Goal: Task Accomplishment & Management: Manage account settings

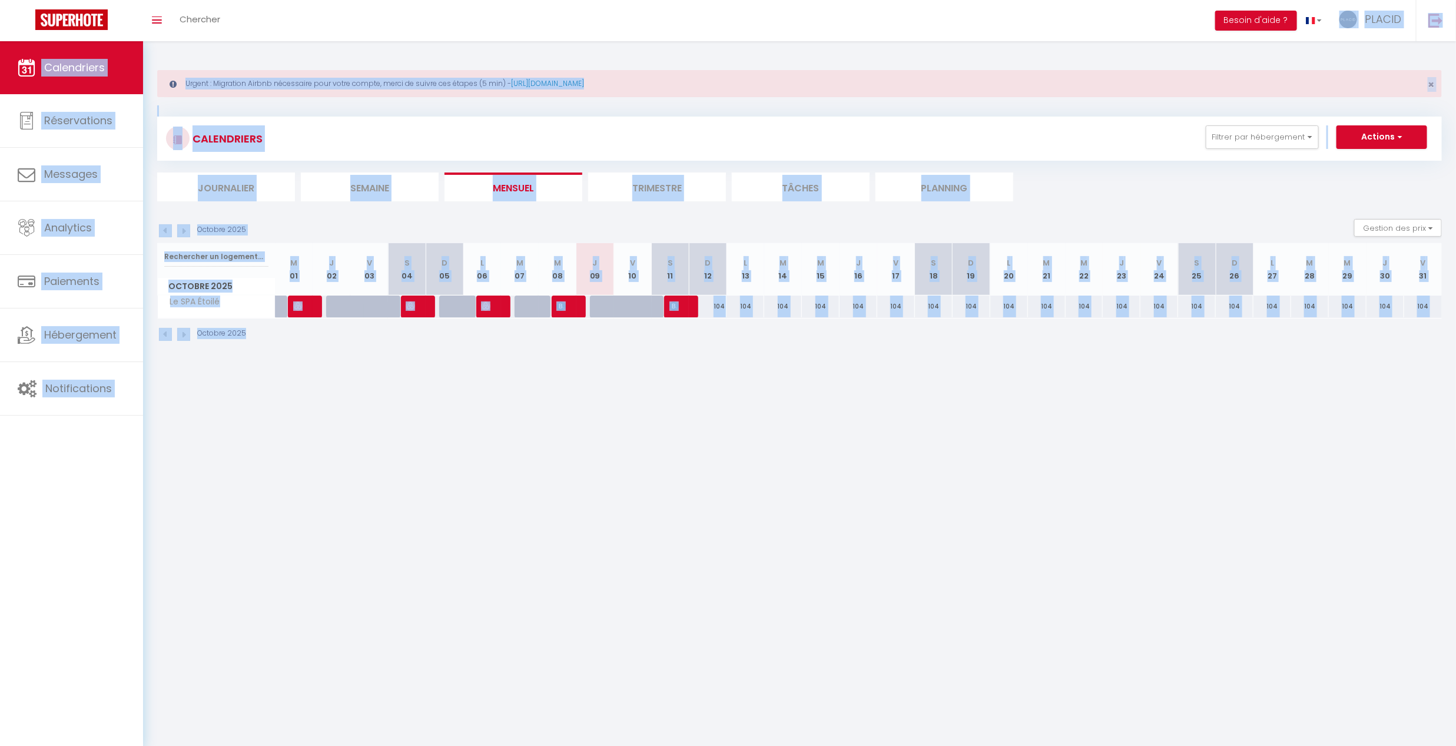
drag, startPoint x: 1263, startPoint y: 554, endPoint x: 659, endPoint y: 249, distance: 676.0
click at [253, 41] on body "🟢 Des questions ou besoin d'assistance pour la migration AirBnB? Prenez rdv >>>…" at bounding box center [728, 414] width 1456 height 746
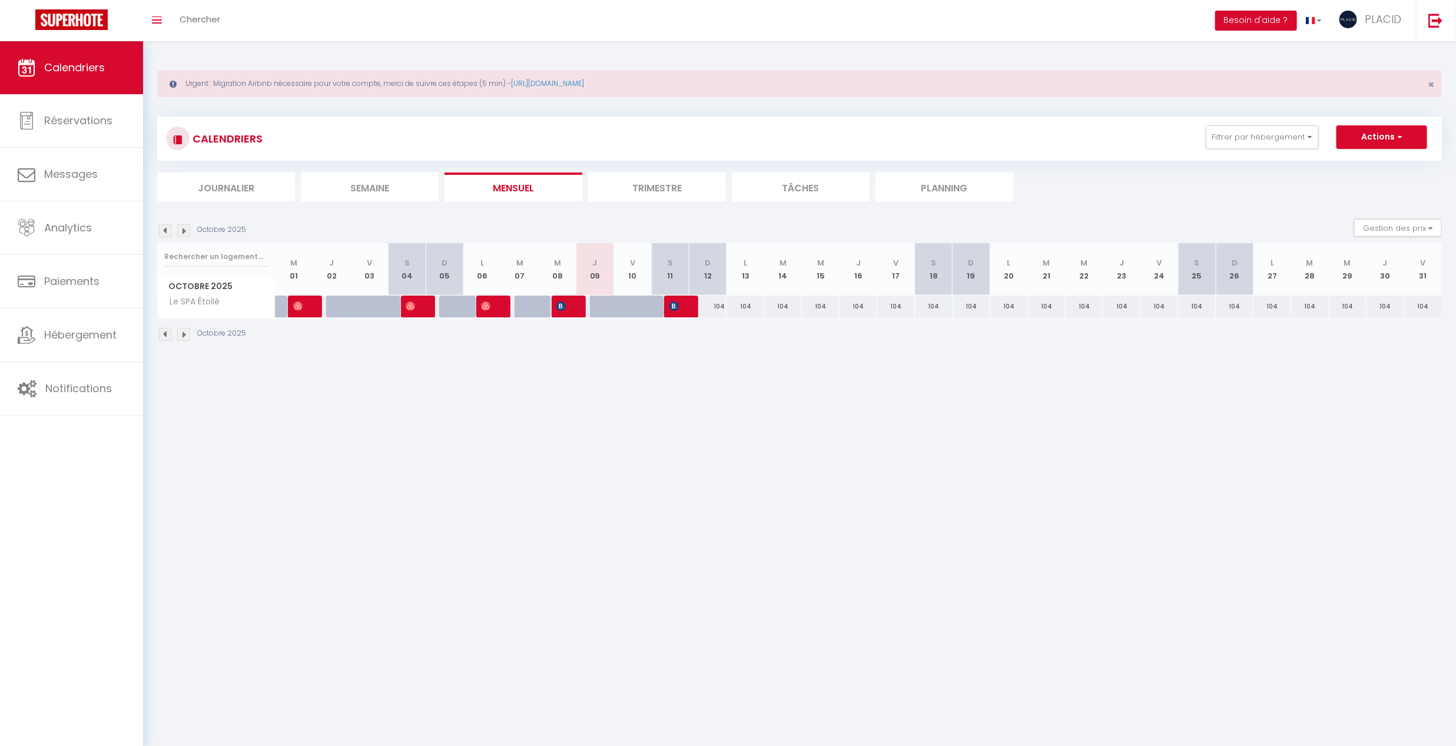
click at [1059, 584] on body "🟢 Des questions ou besoin d'assistance pour la migration AirBnB? Prenez rdv >>>…" at bounding box center [728, 414] width 1456 height 746
click at [1282, 142] on button "Filtrer par hébergement" at bounding box center [1262, 137] width 113 height 24
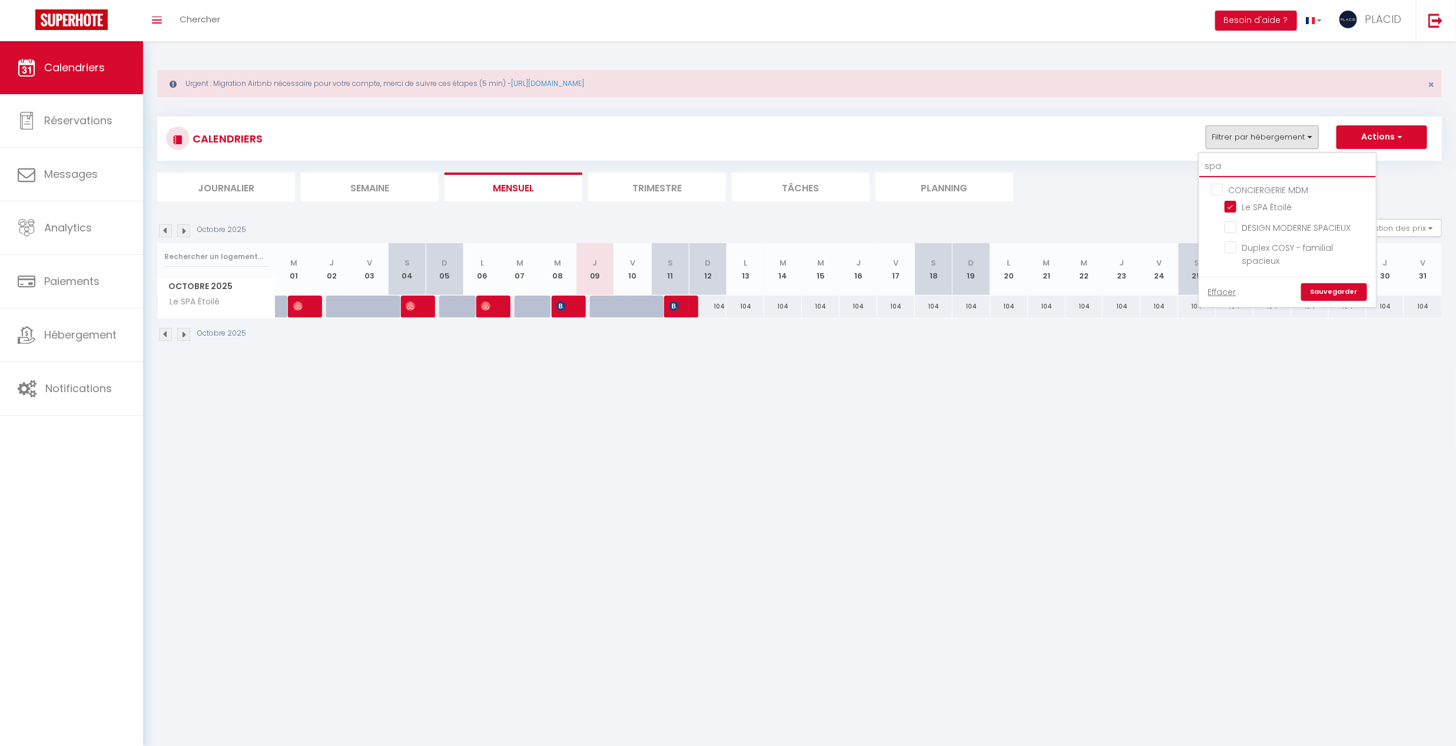
drag, startPoint x: 1239, startPoint y: 166, endPoint x: 1109, endPoint y: 150, distance: 130.5
click at [1113, 153] on div "CALENDRIERS Filtrer par hébergement spa CONCIERGERIE MDM Le SPA Étoilé DESIGN M…" at bounding box center [799, 139] width 1285 height 44
click at [1254, 140] on button "Filtrer par hébergement" at bounding box center [1262, 137] width 113 height 24
click at [1254, 168] on input "spa" at bounding box center [1287, 166] width 177 height 21
type input "sp"
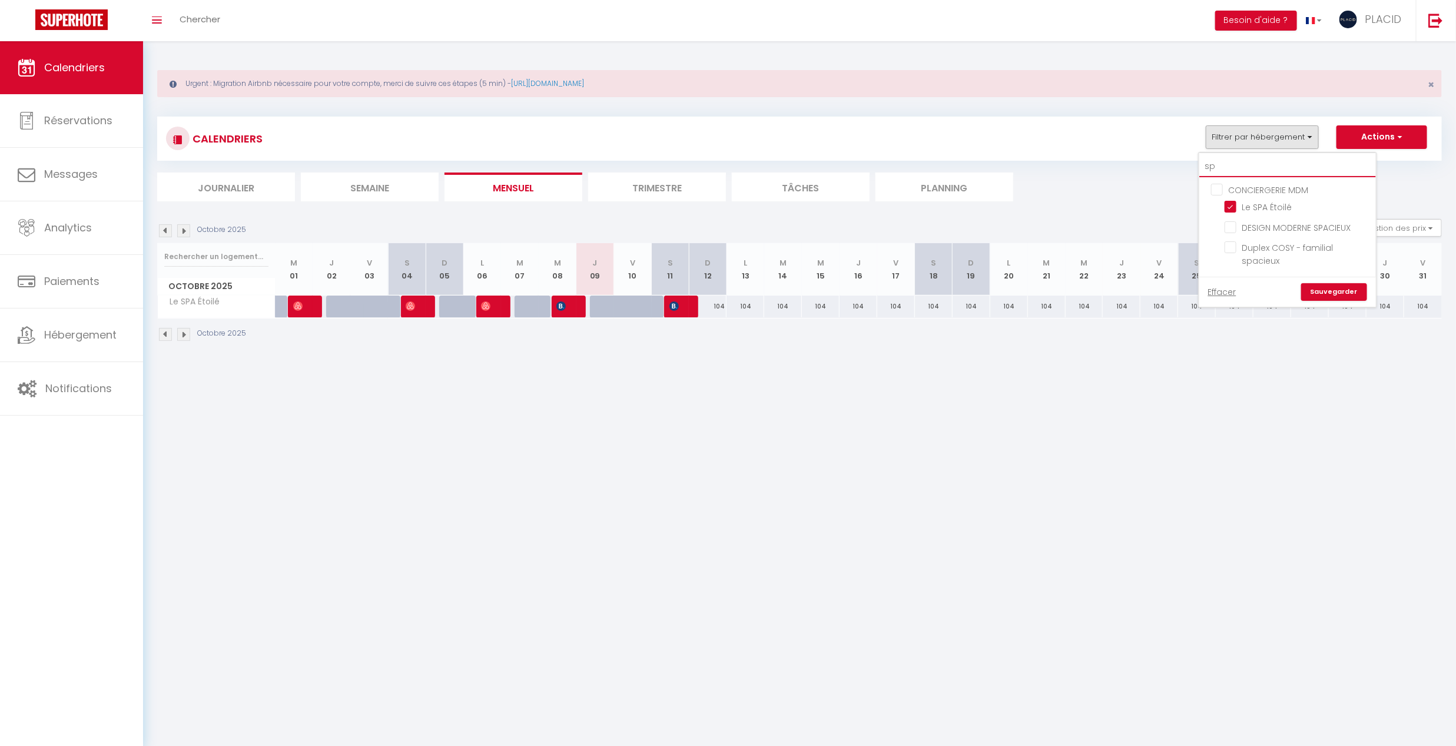
checkbox input "false"
type input "s"
checkbox input "false"
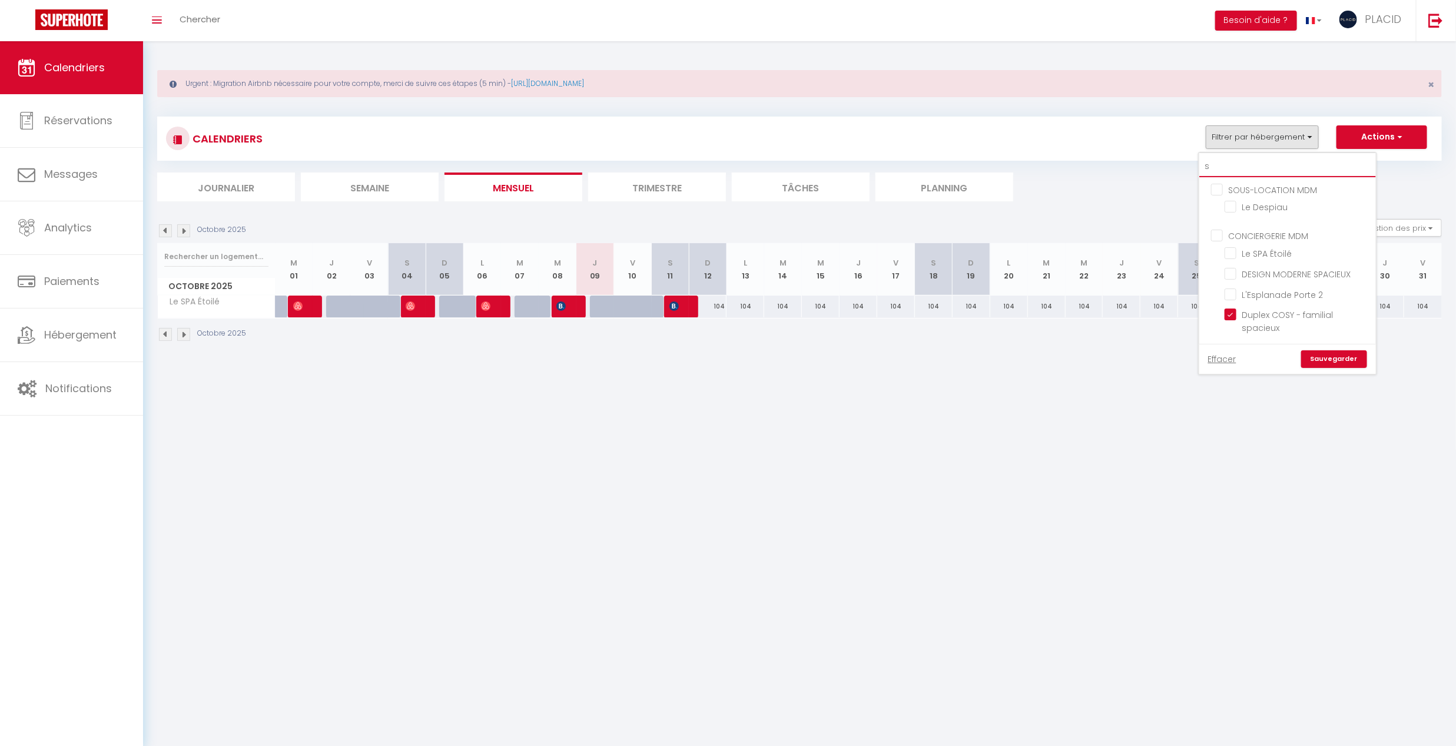
checkbox input "false"
checkbox input "true"
checkbox input "false"
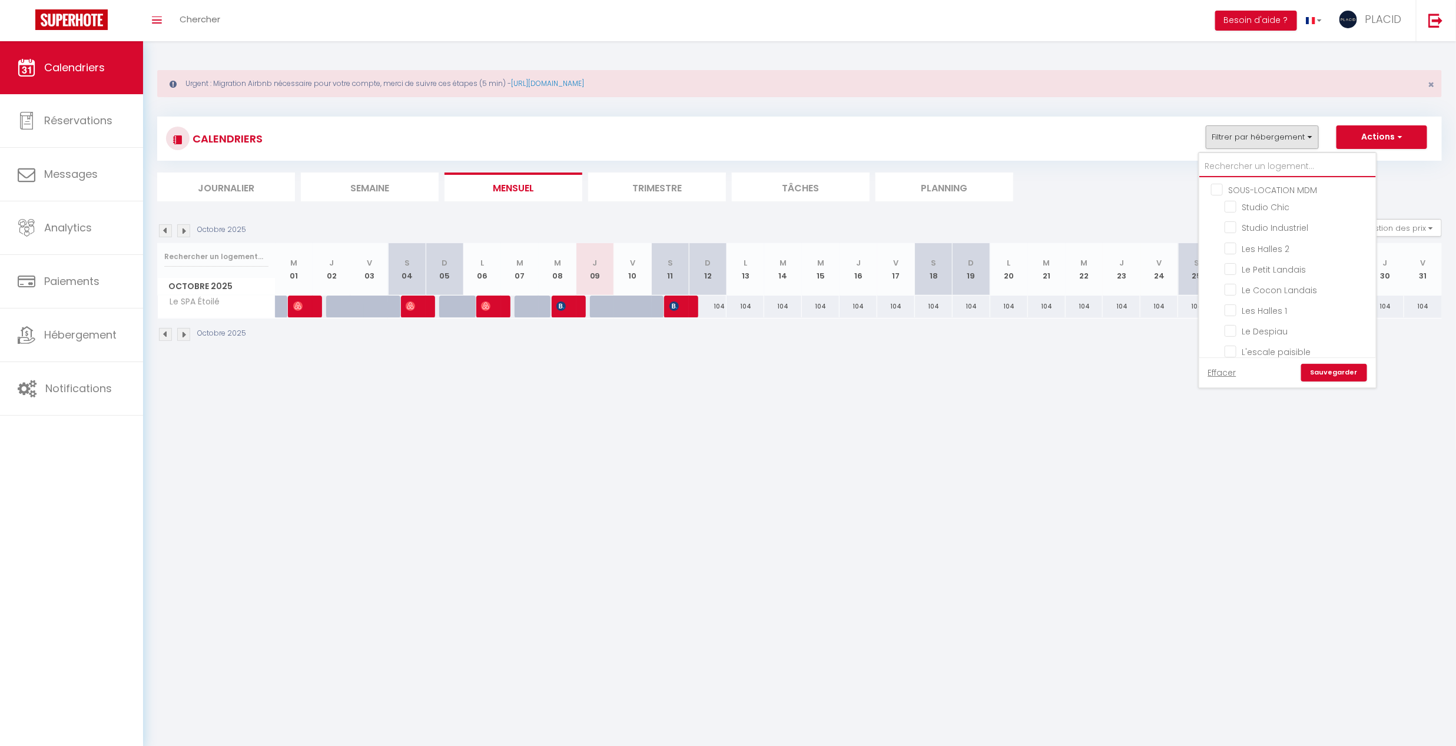
checkbox input "false"
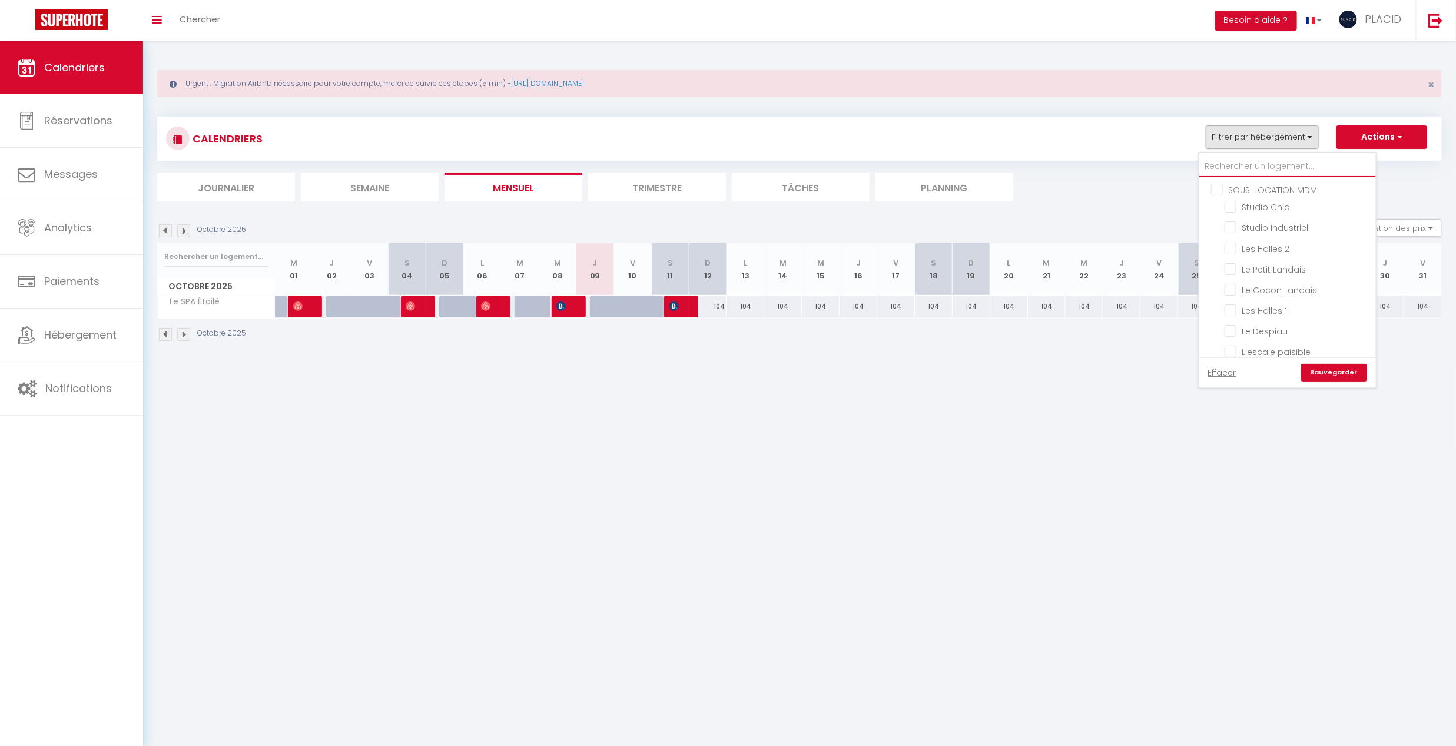
checkbox input "false"
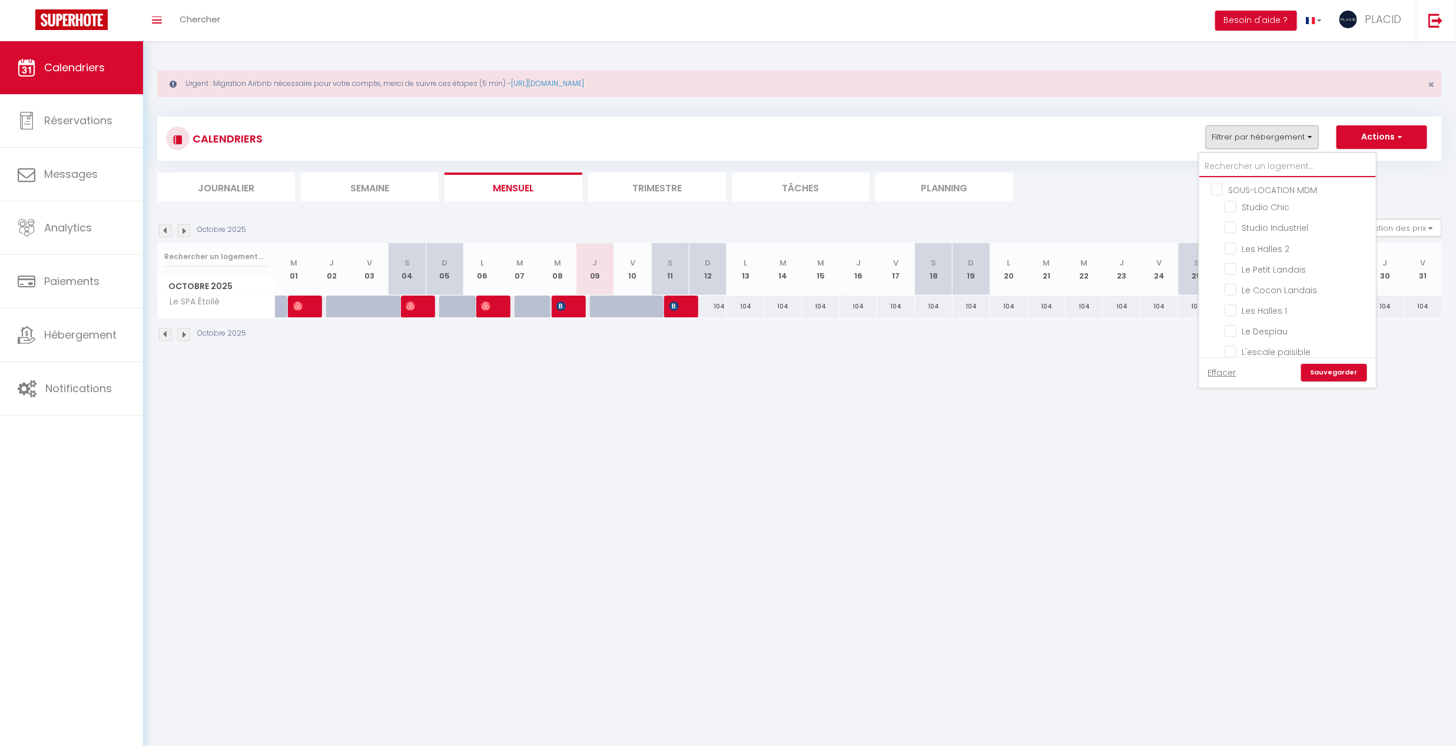
checkbox input "false"
checkbox input "true"
checkbox input "false"
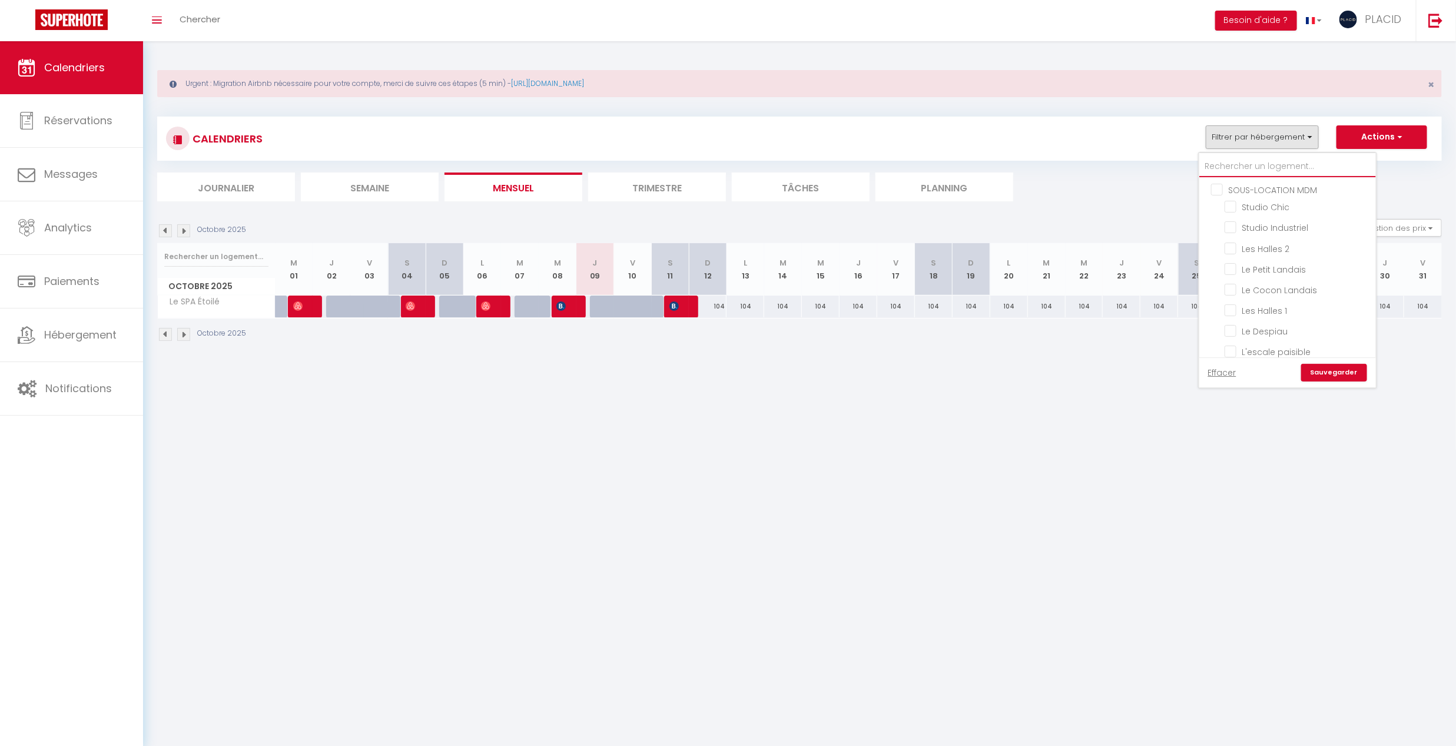
checkbox input "false"
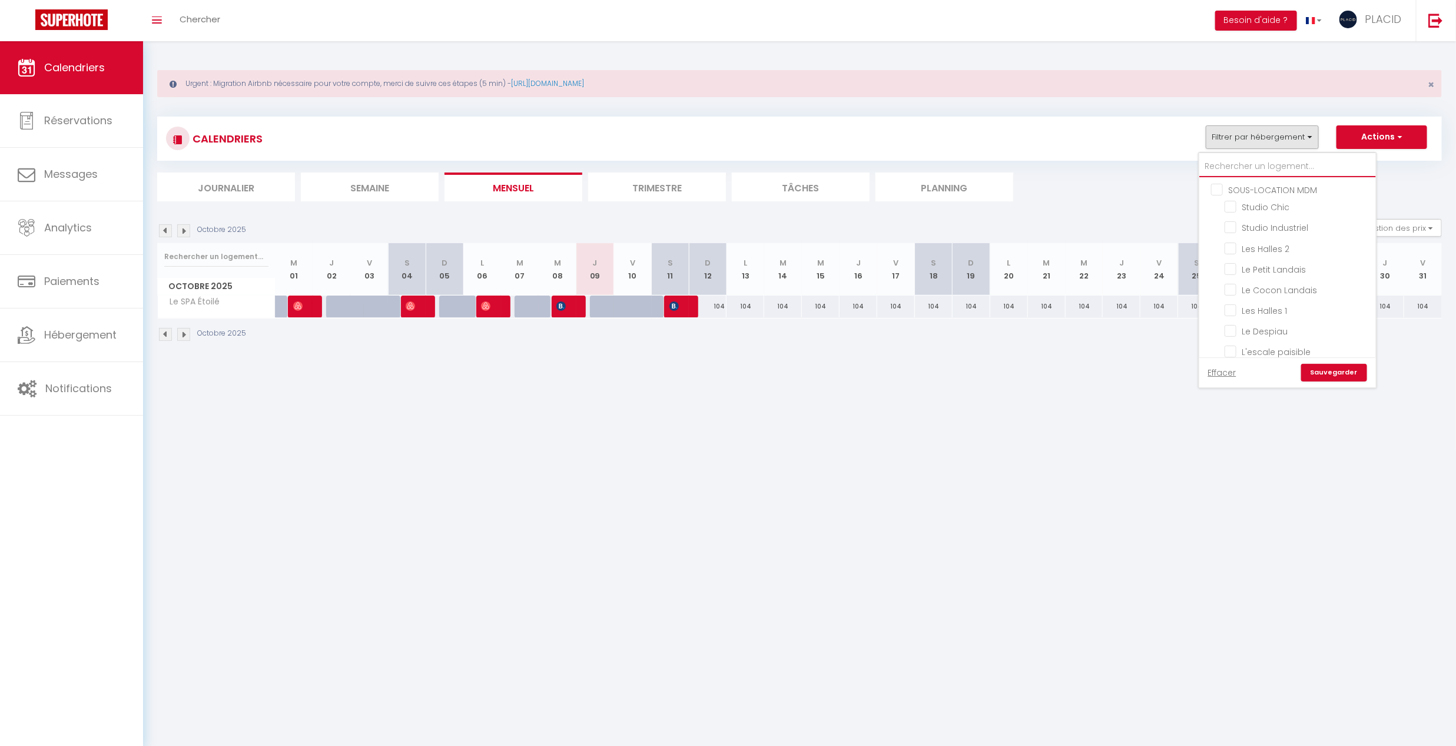
checkbox input "false"
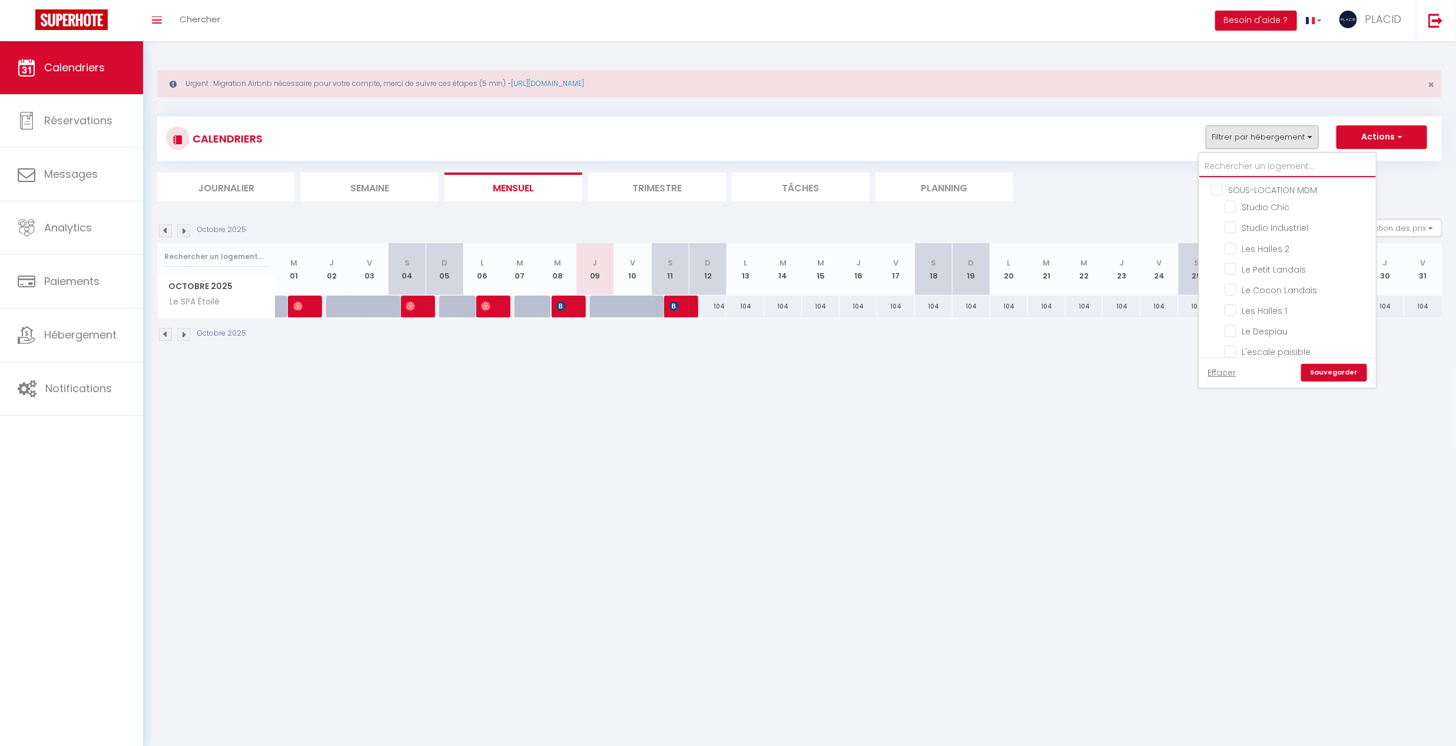
checkbox input "false"
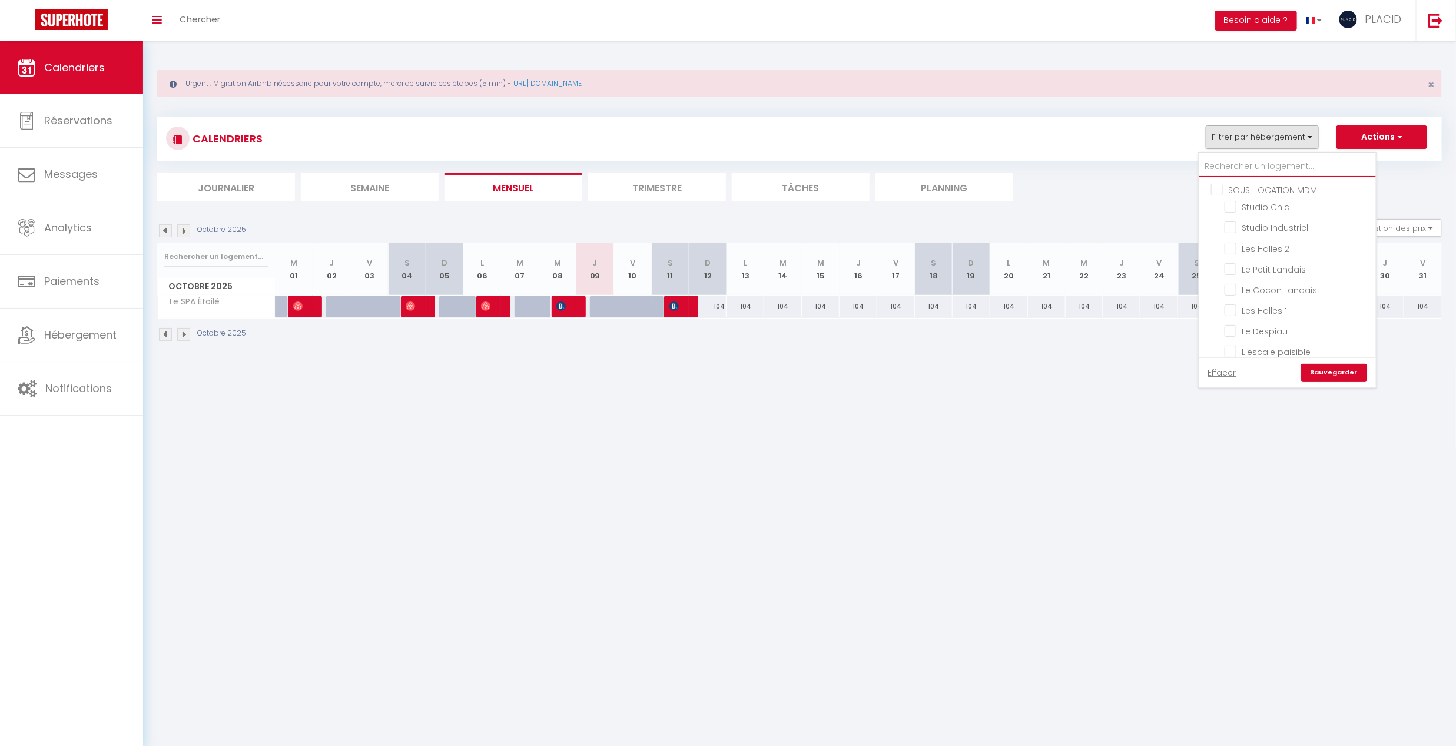
checkbox input "false"
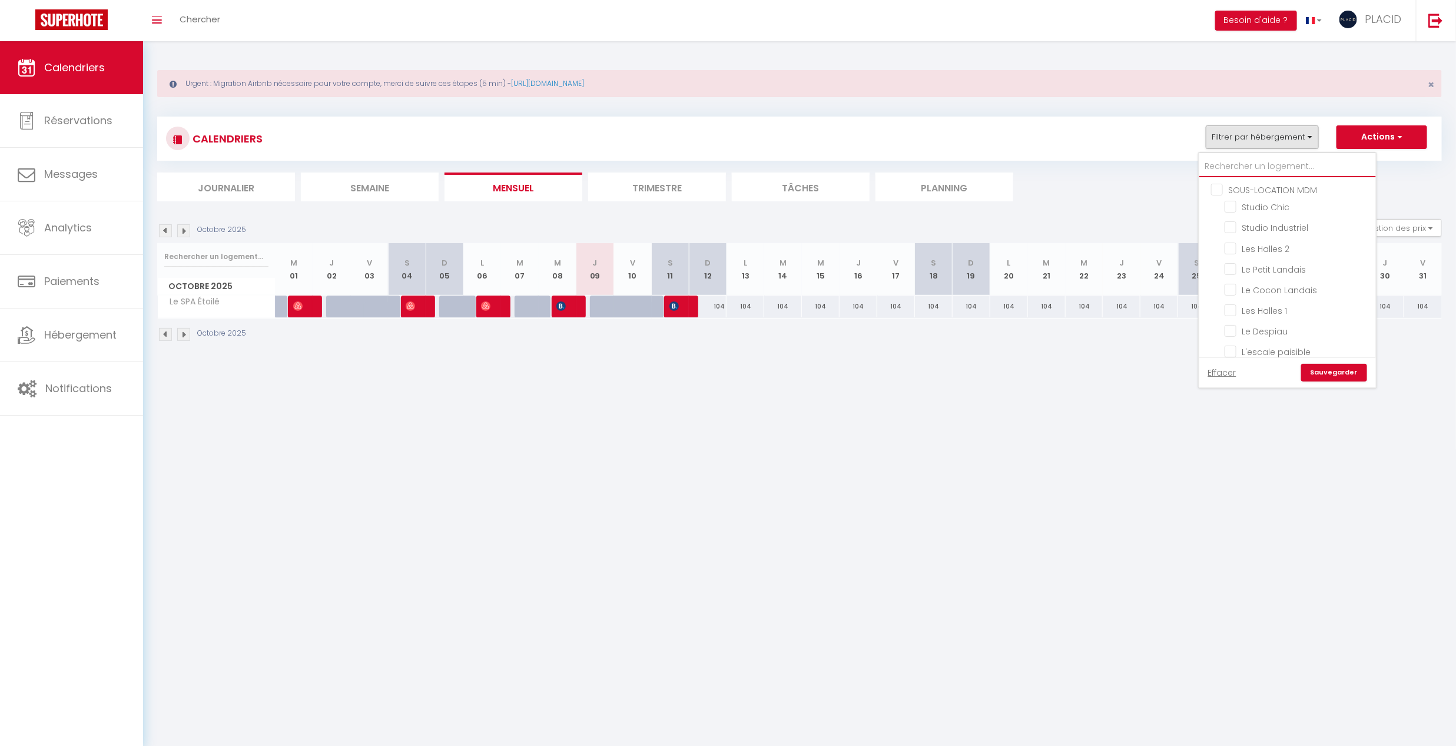
checkbox input "false"
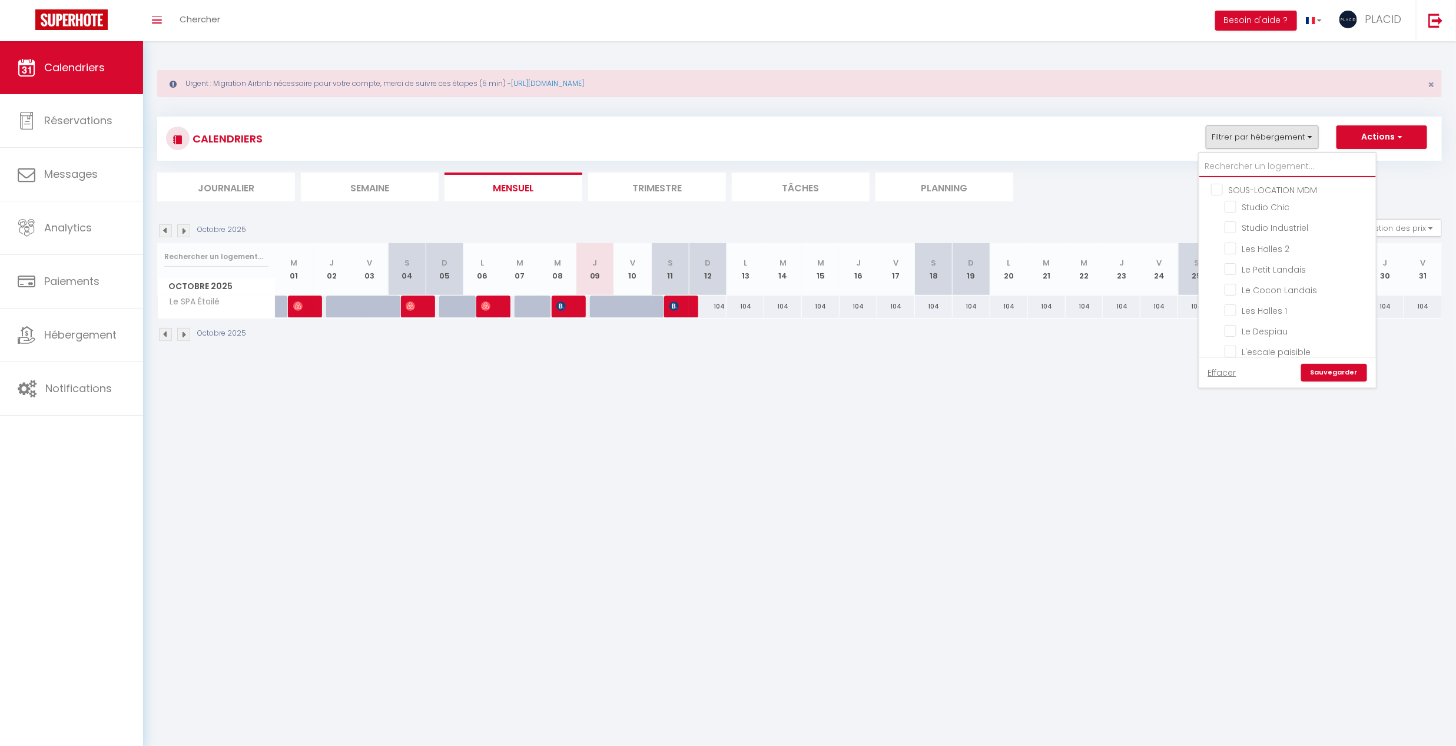
checkbox input "false"
type input "f"
checkbox input "false"
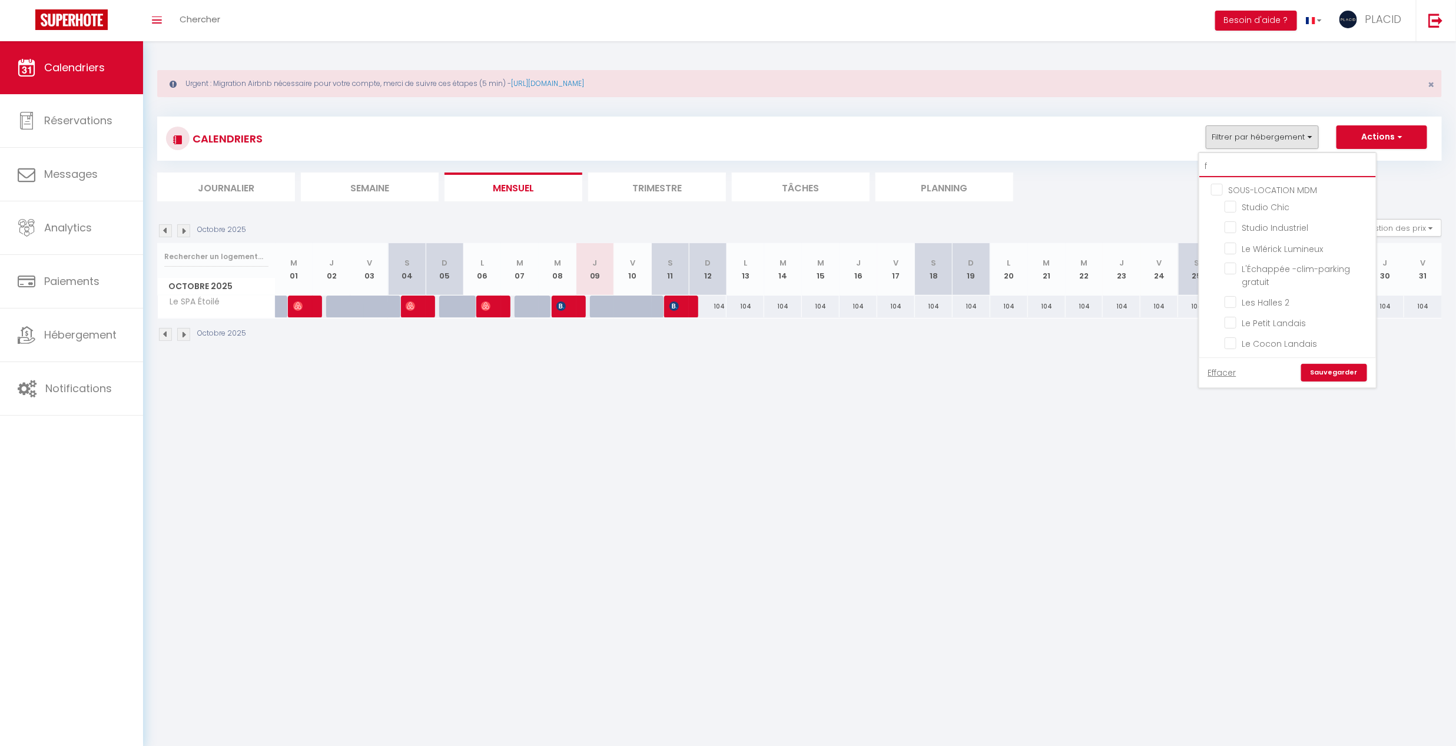
checkbox input "false"
type input "fa"
checkbox input "false"
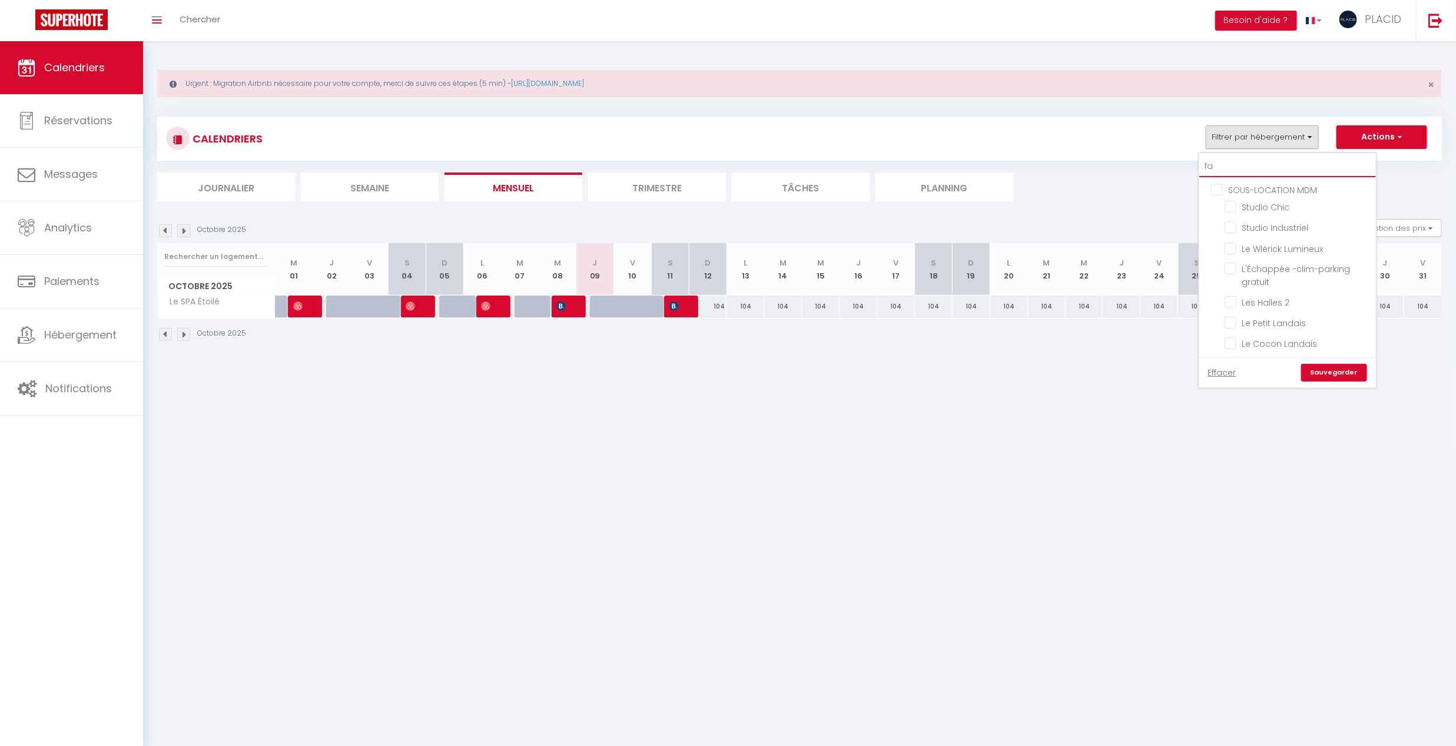
checkbox input "false"
type input "fab"
checkbox input "false"
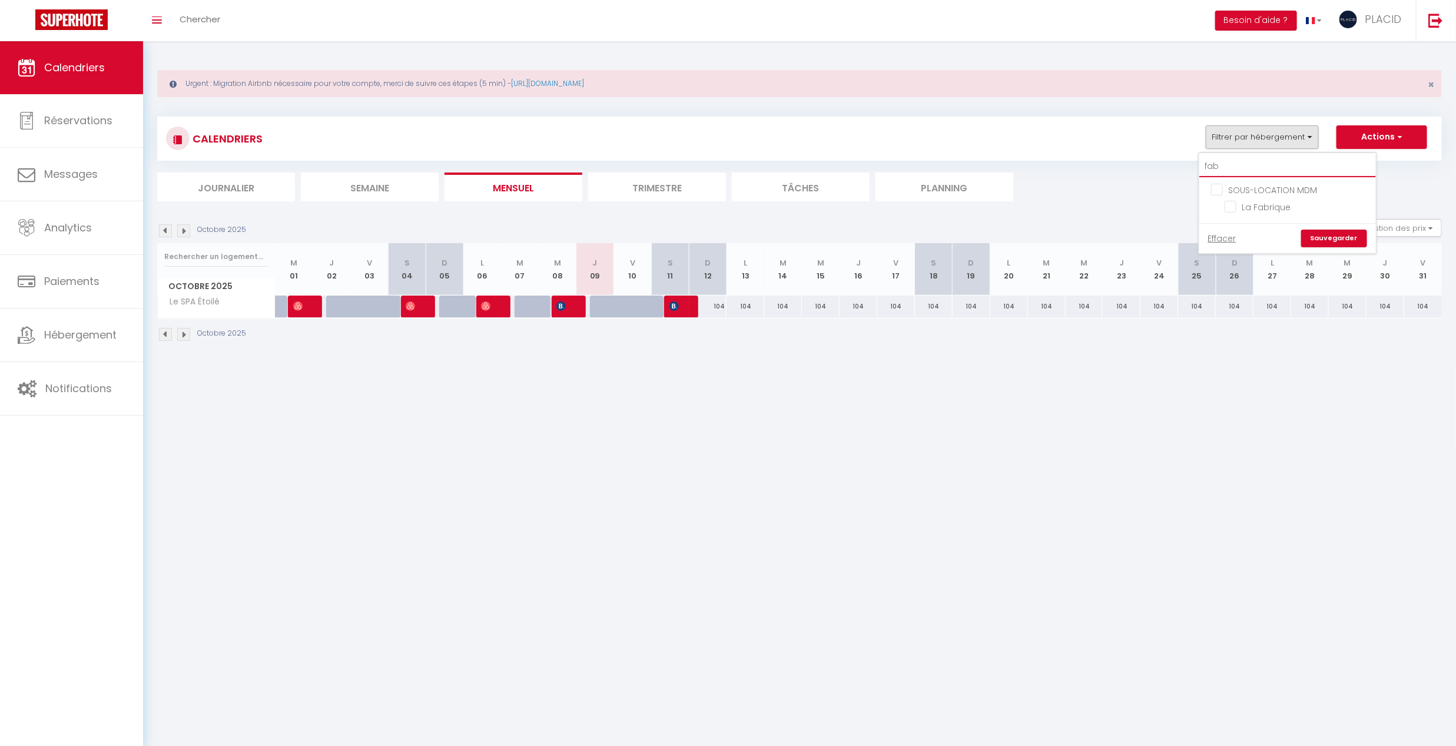
type input "fabr"
checkbox input "false"
type input "fabr"
click at [1229, 204] on input "La Fabrique" at bounding box center [1298, 206] width 147 height 12
checkbox input "true"
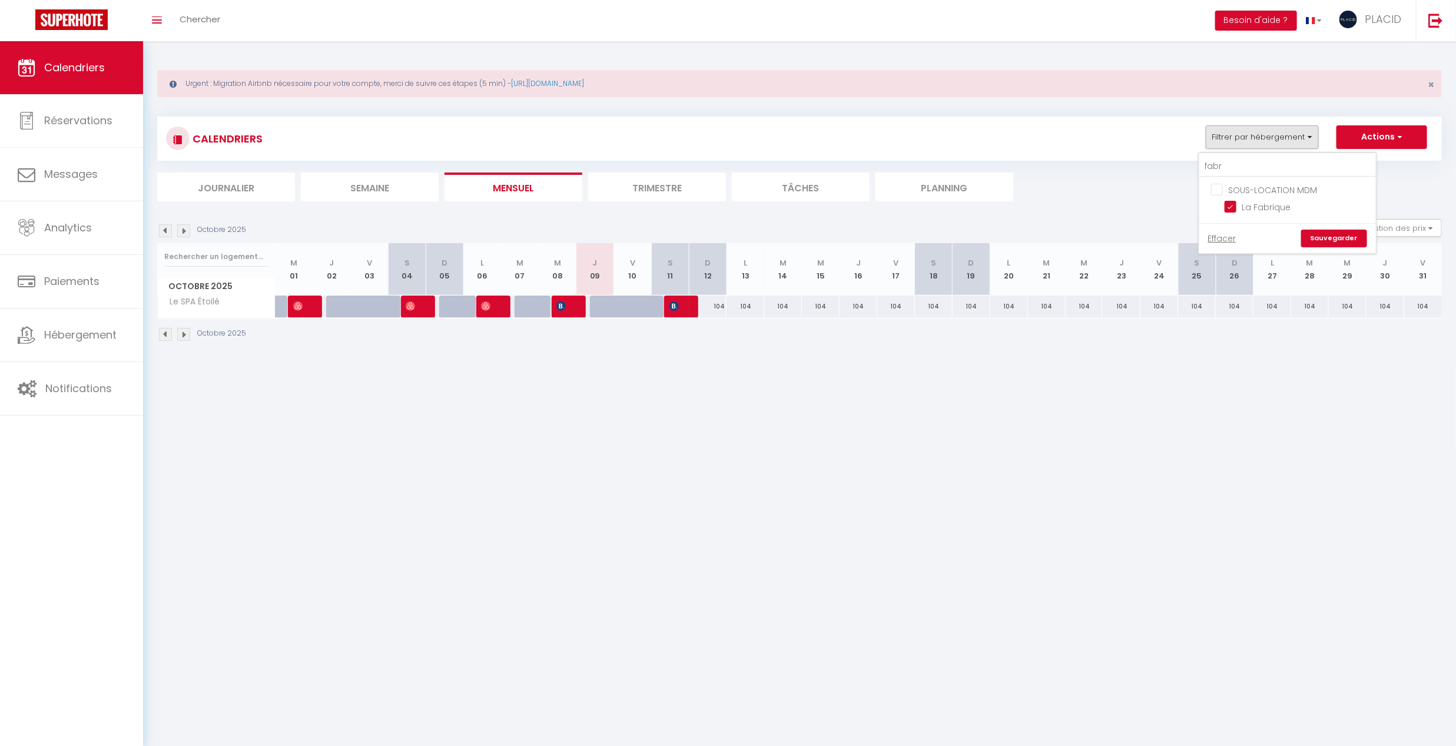
click at [1330, 238] on link "Sauvegarder" at bounding box center [1334, 239] width 66 height 18
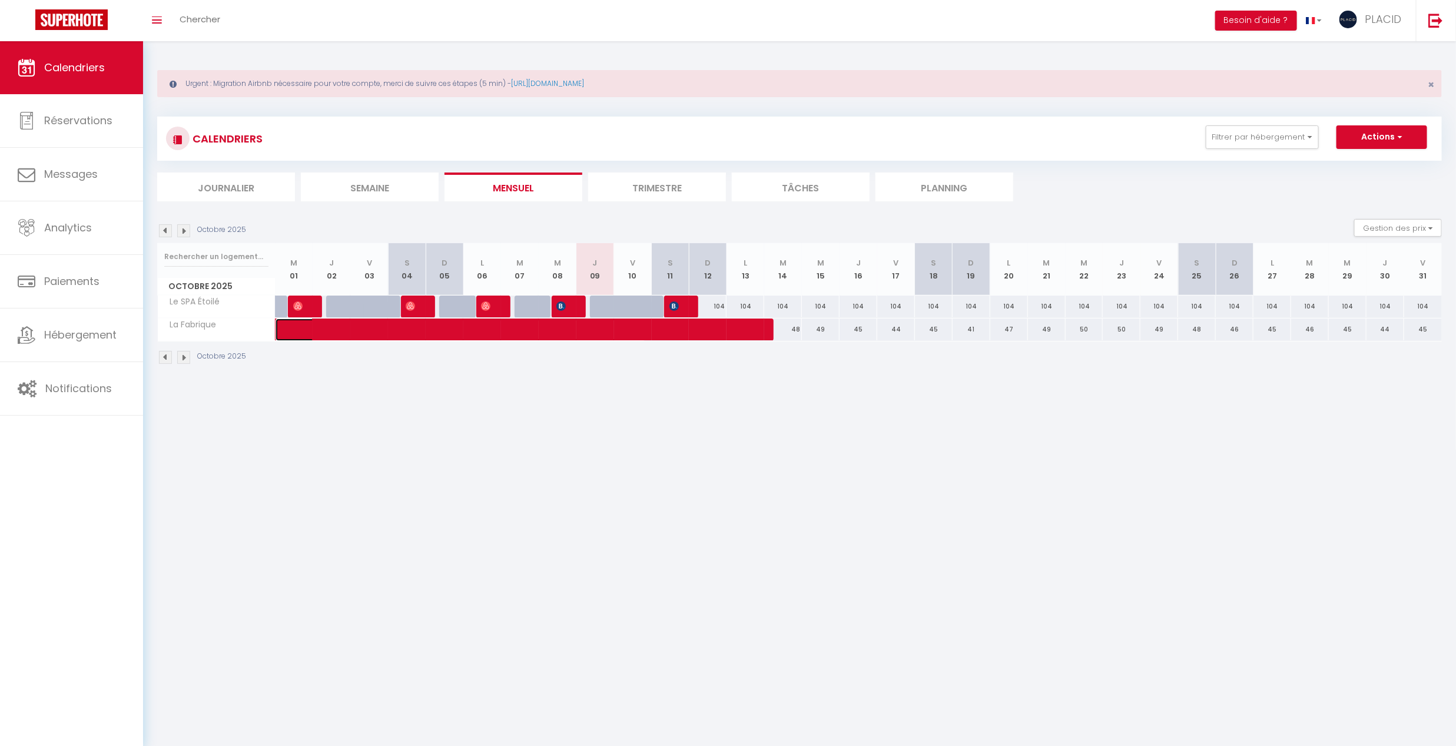
click at [439, 333] on span at bounding box center [469, 330] width 352 height 22
select select "OK"
select select "0"
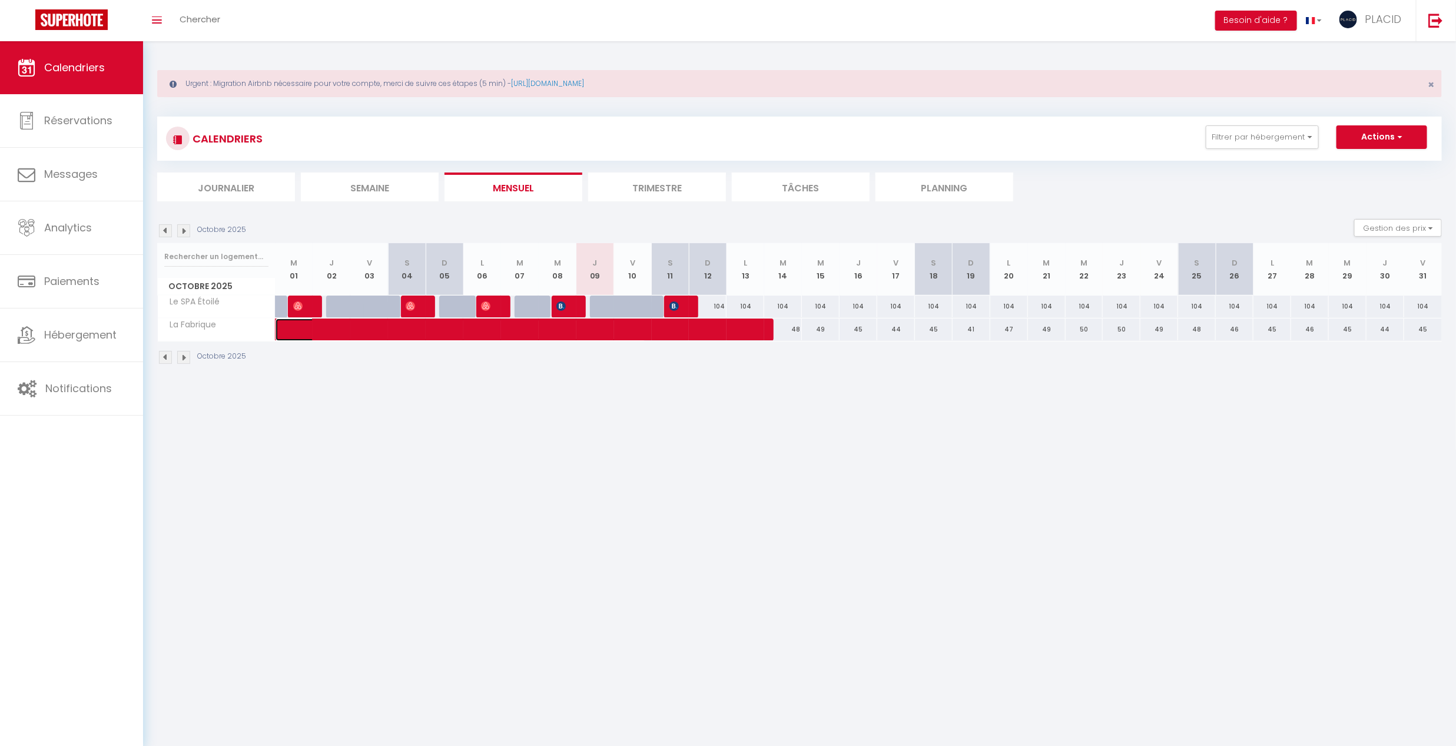
select select "1"
select select
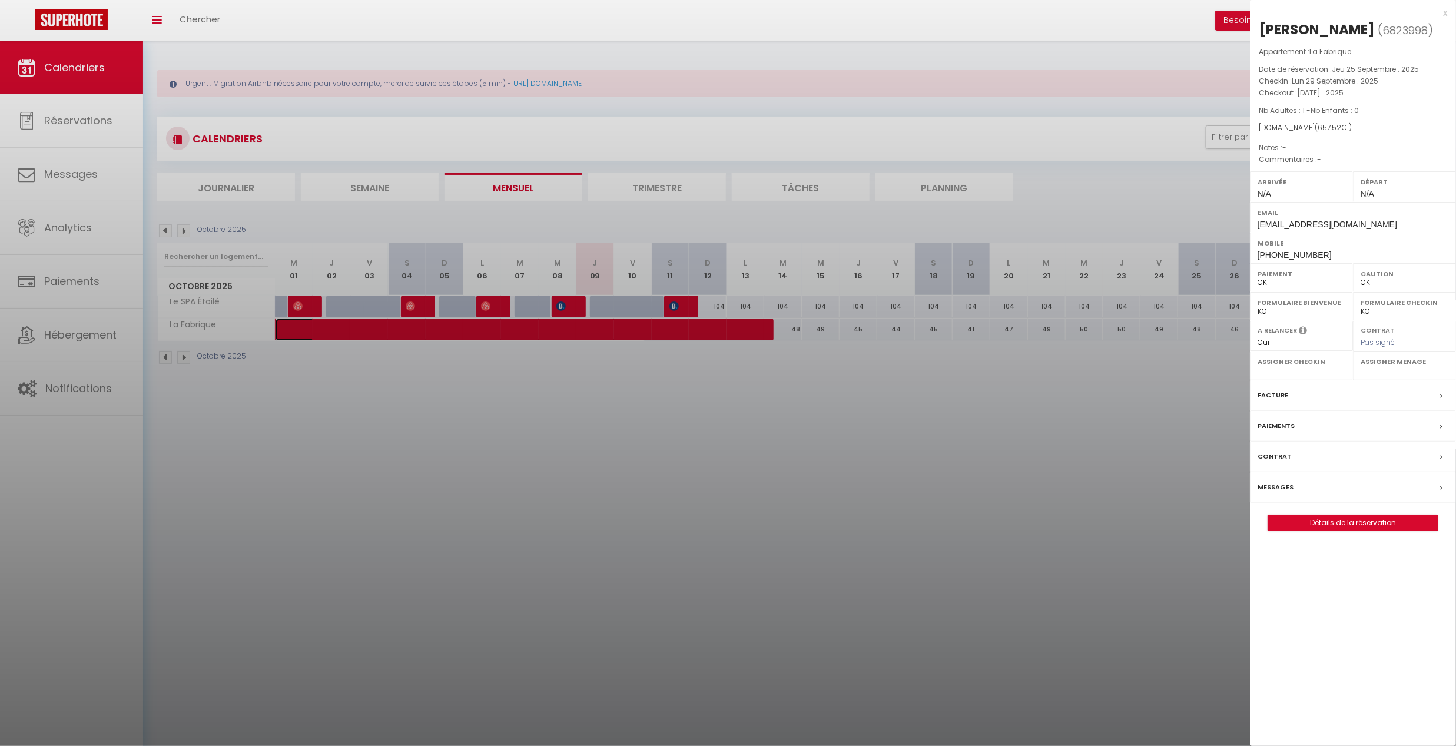
select select "7140"
click at [771, 439] on div at bounding box center [728, 373] width 1456 height 746
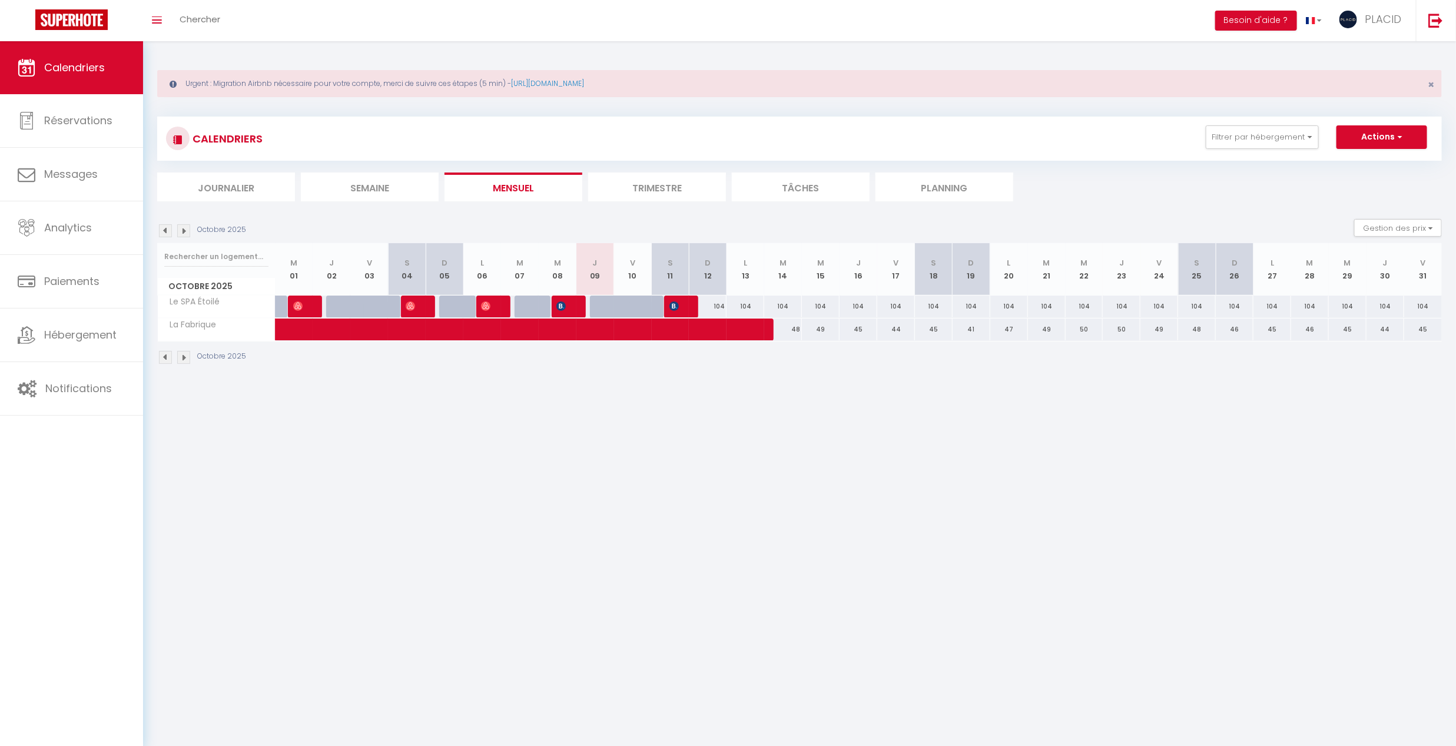
click at [161, 229] on img at bounding box center [165, 230] width 13 height 13
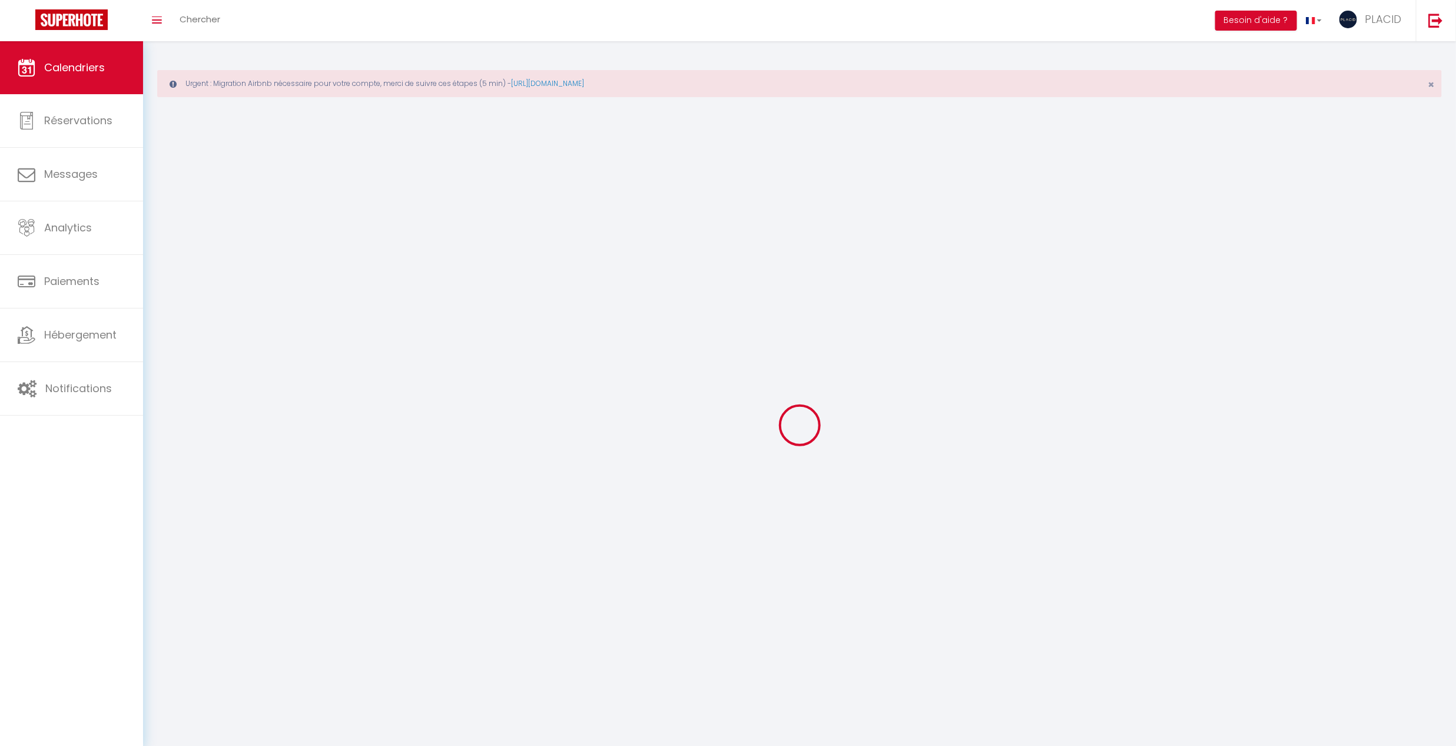
select select "0"
select select "7140"
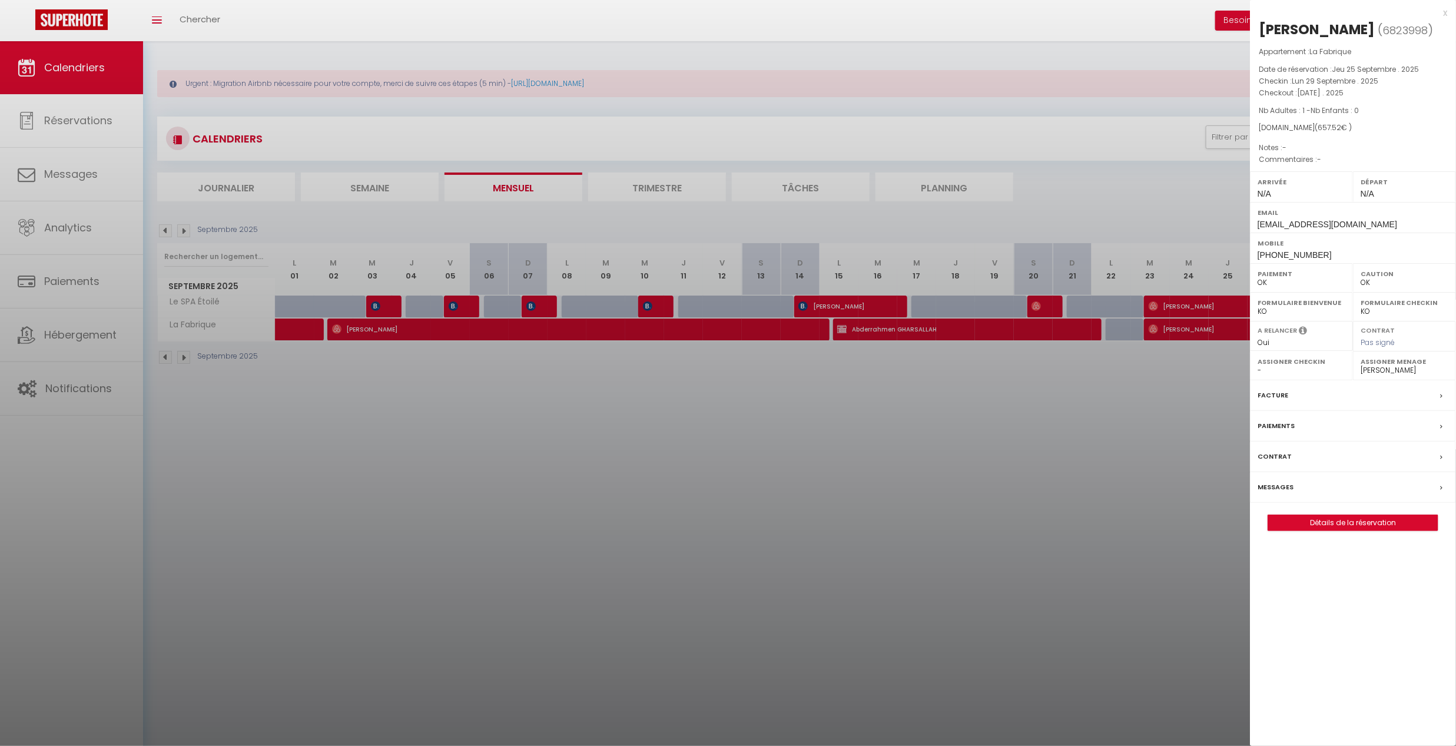
drag, startPoint x: 1333, startPoint y: 30, endPoint x: 1276, endPoint y: 28, distance: 56.6
click at [1276, 28] on h2 "Billal Sebti ( 6823998 )" at bounding box center [1353, 30] width 188 height 20
click at [1276, 28] on div "[PERSON_NAME]" at bounding box center [1317, 29] width 116 height 19
click at [1026, 509] on div at bounding box center [728, 373] width 1456 height 746
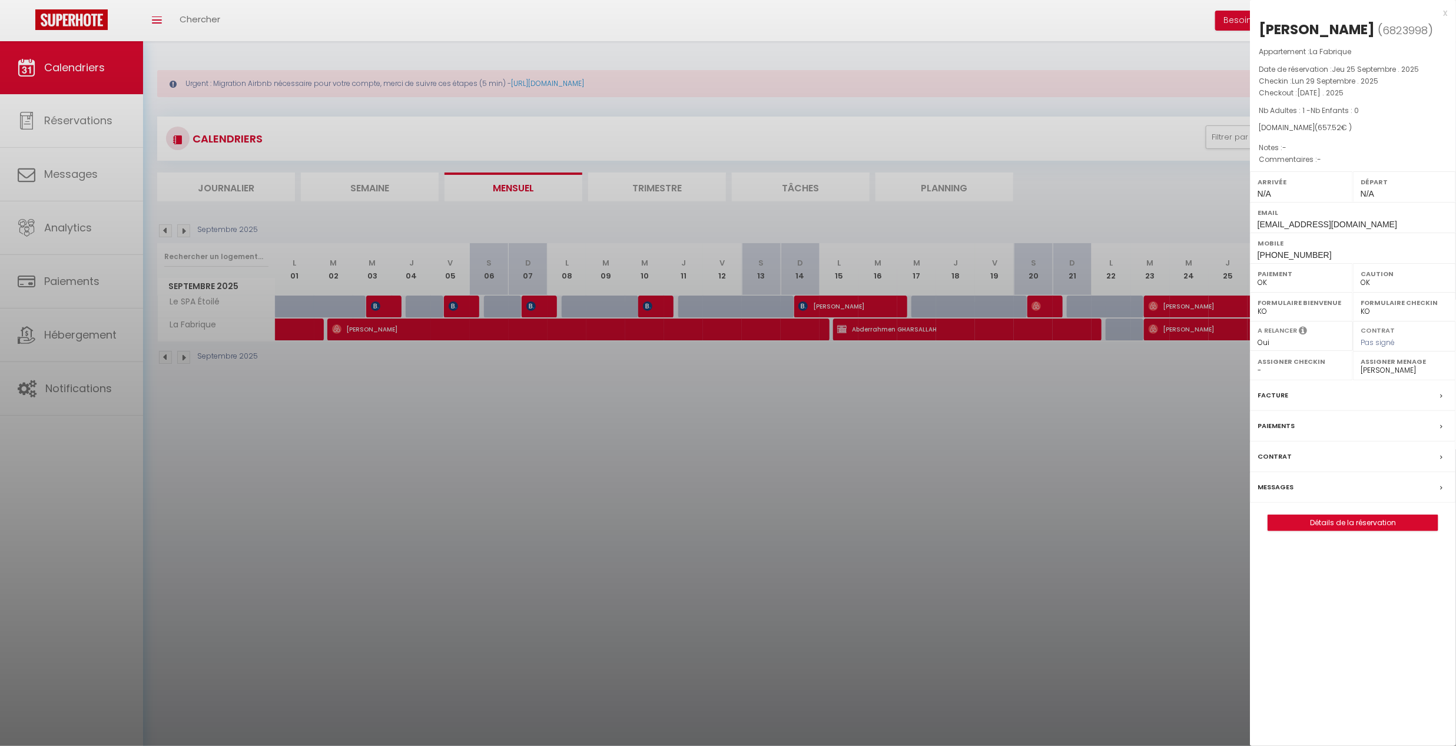
click at [1278, 421] on label "Paiements" at bounding box center [1276, 426] width 37 height 12
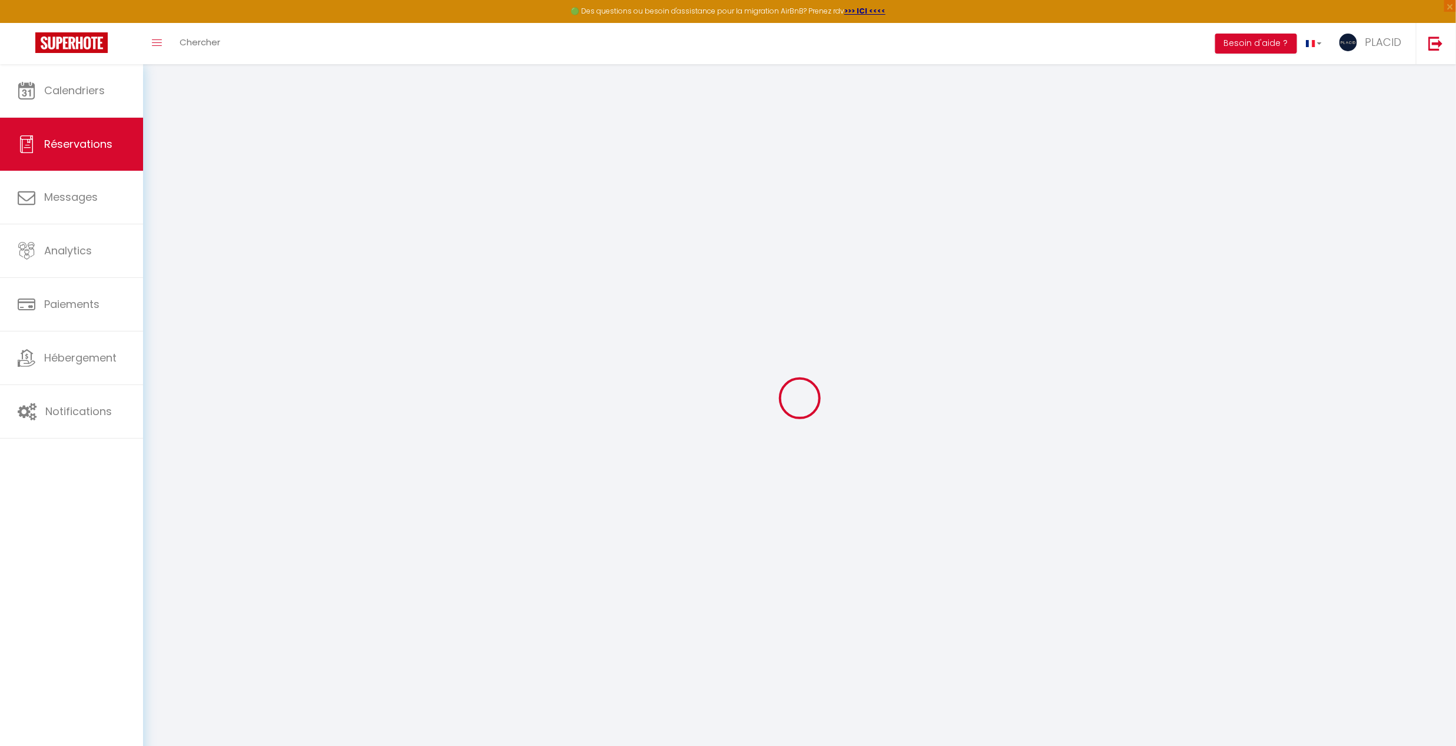
select select
checkbox input "false"
select select
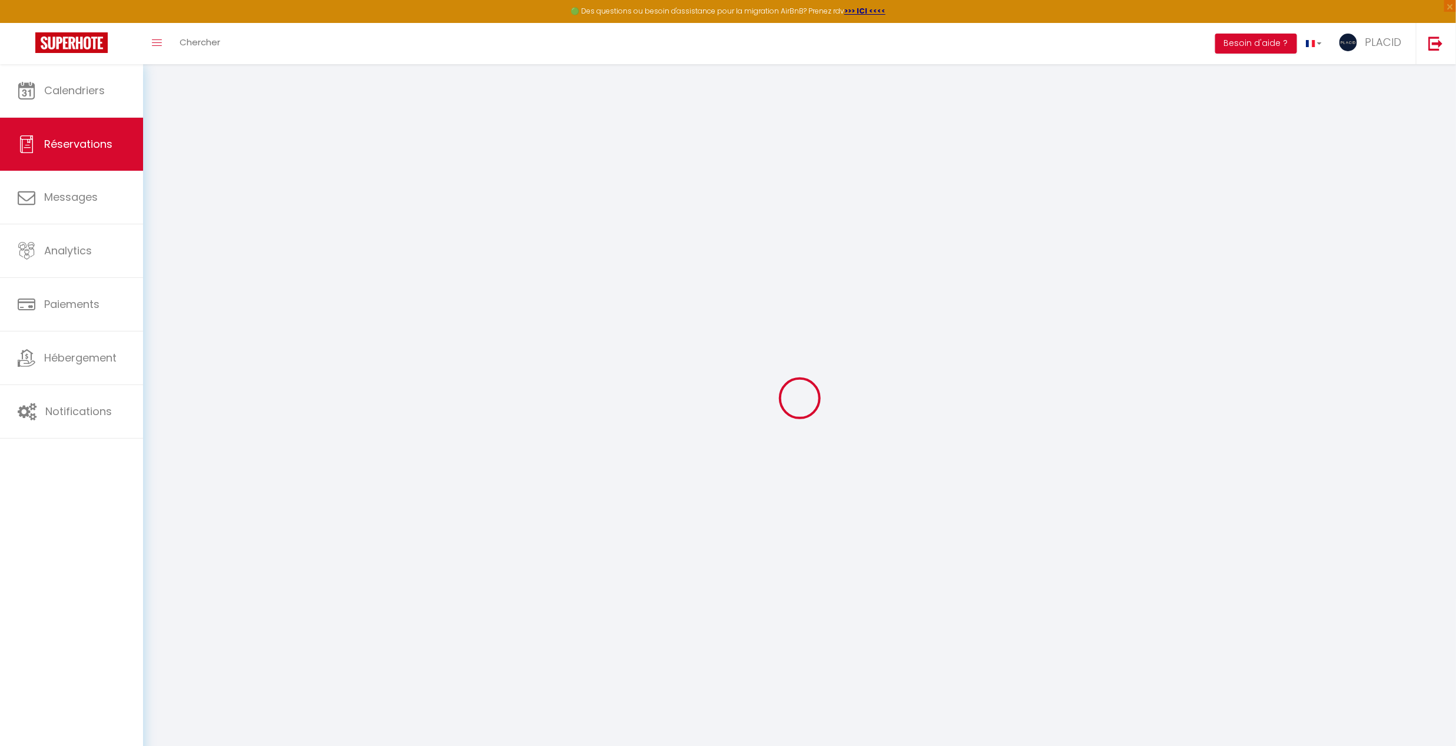
select select
checkbox input "false"
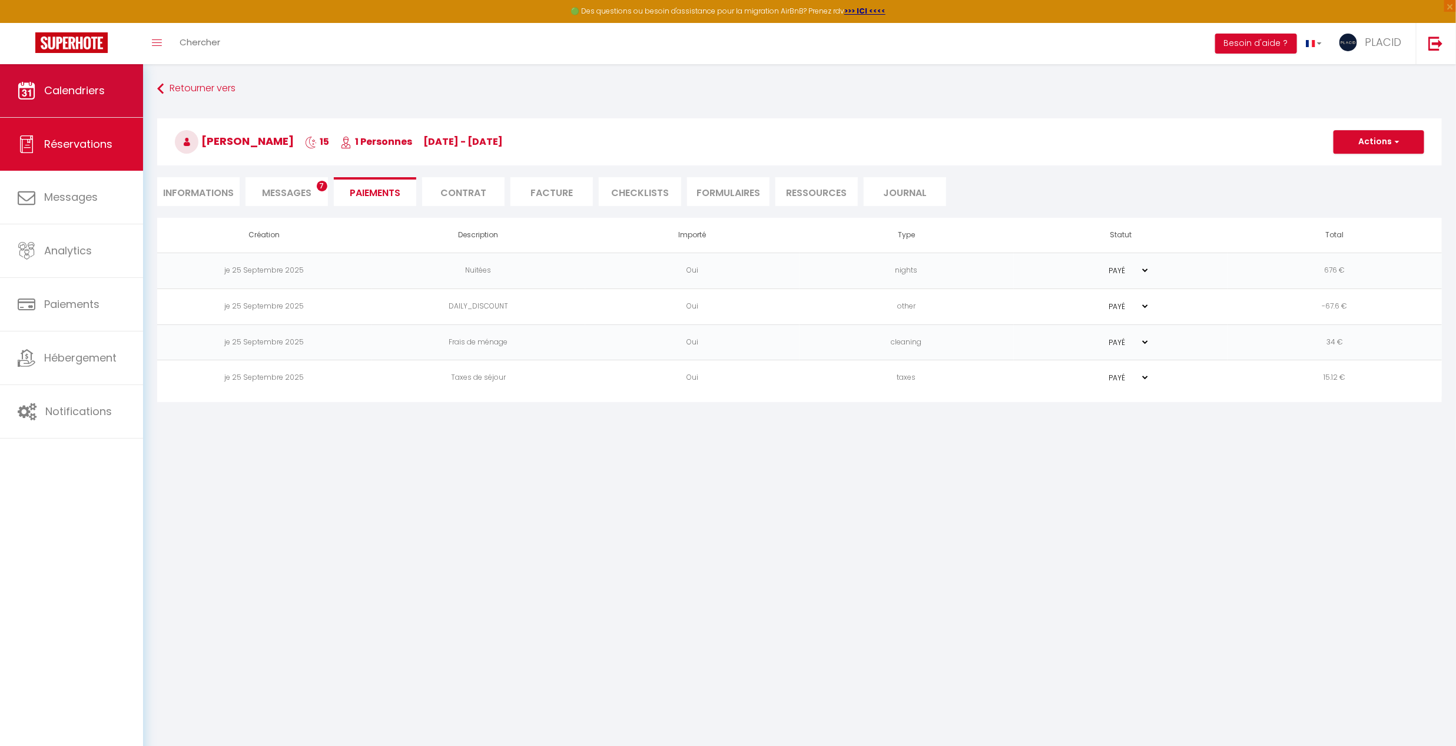
scroll to position [30, 0]
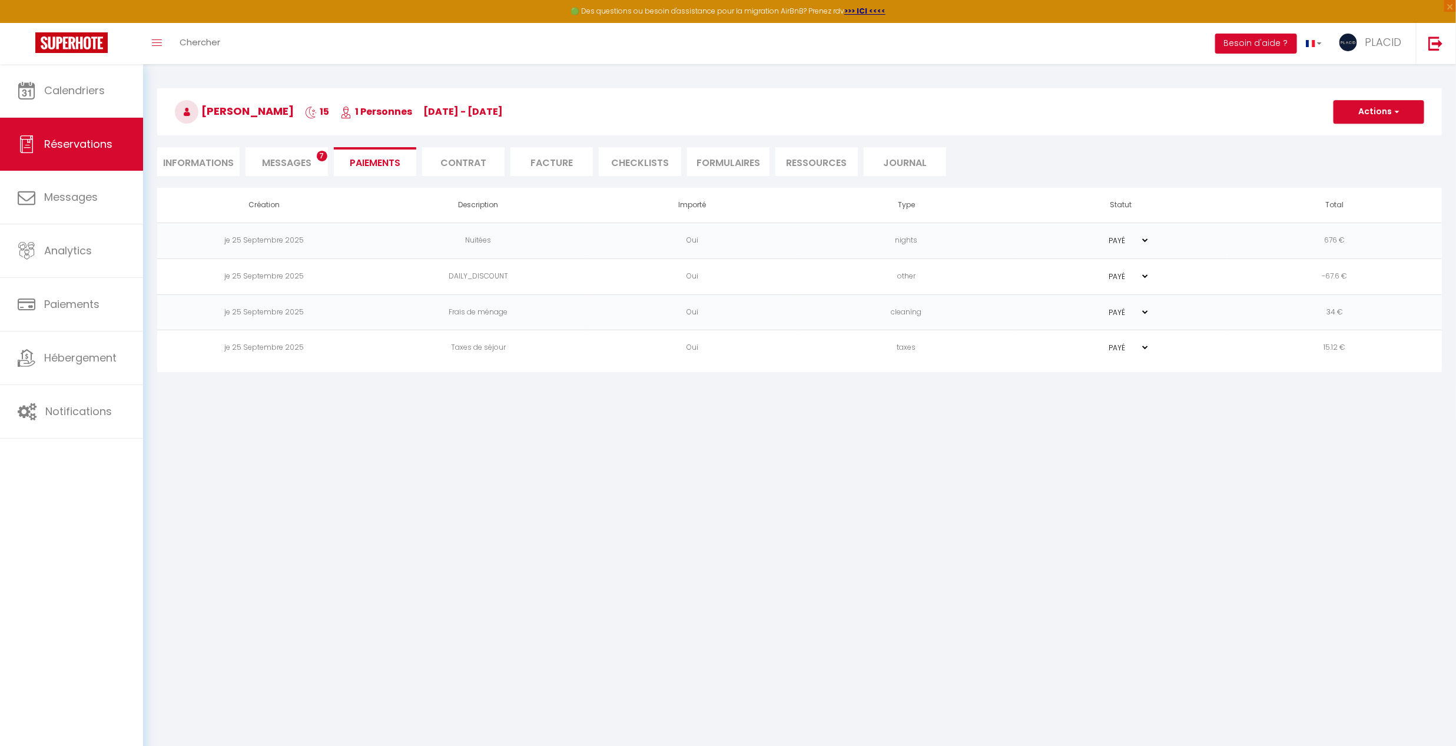
click at [193, 158] on li "Informations" at bounding box center [198, 161] width 82 height 29
select select
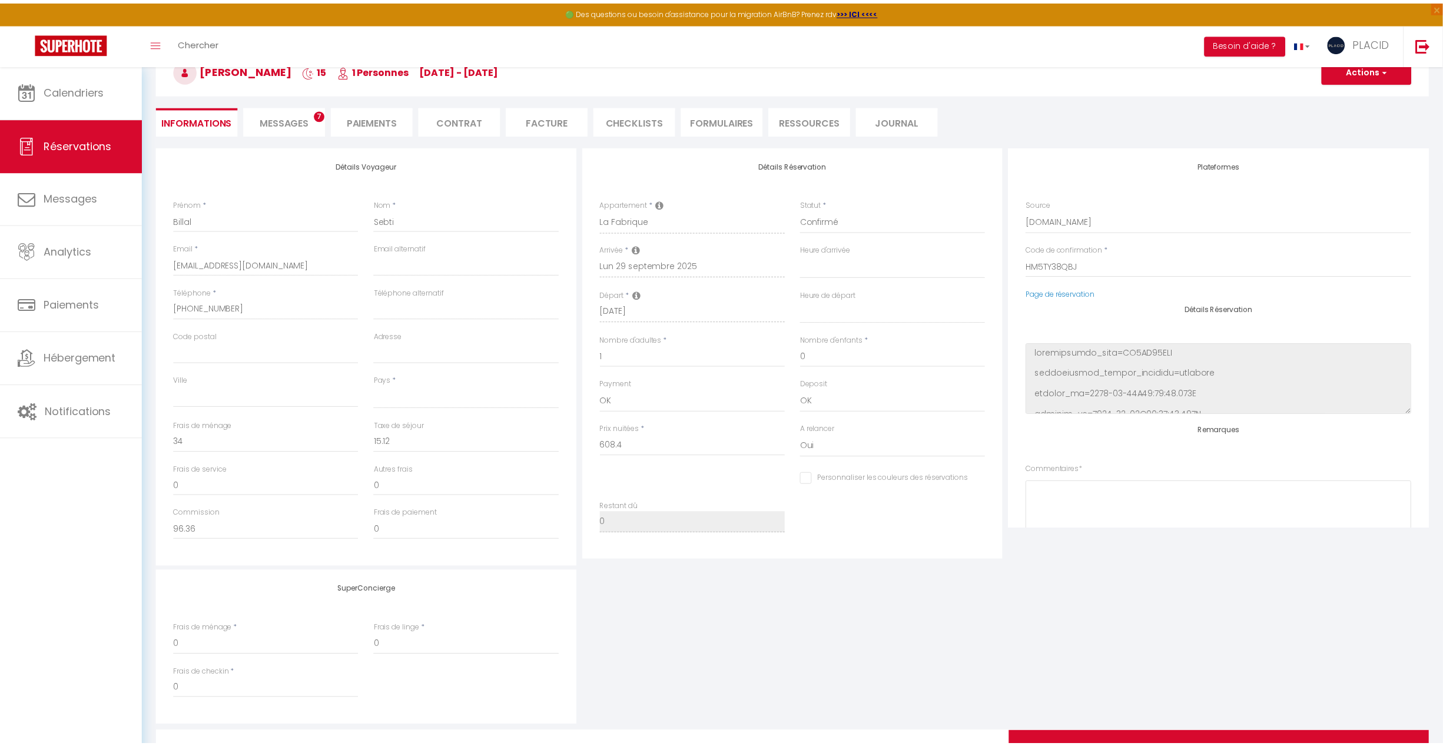
scroll to position [171, 0]
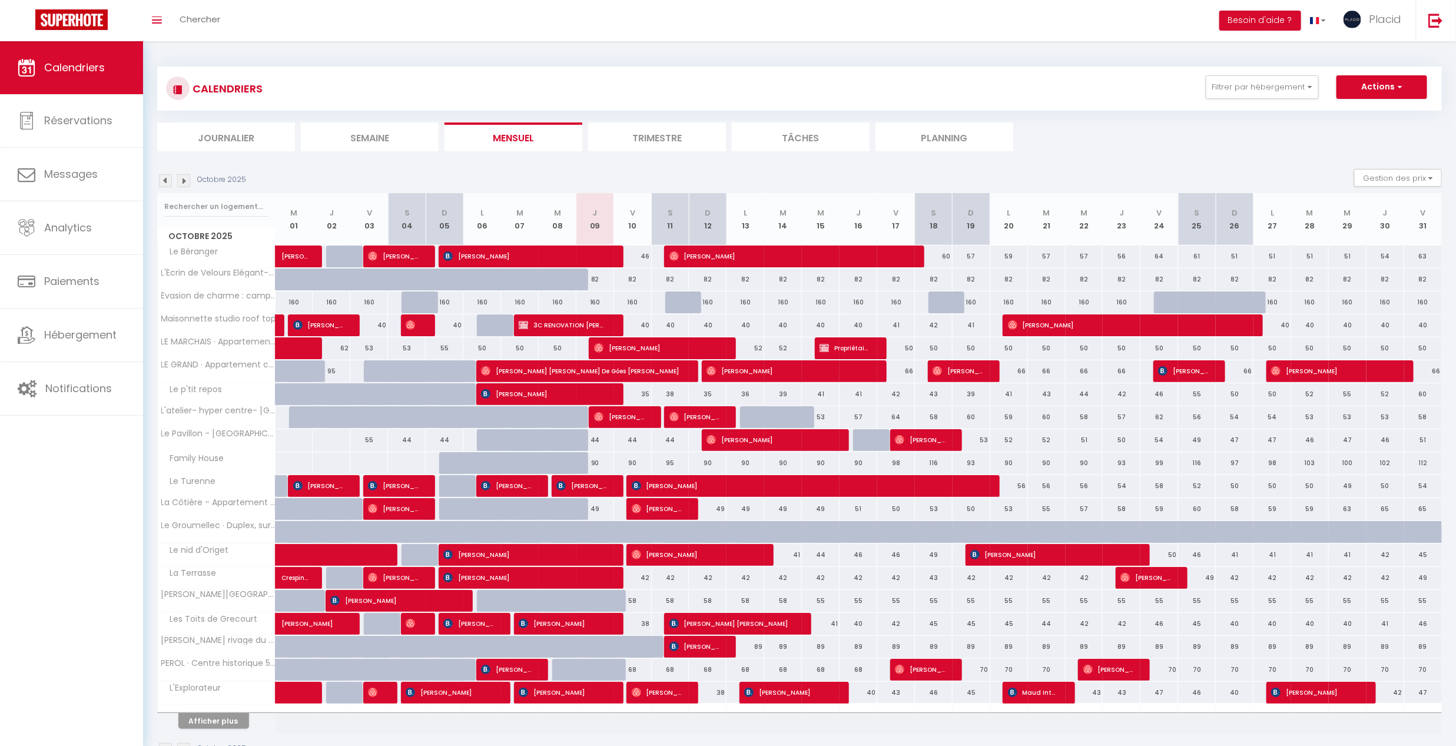
click at [141, 584] on div "Calendriers Réservations Messages Analytics Paiements Hébergement Notifications" at bounding box center [71, 394] width 143 height 707
click at [1274, 92] on button "Filtrer par hébergement" at bounding box center [1262, 87] width 113 height 24
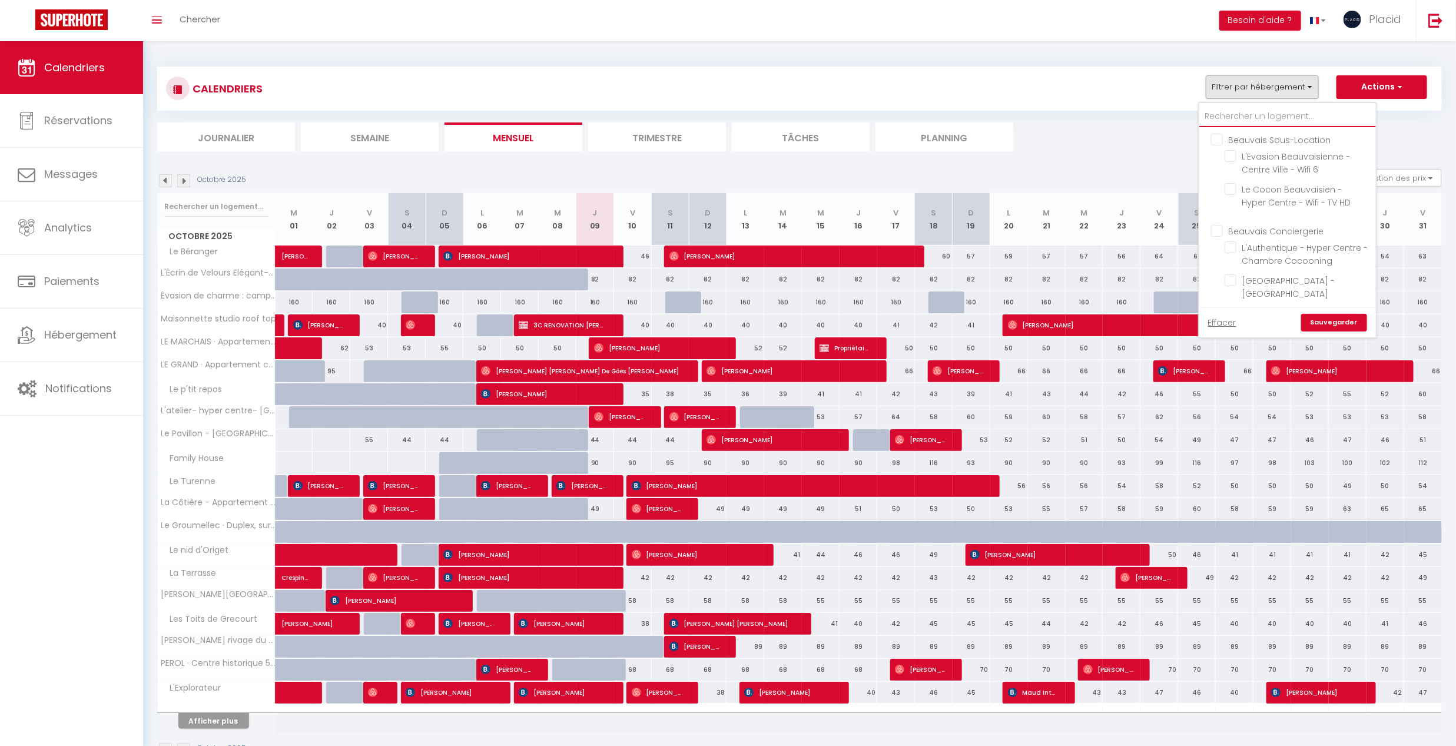
click at [1251, 109] on input "text" at bounding box center [1287, 116] width 177 height 21
type input "a"
checkbox input "false"
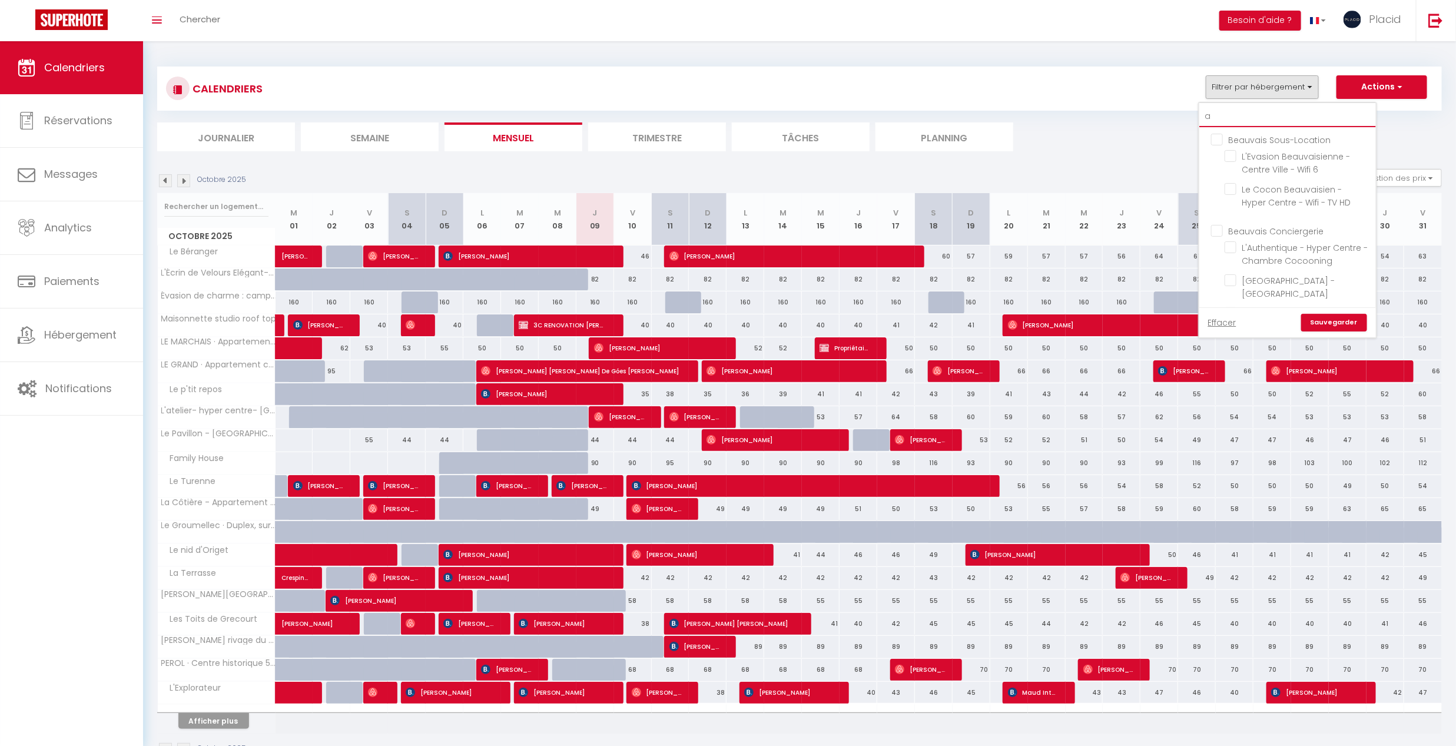
checkbox input "false"
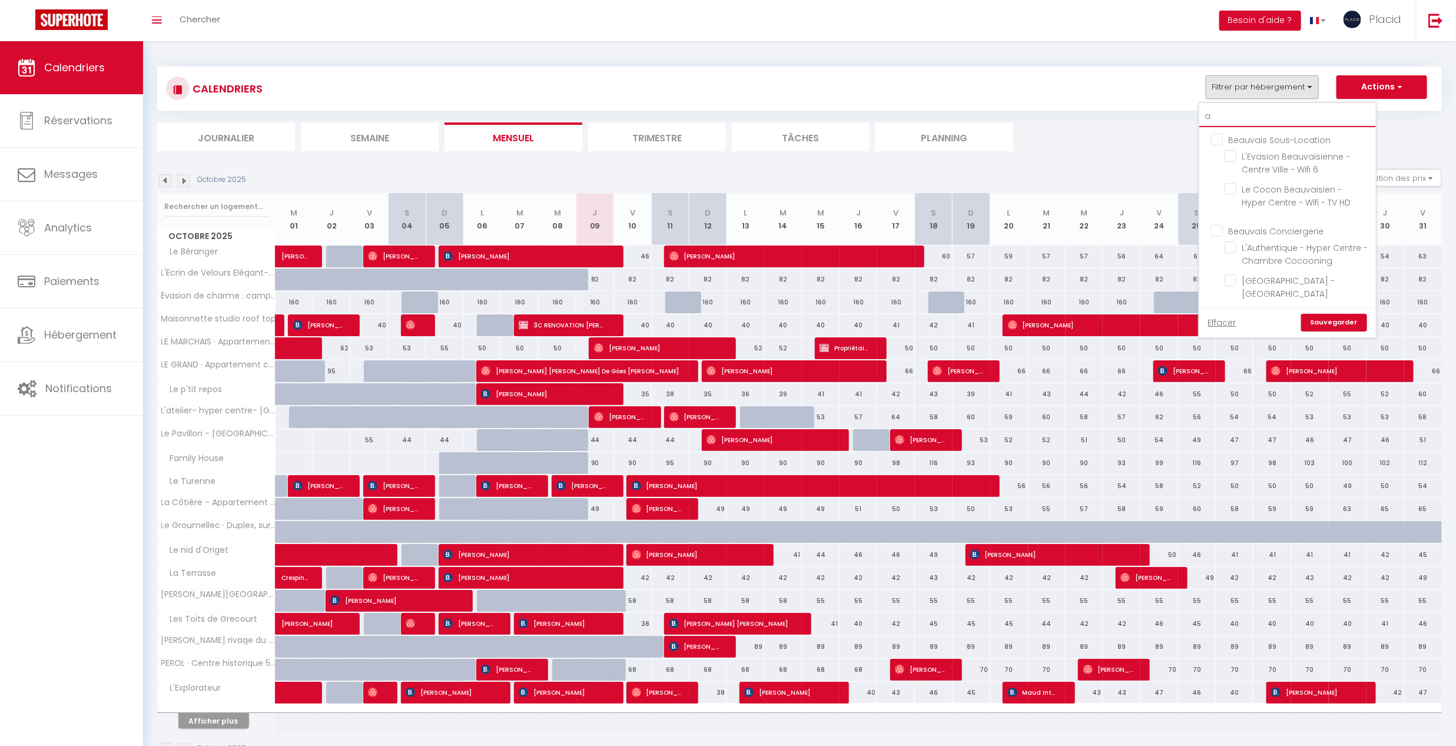
checkbox input "false"
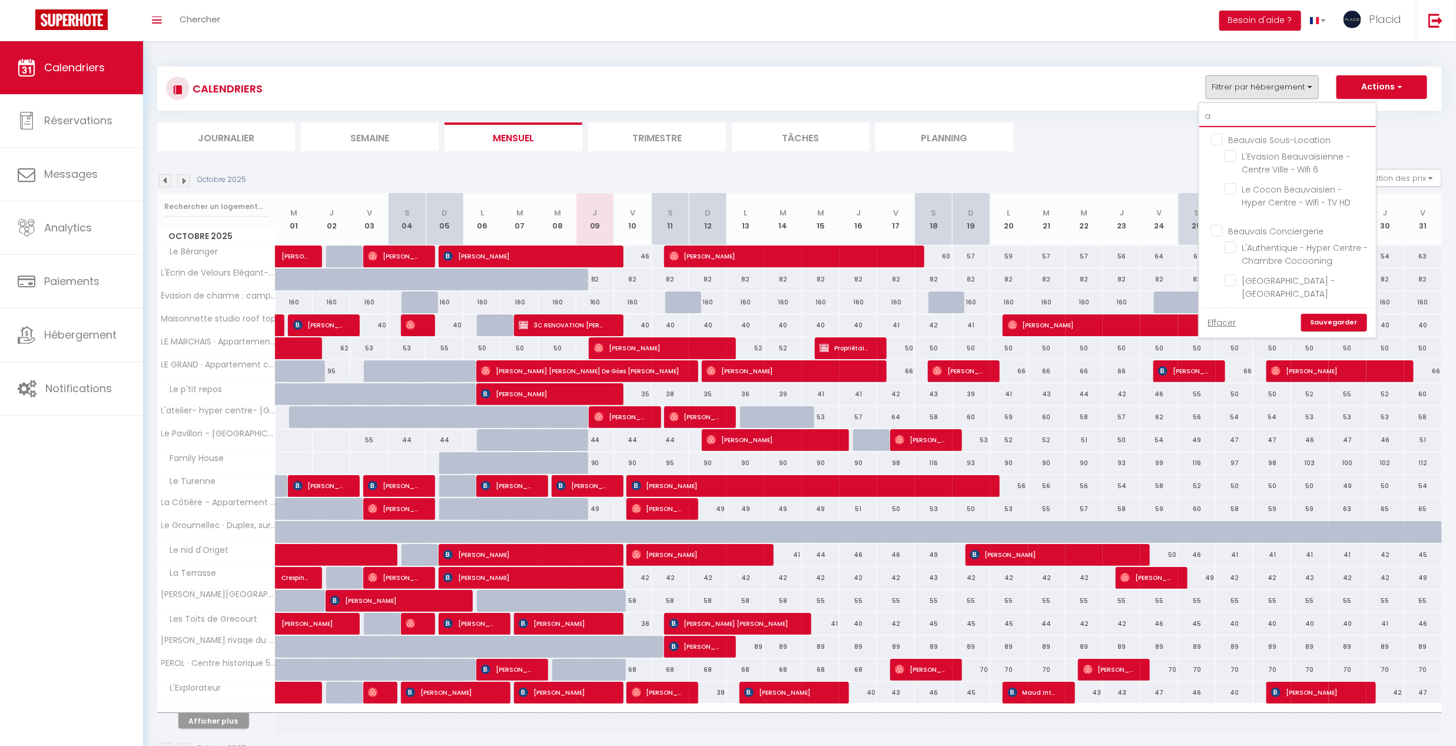
checkbox input "false"
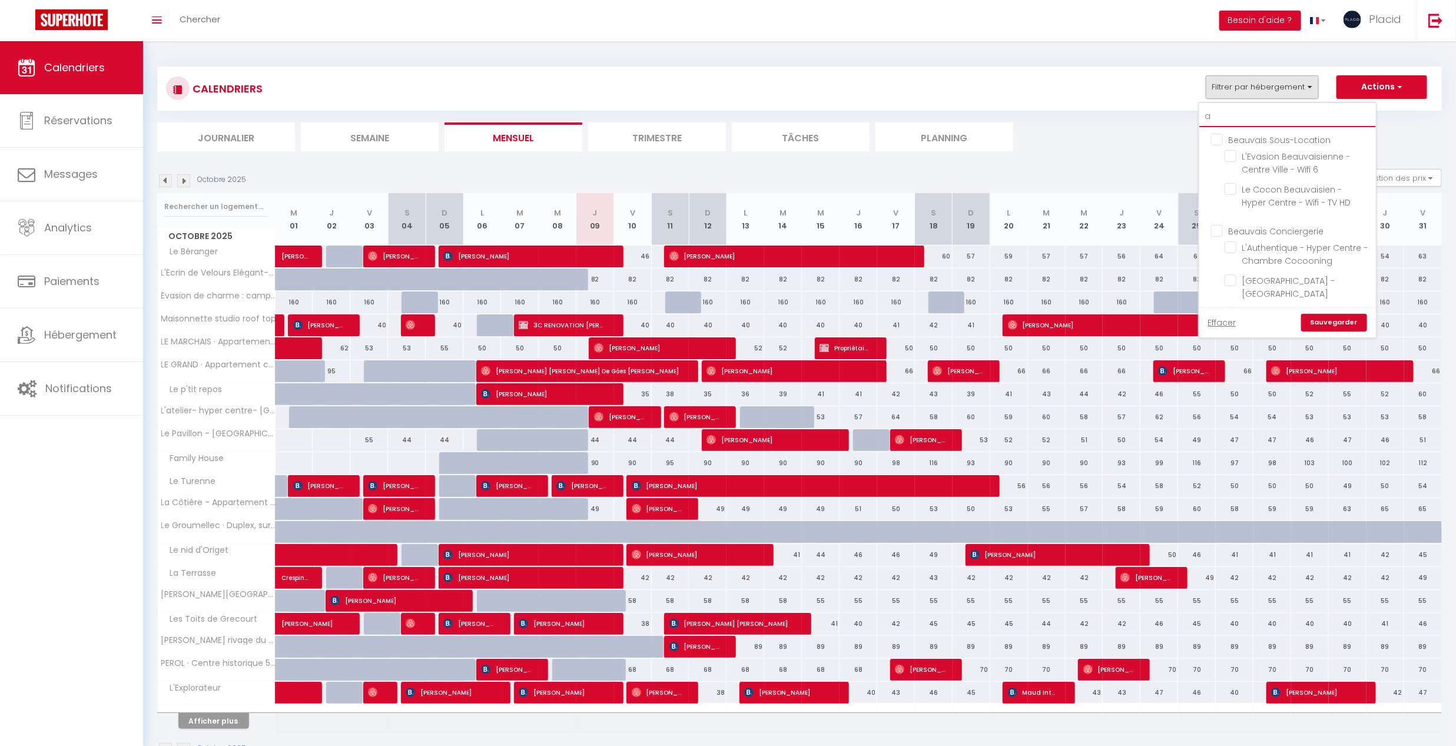
checkbox input "false"
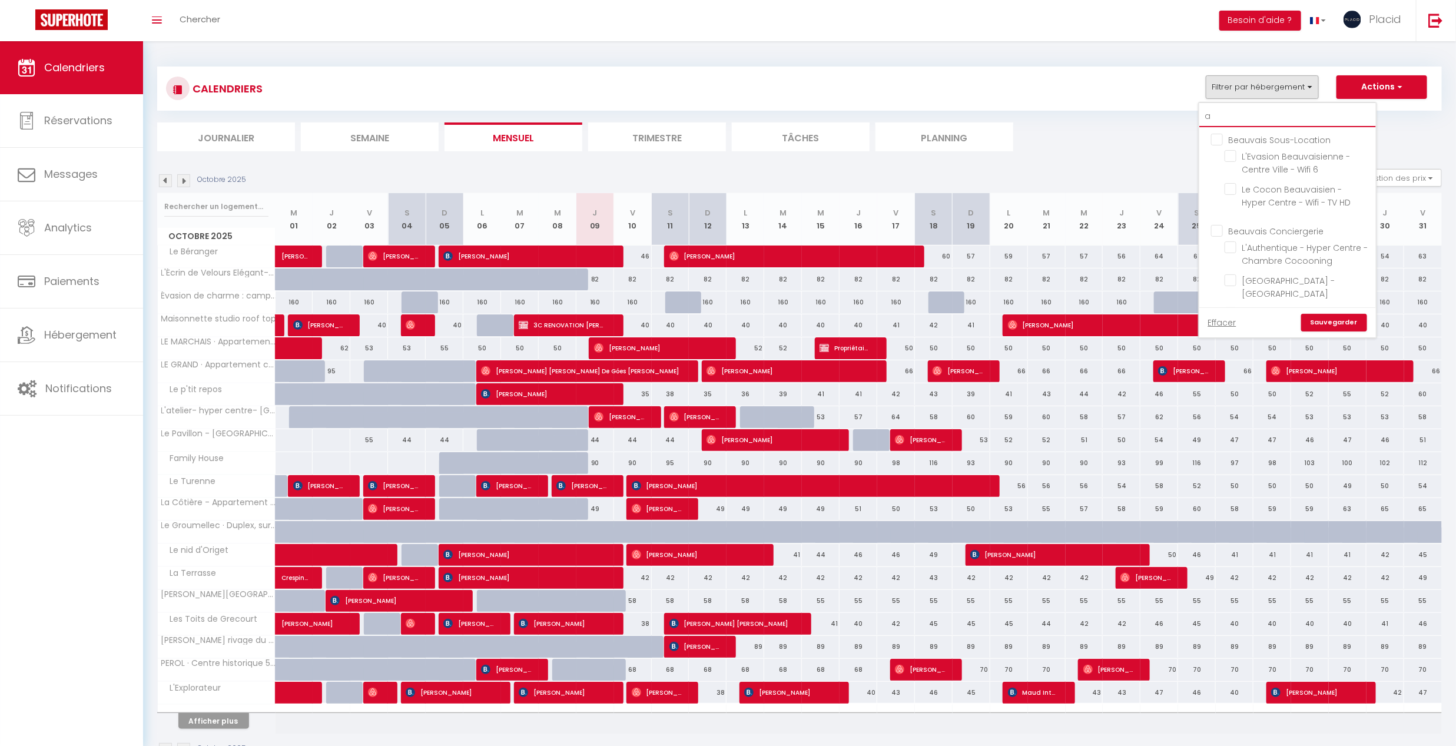
checkbox input "false"
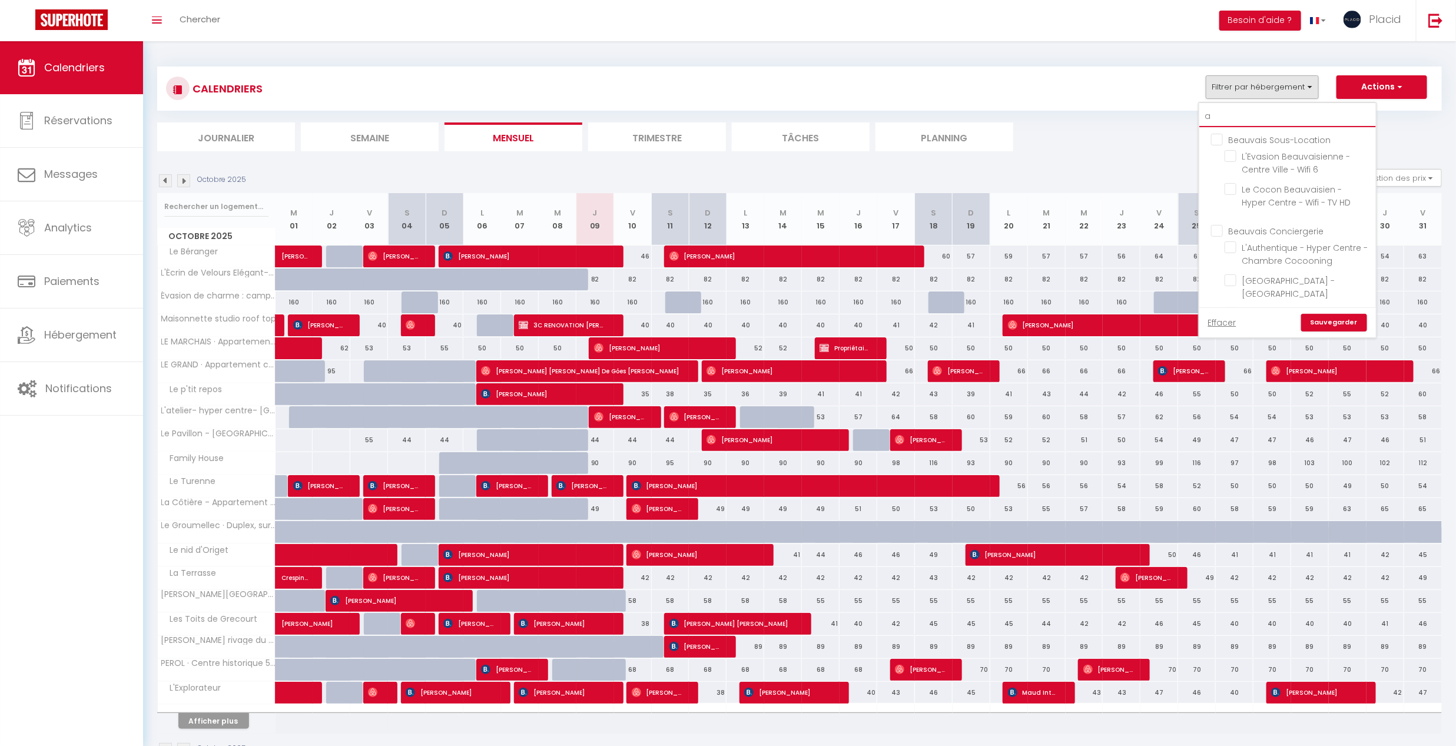
checkbox input "false"
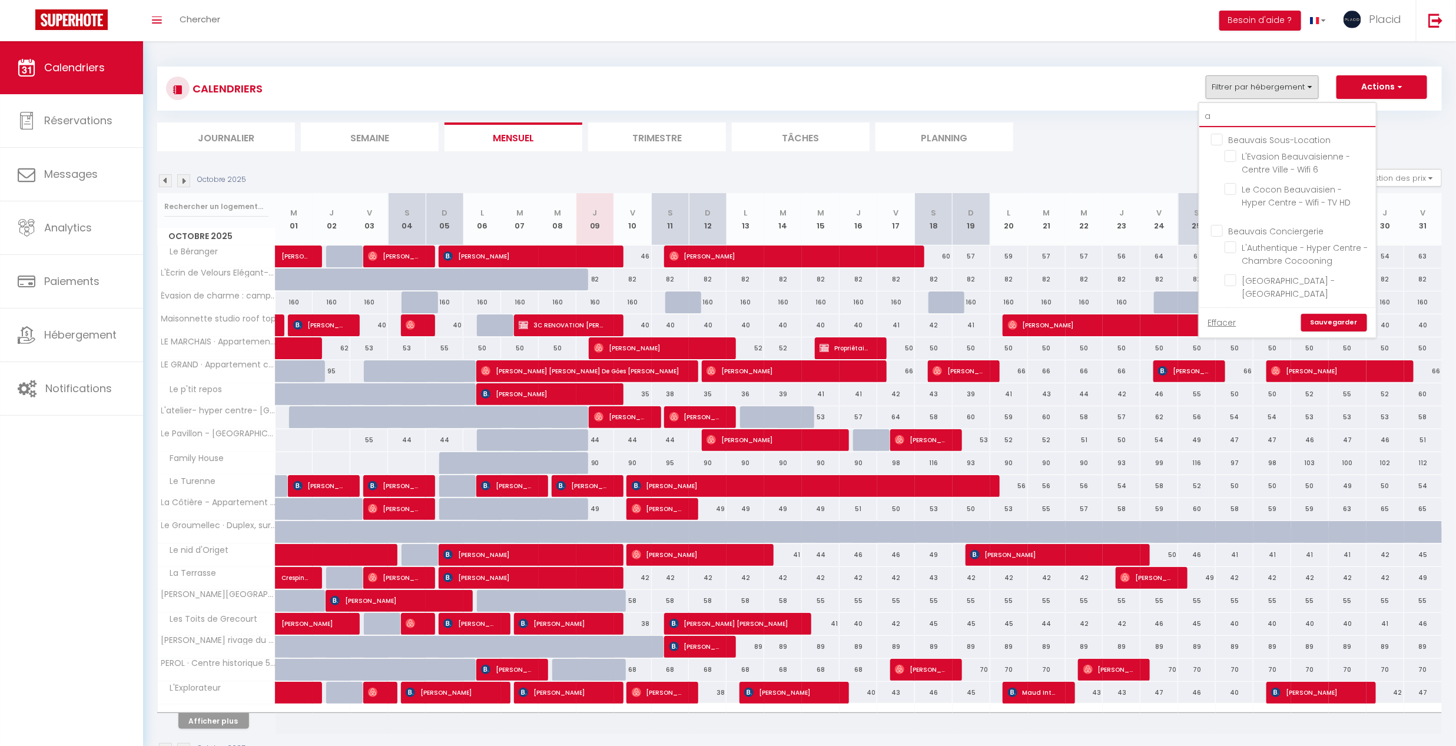
checkbox input "false"
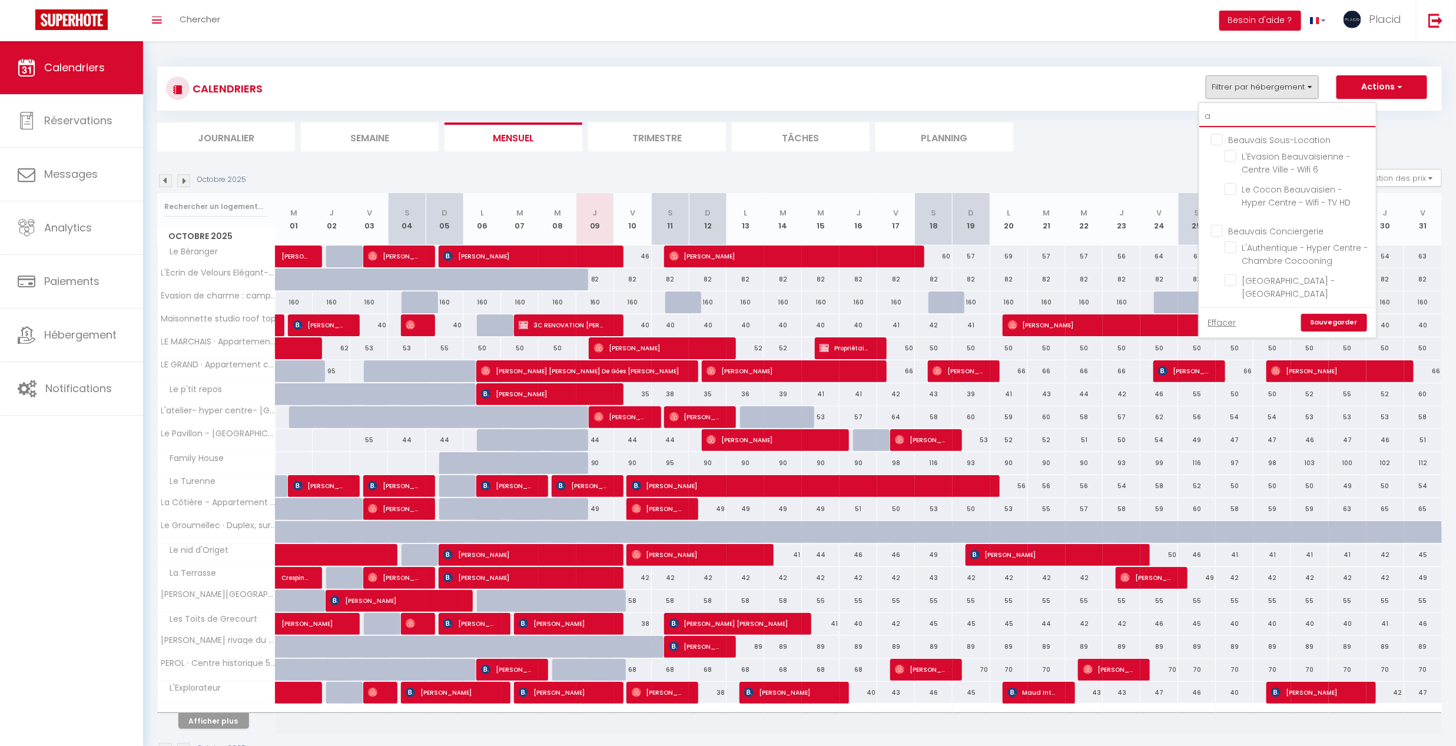
checkbox input "false"
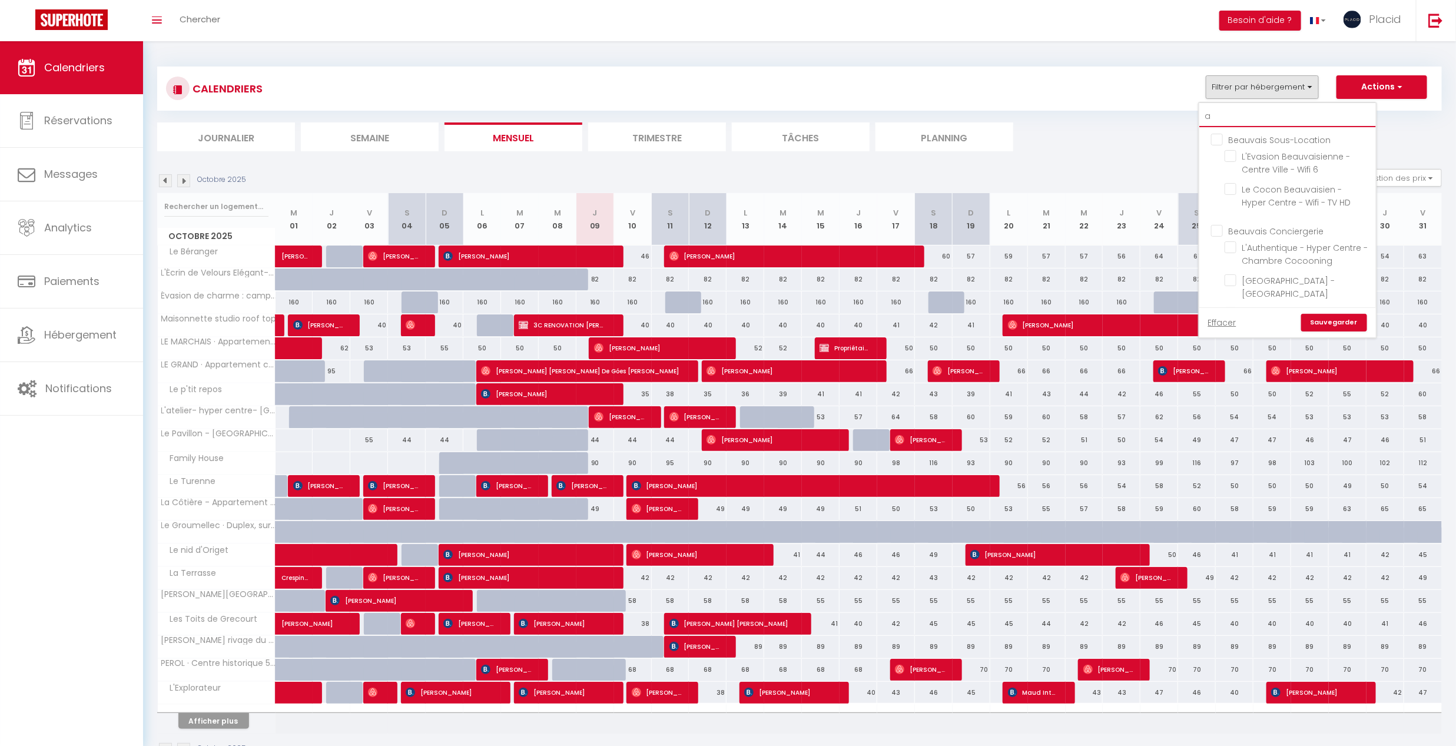
checkbox input "false"
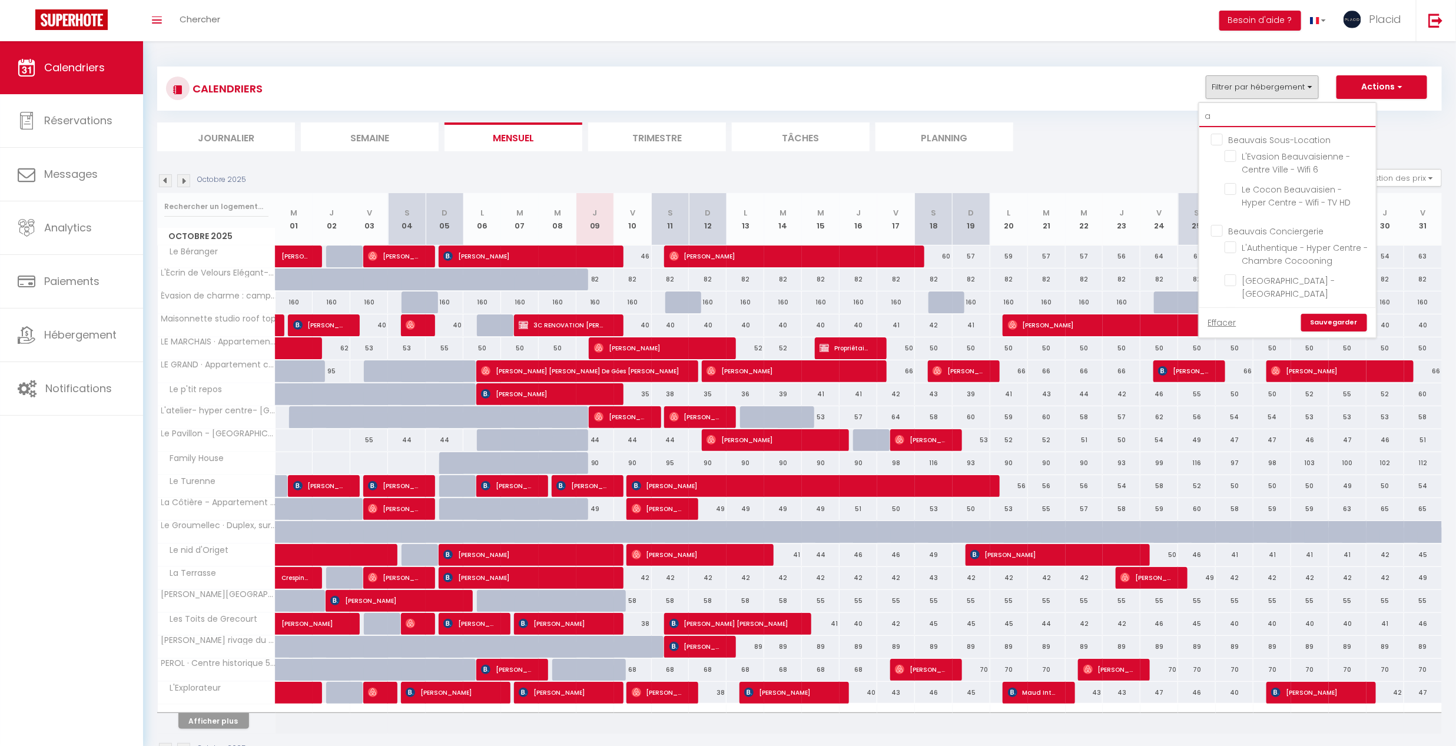
checkbox input "false"
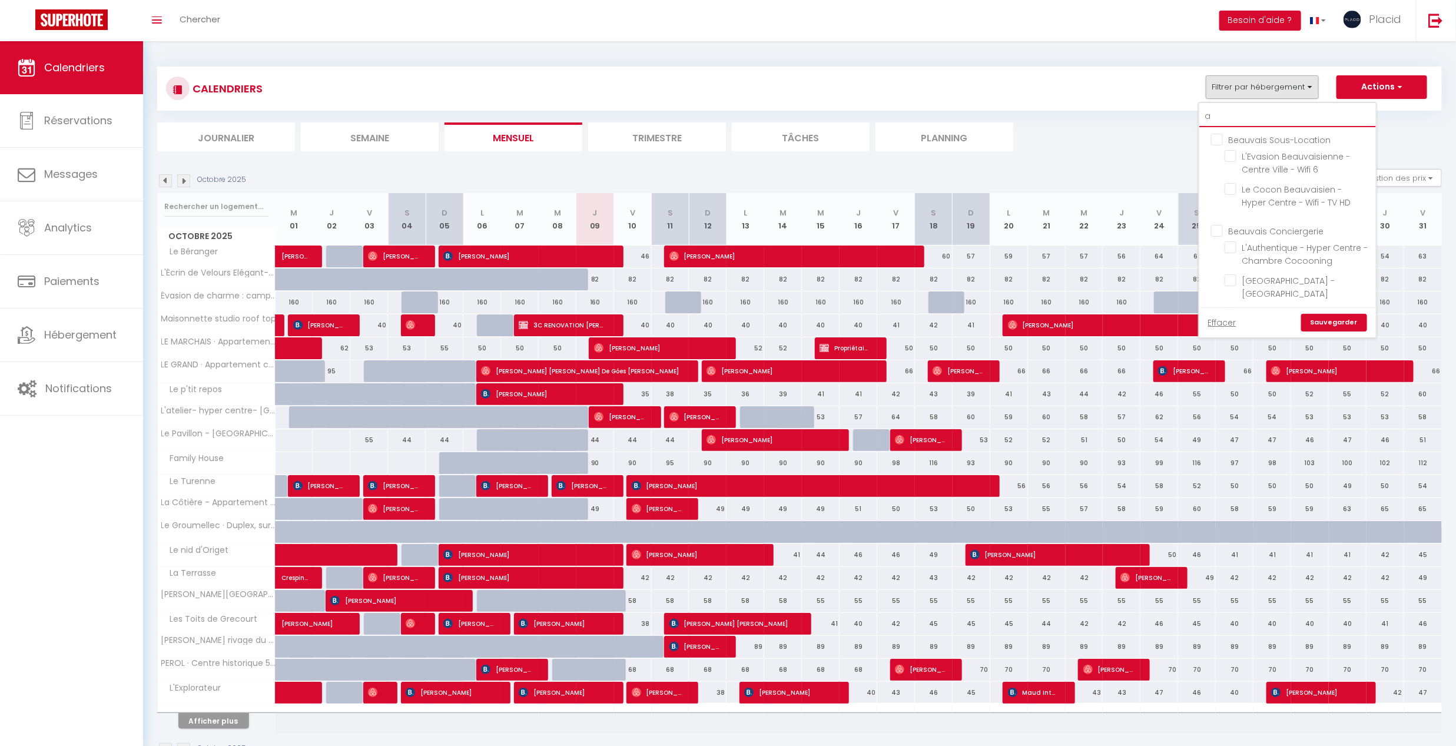
checkbox input "false"
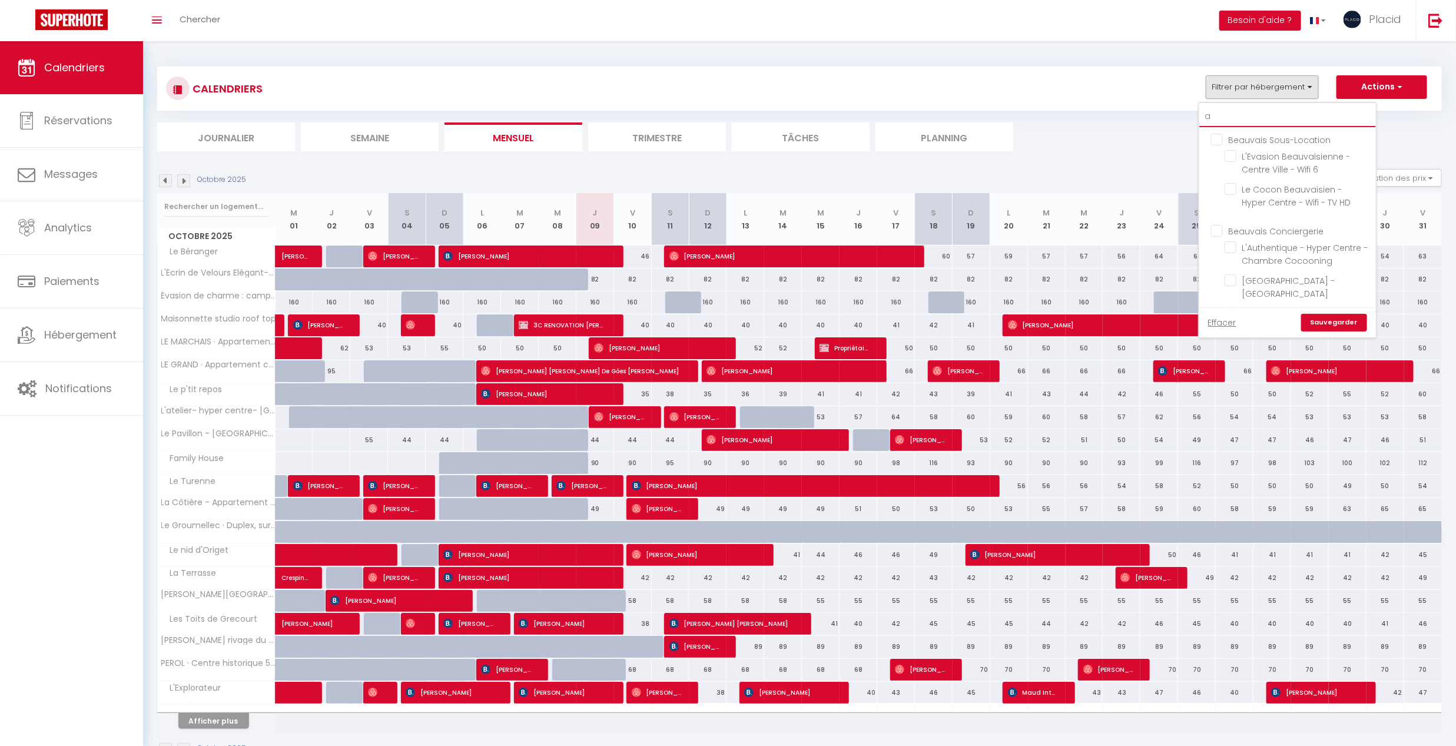
checkbox input "false"
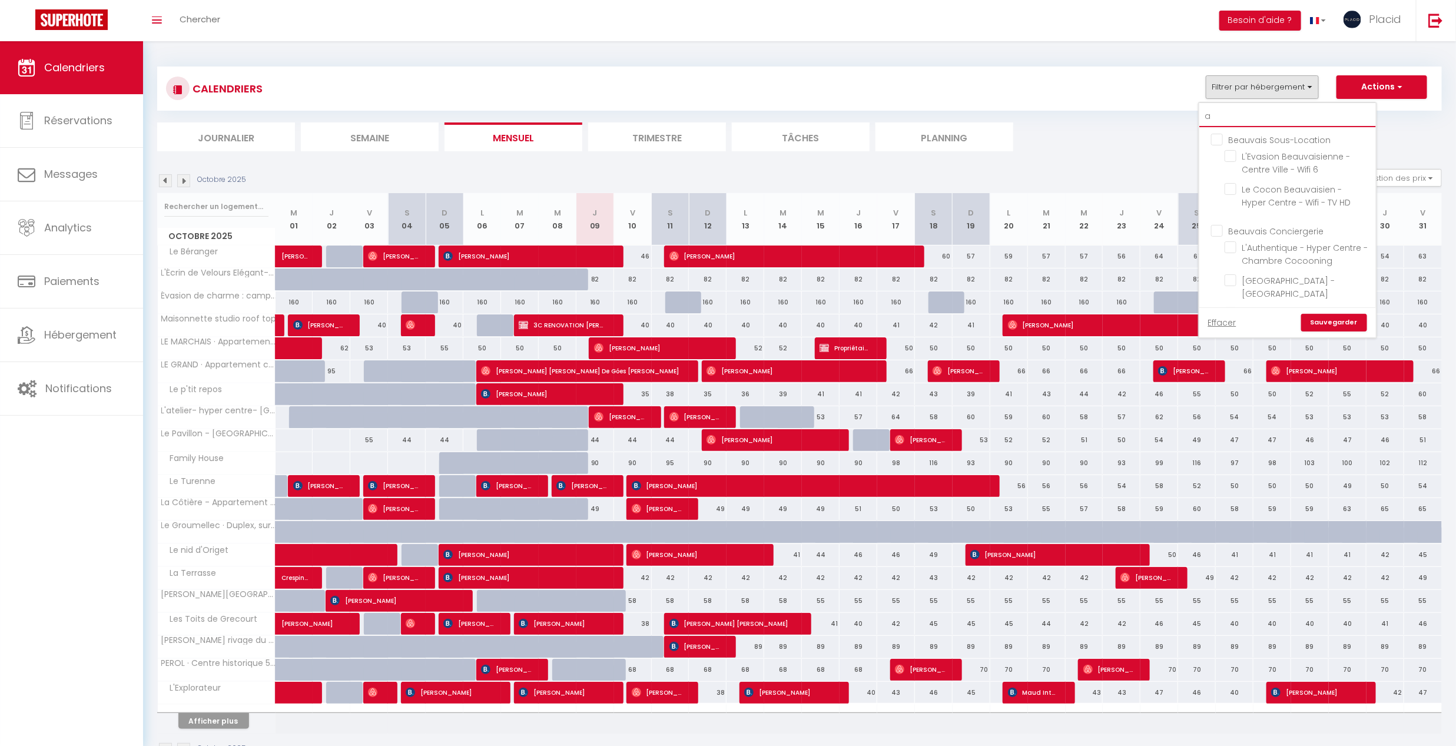
checkbox input "false"
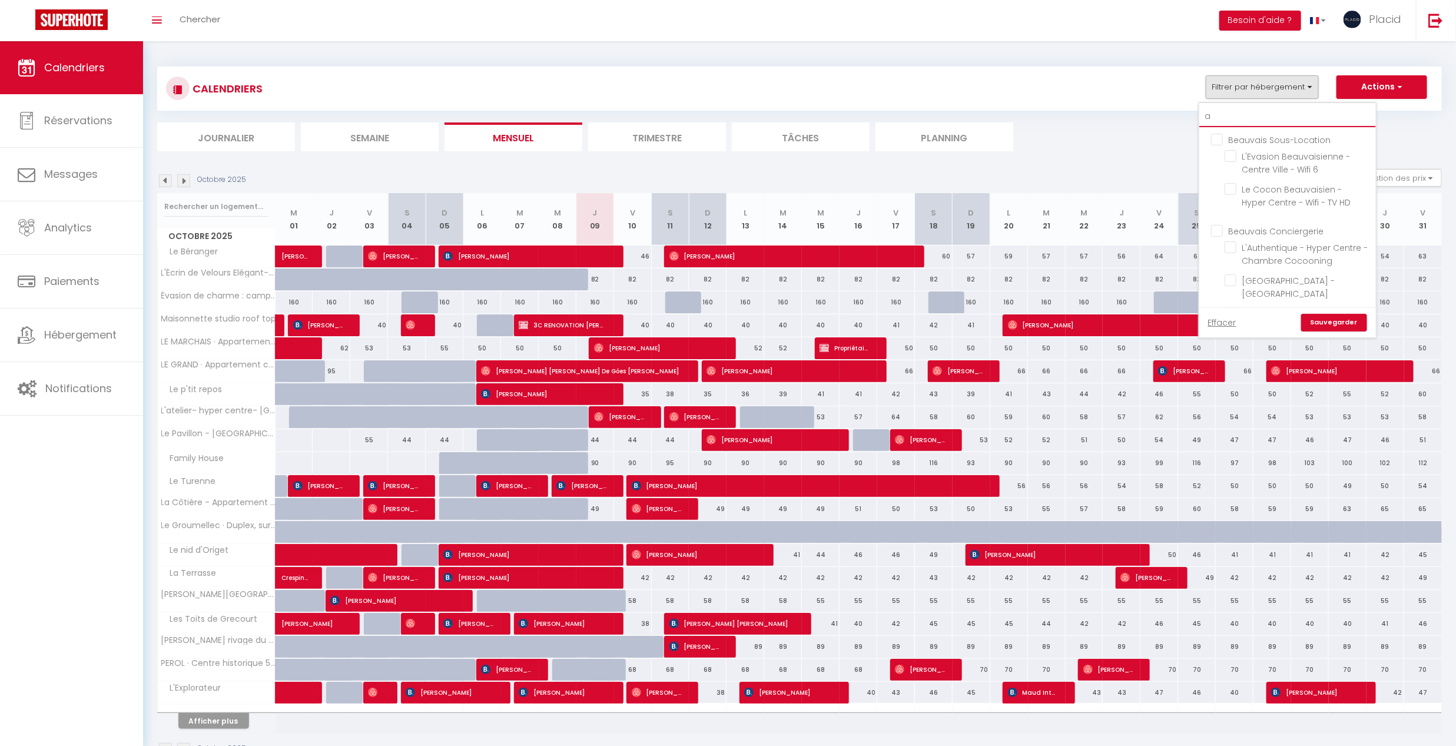
checkbox input "false"
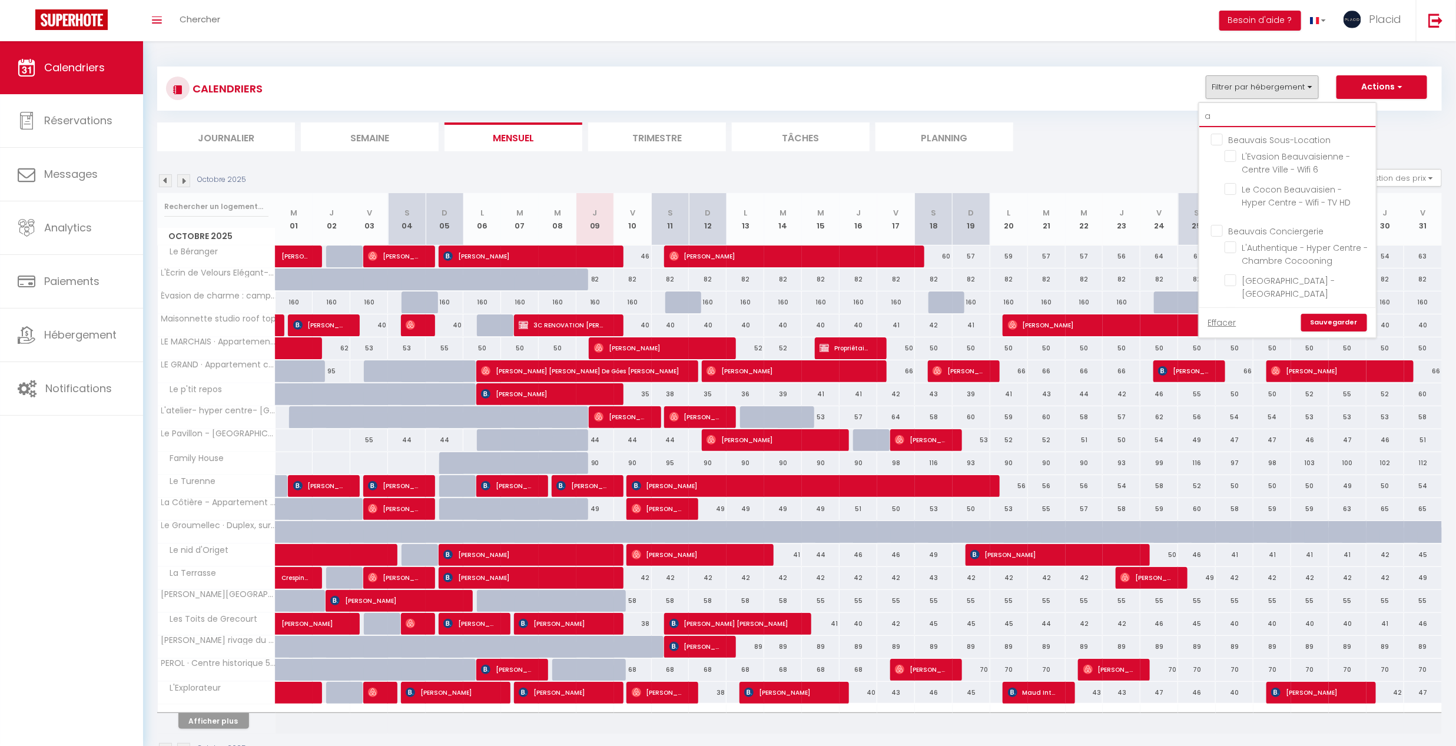
checkbox input "false"
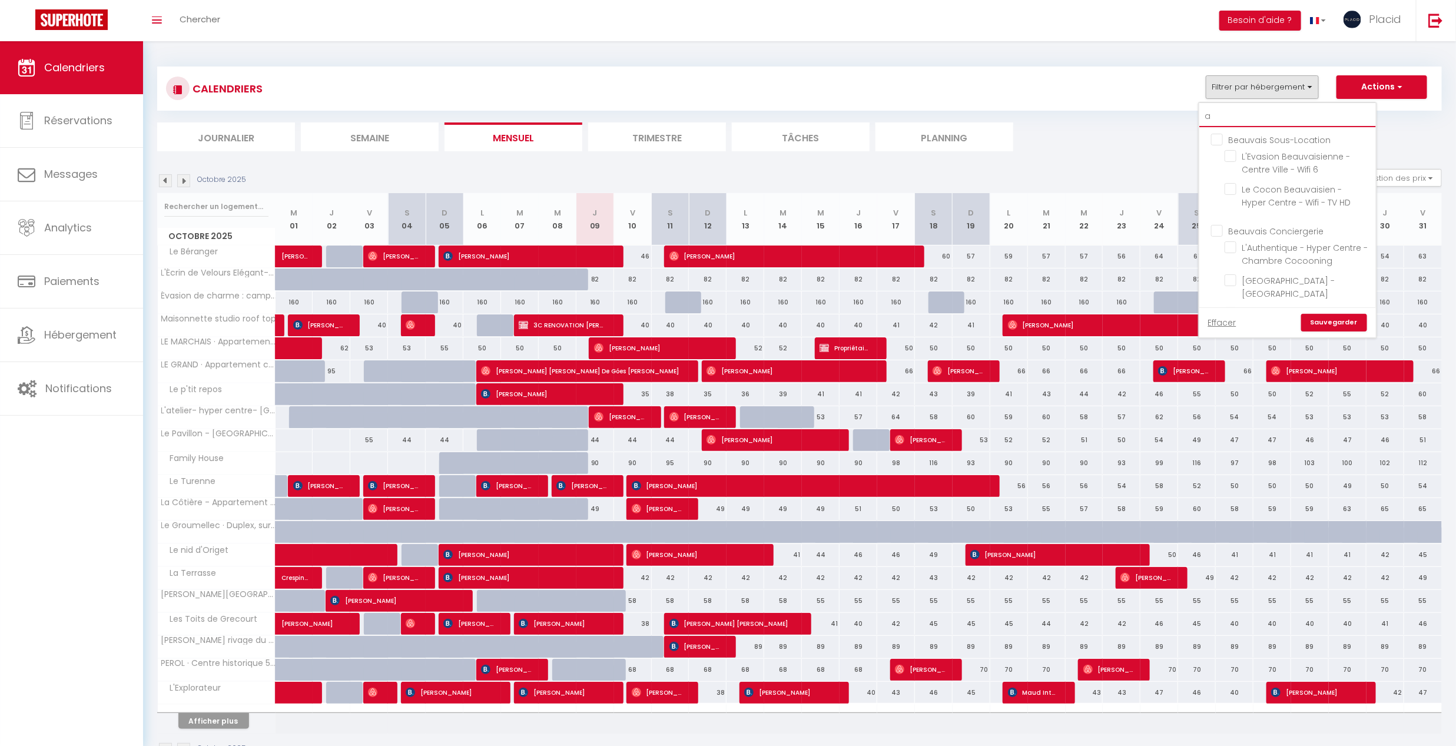
checkbox input "false"
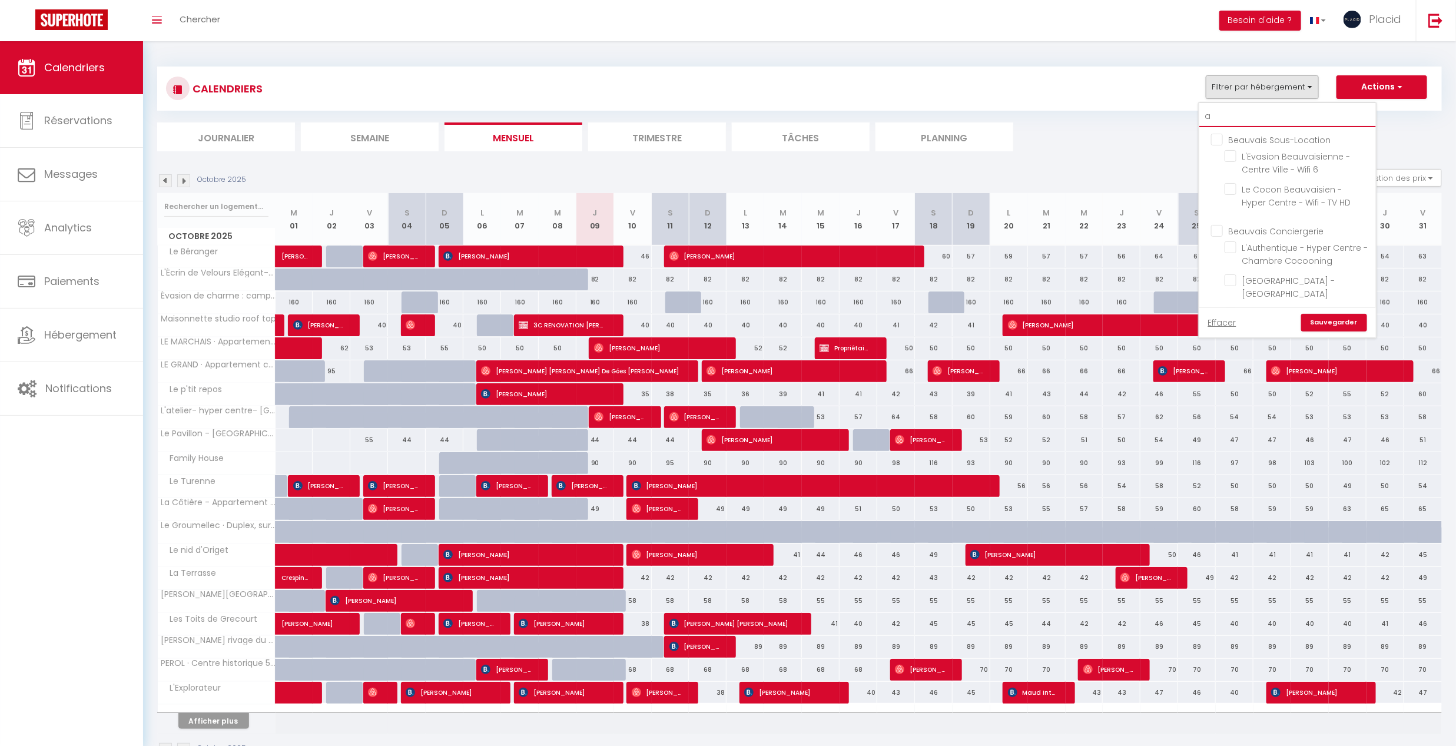
checkbox input "false"
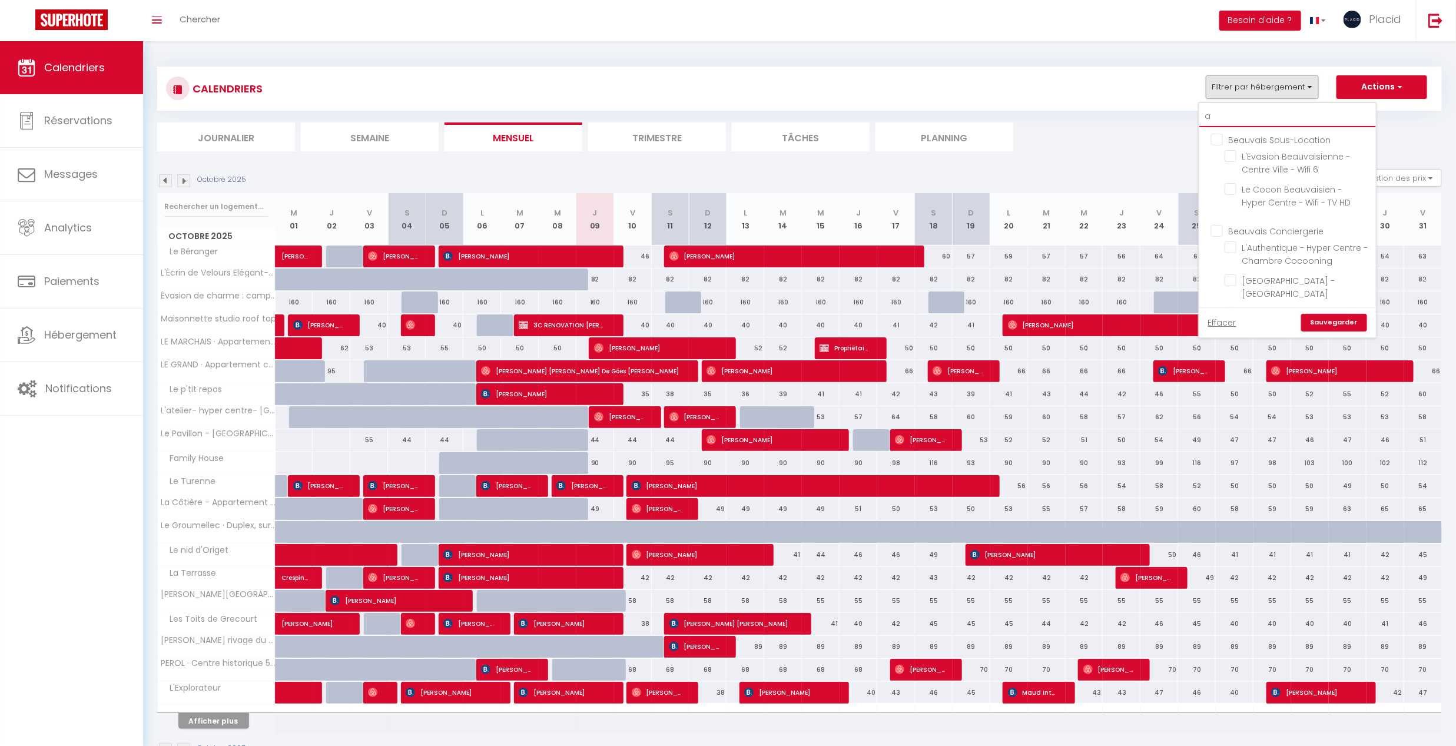
checkbox input "false"
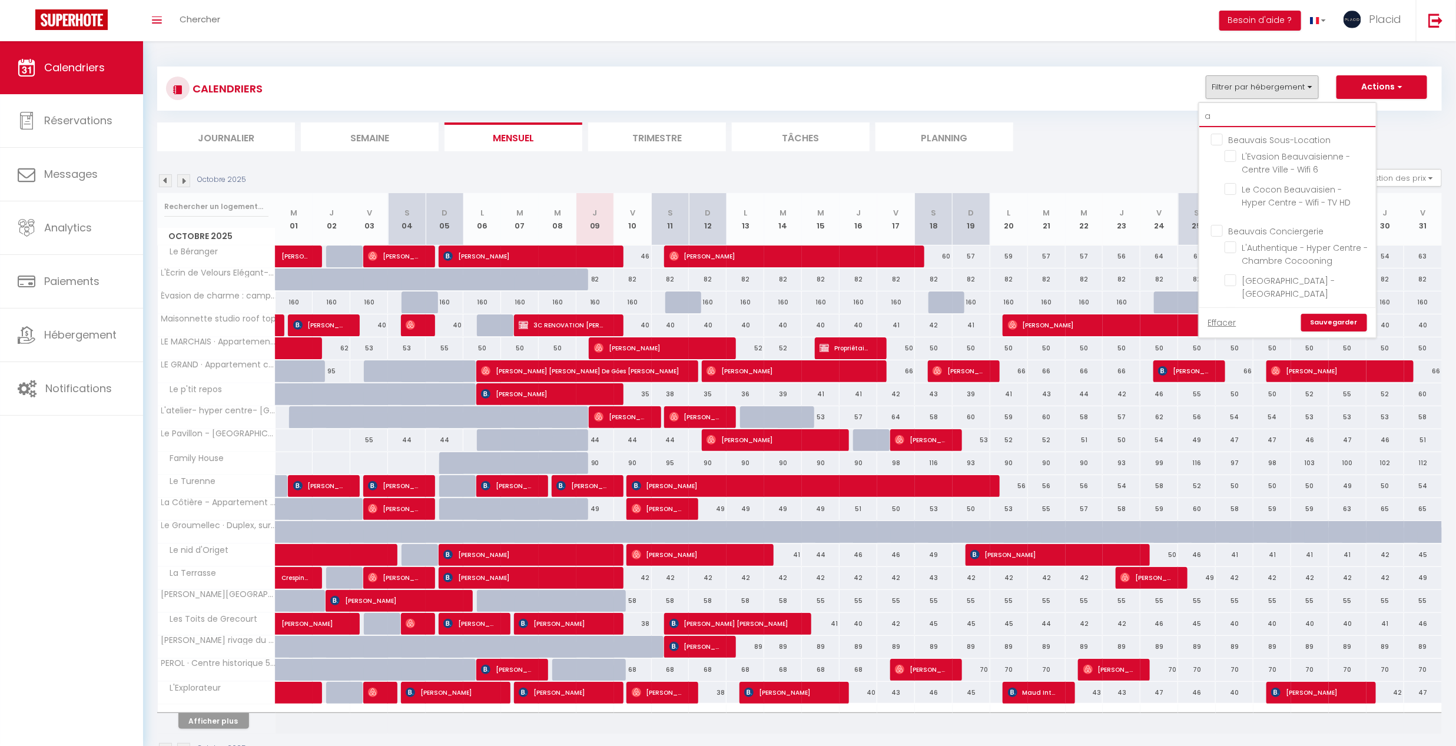
checkbox input "false"
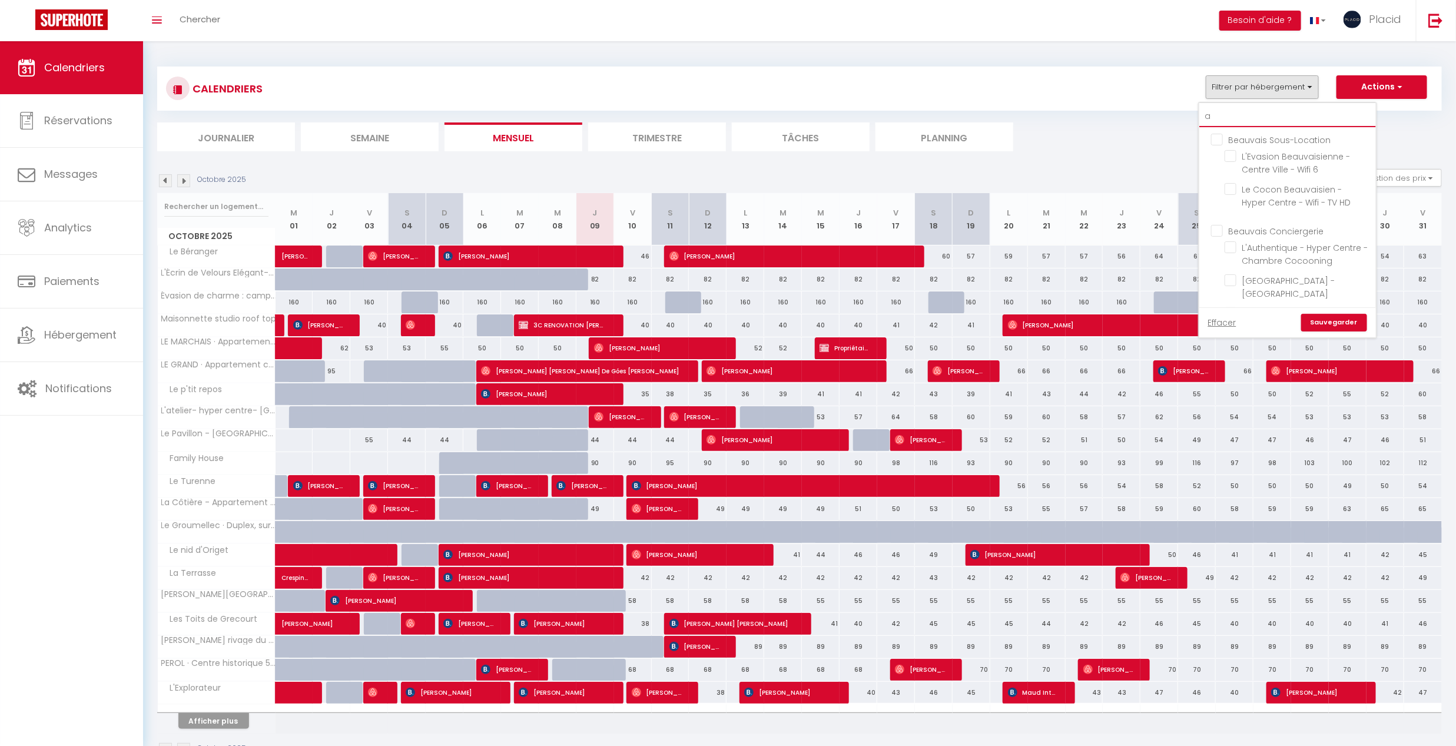
checkbox input "false"
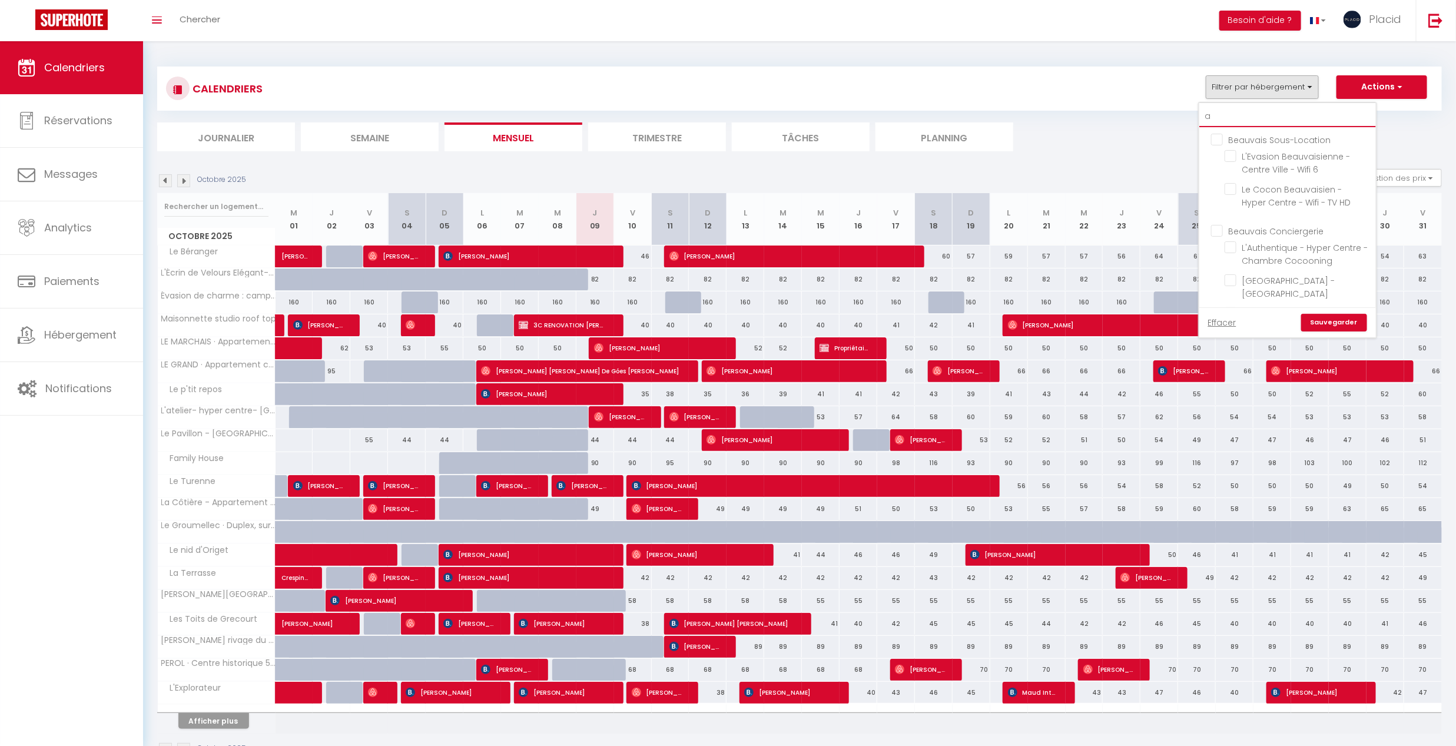
checkbox input "false"
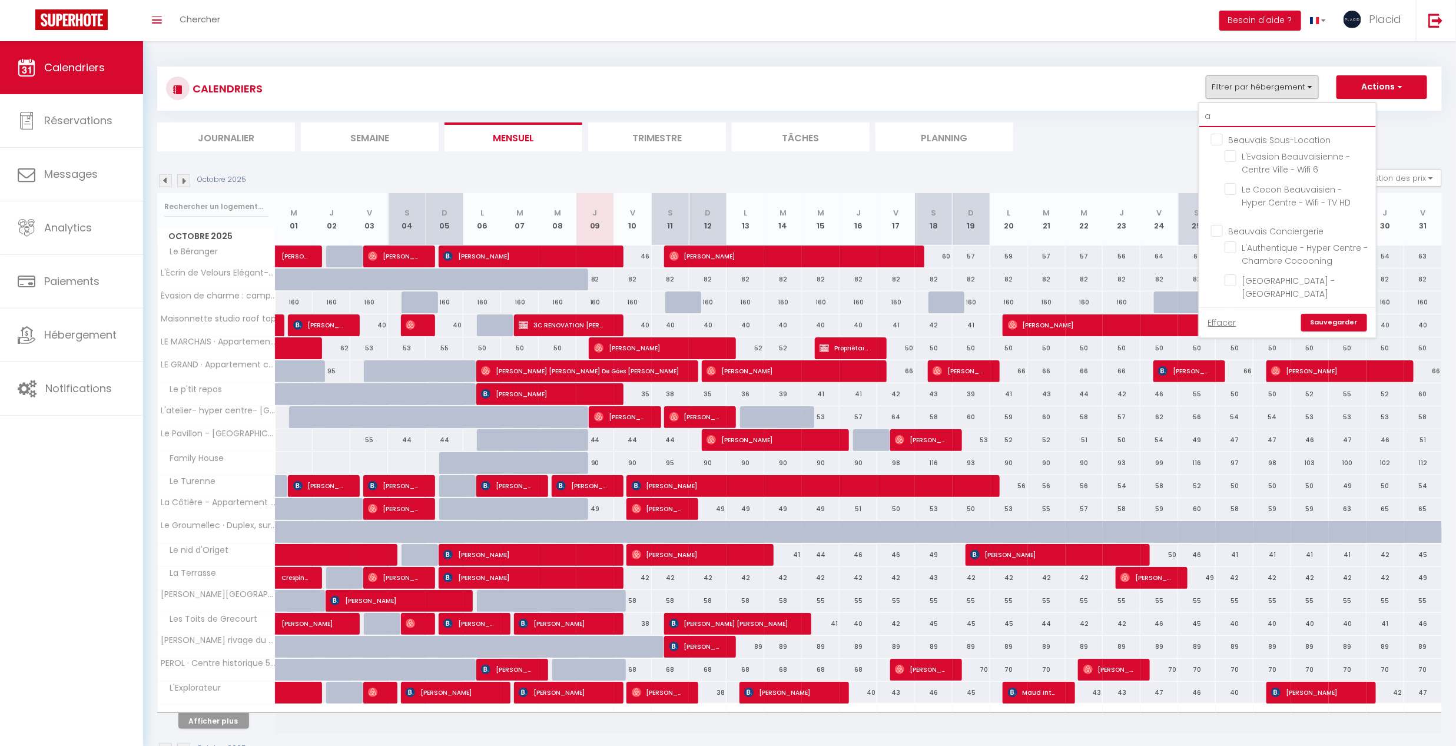
checkbox input "false"
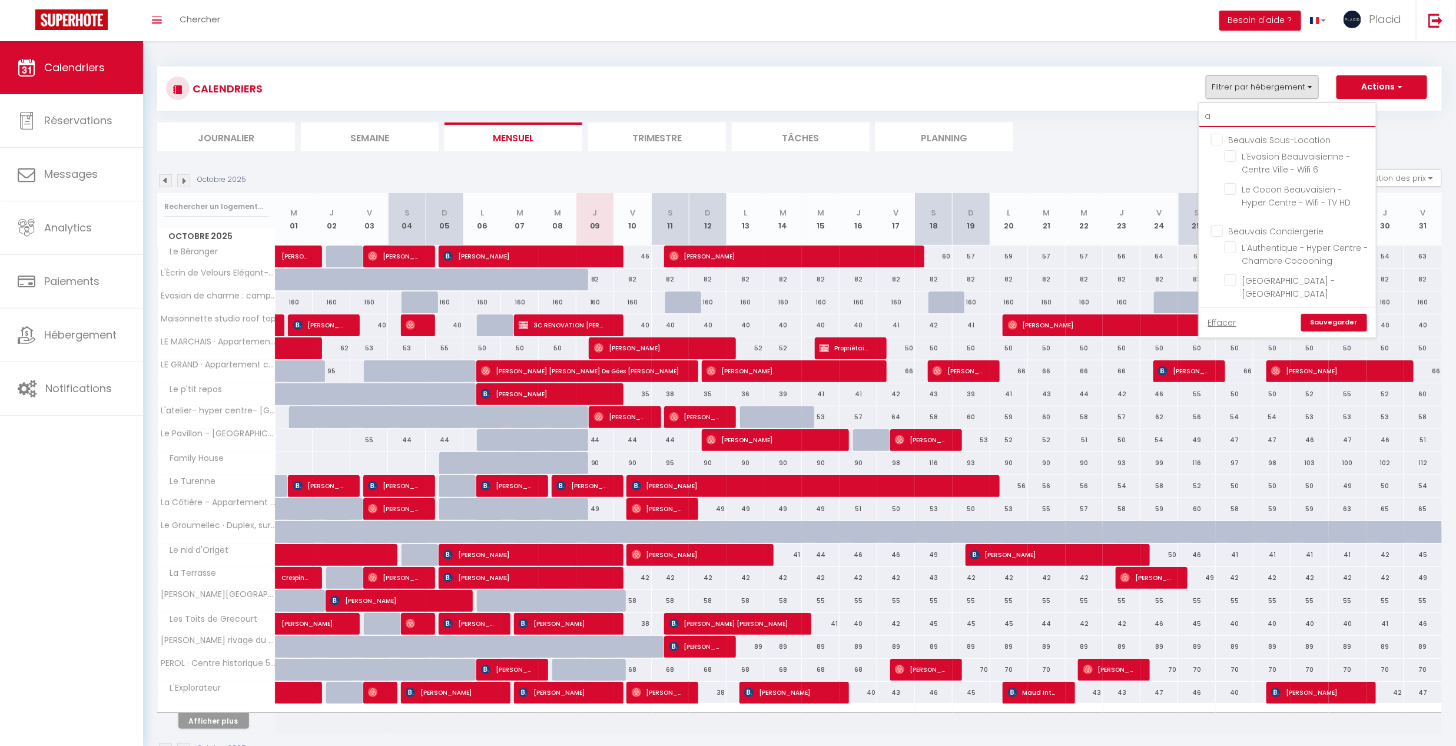
checkbox input "false"
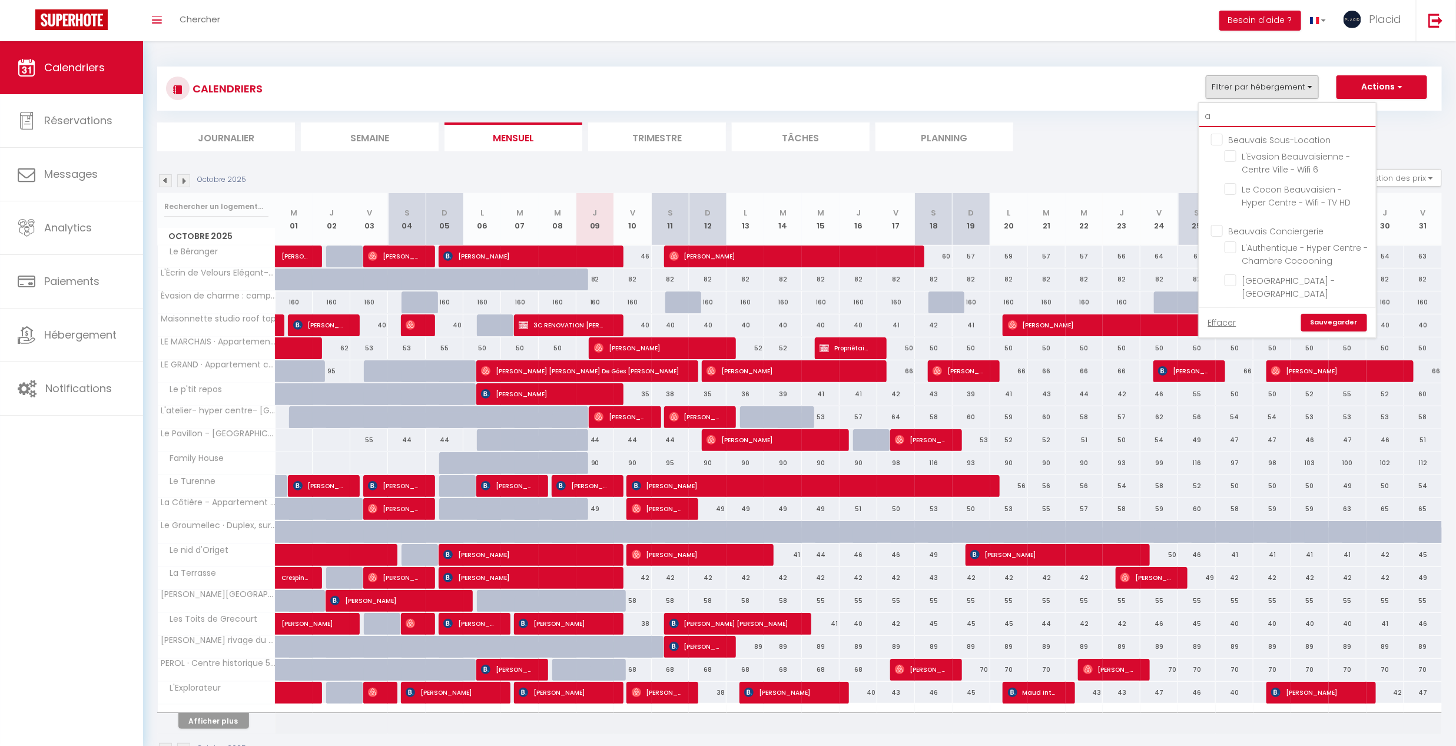
checkbox input "false"
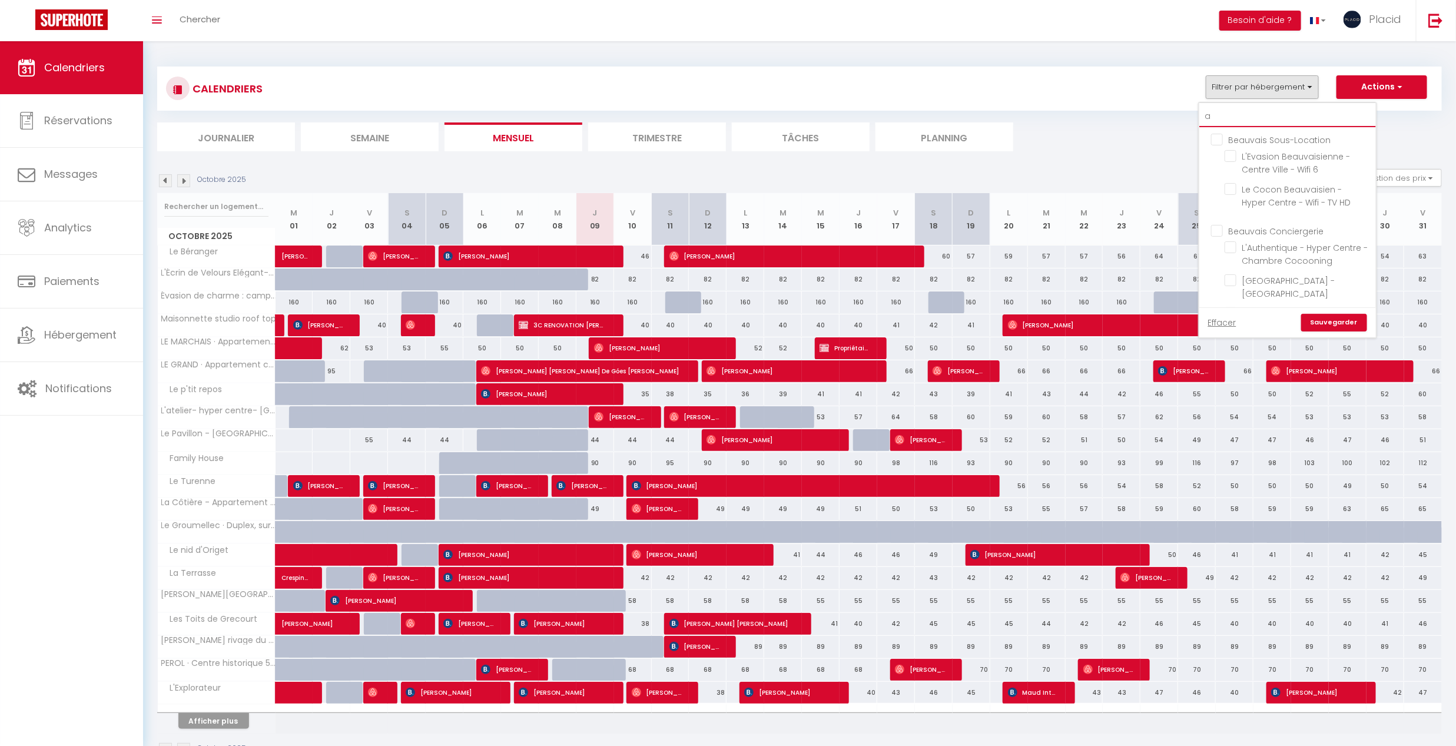
checkbox input "false"
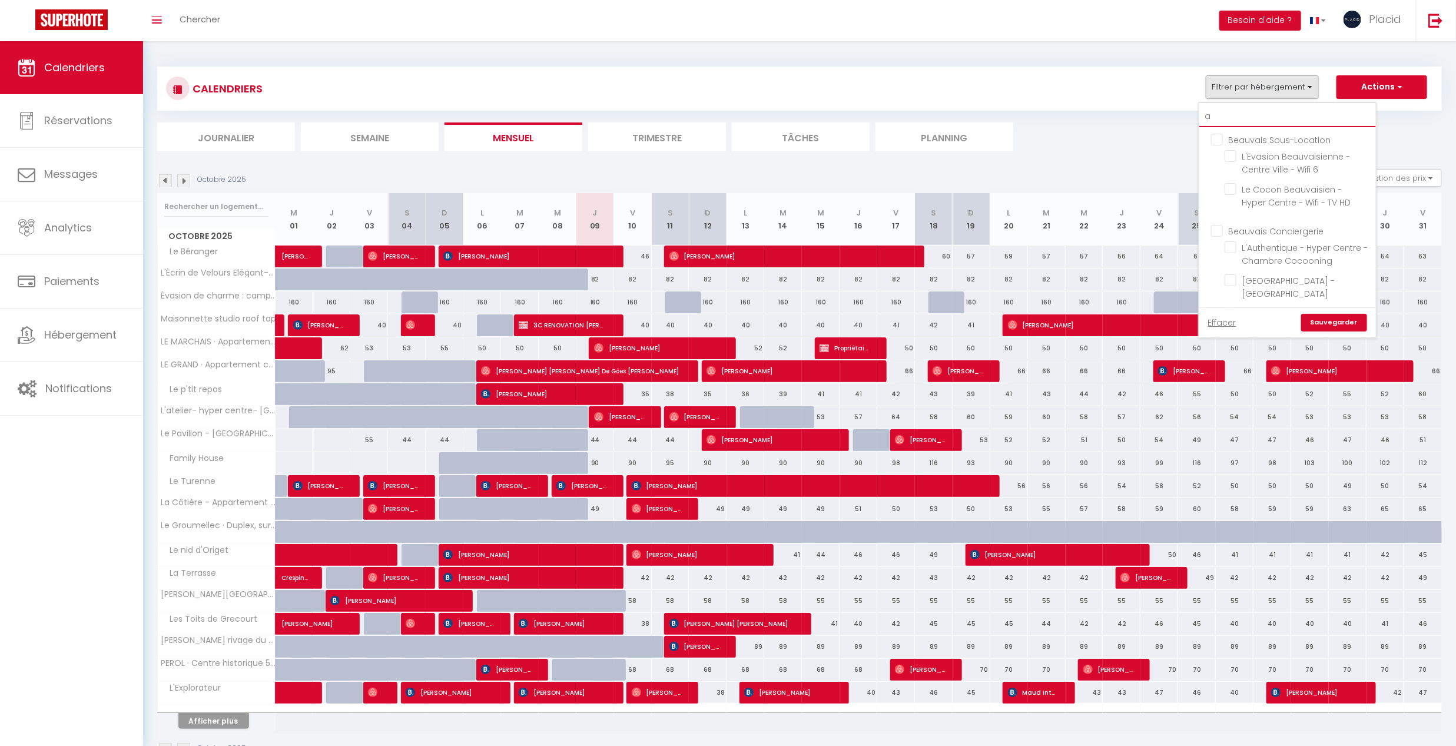
checkbox input "false"
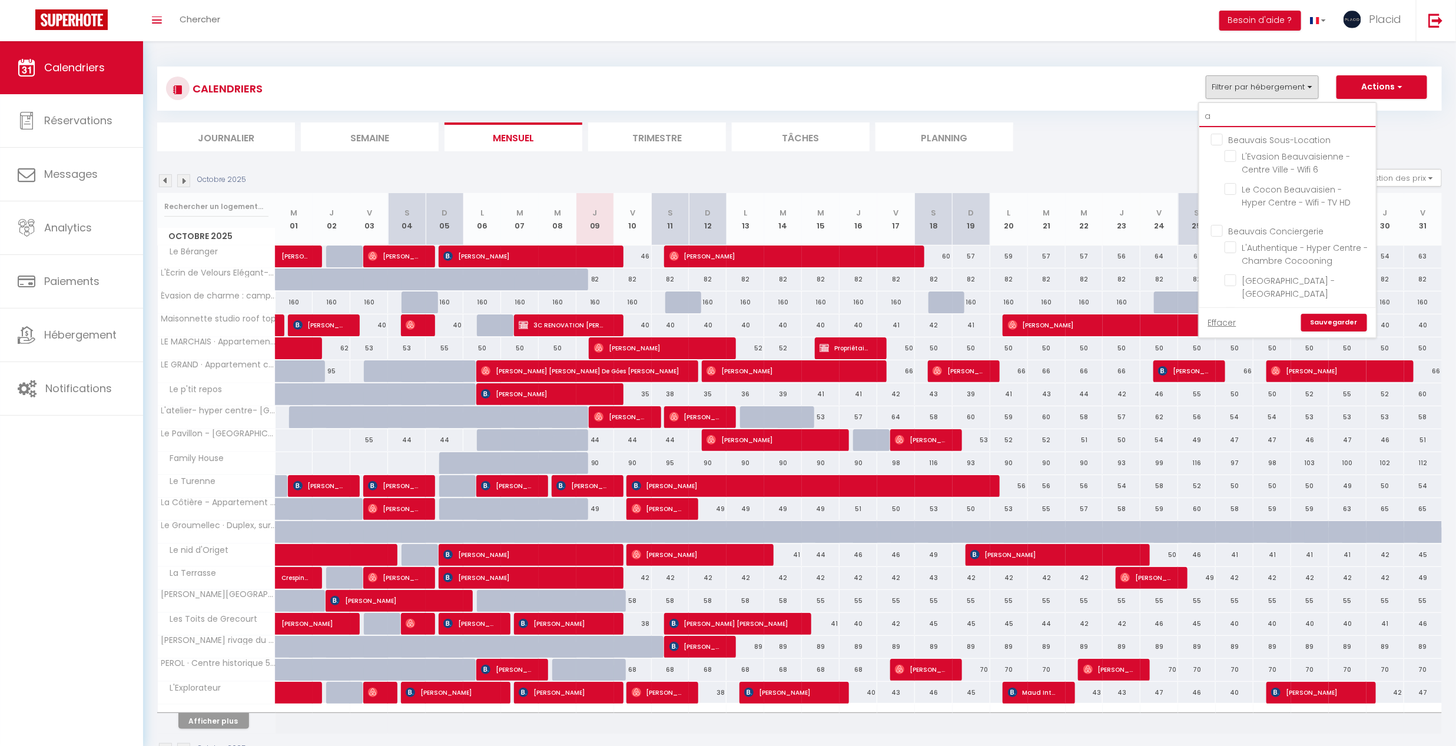
checkbox input "false"
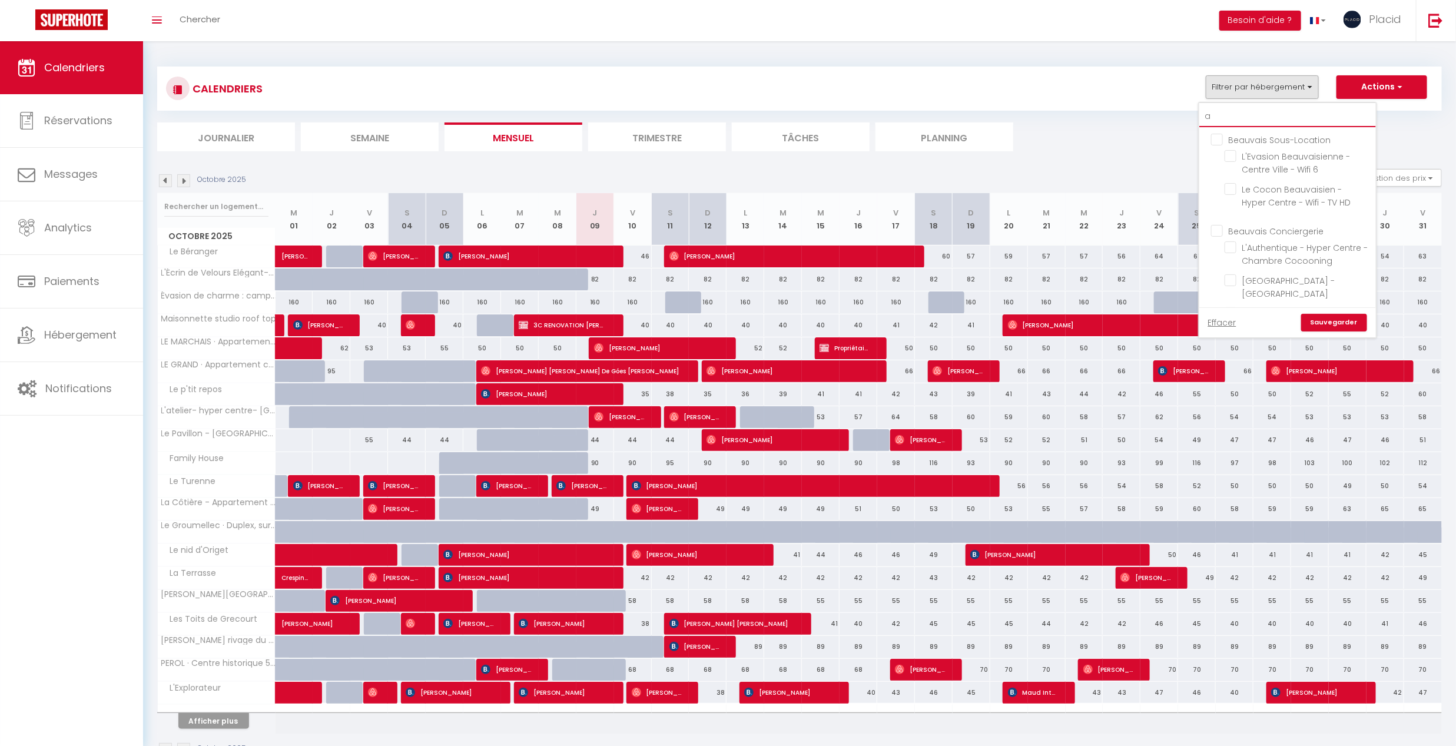
checkbox input "false"
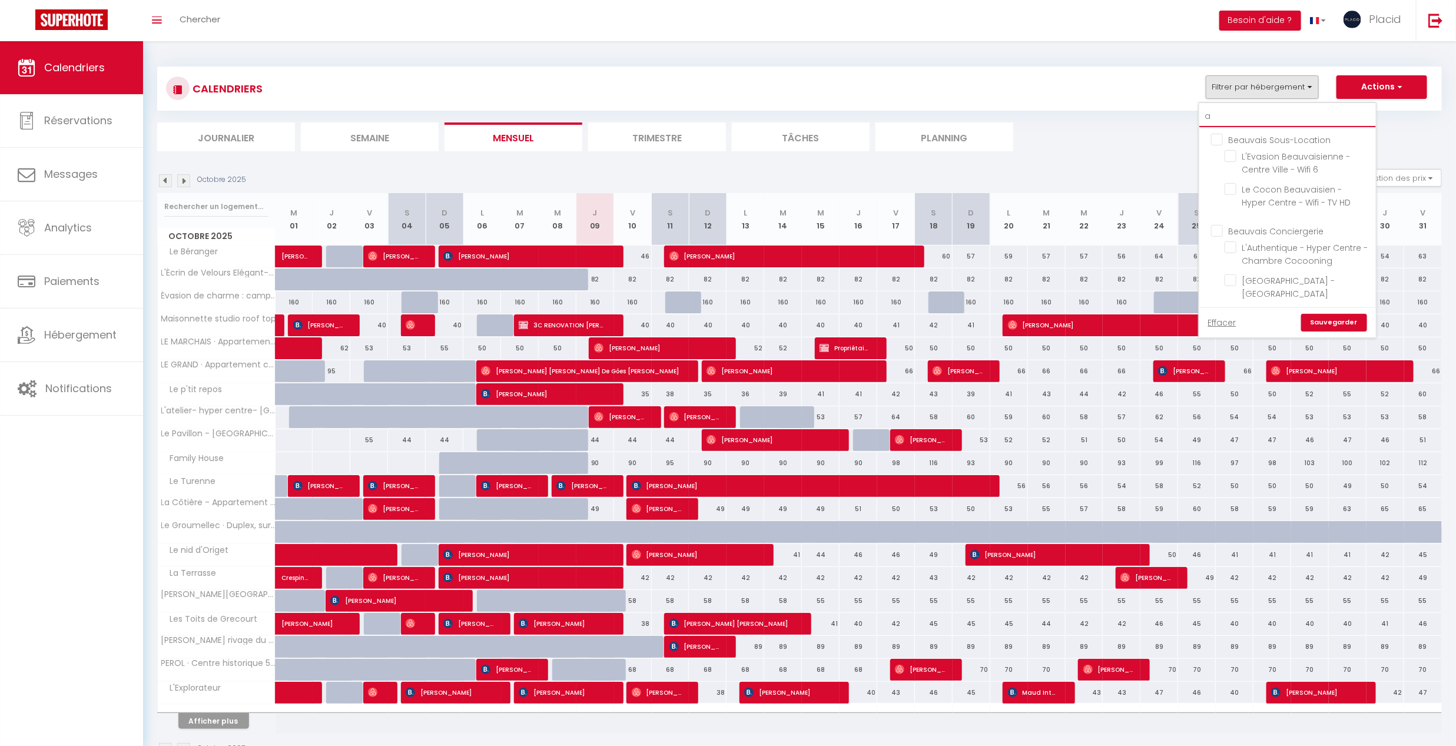
checkbox input "false"
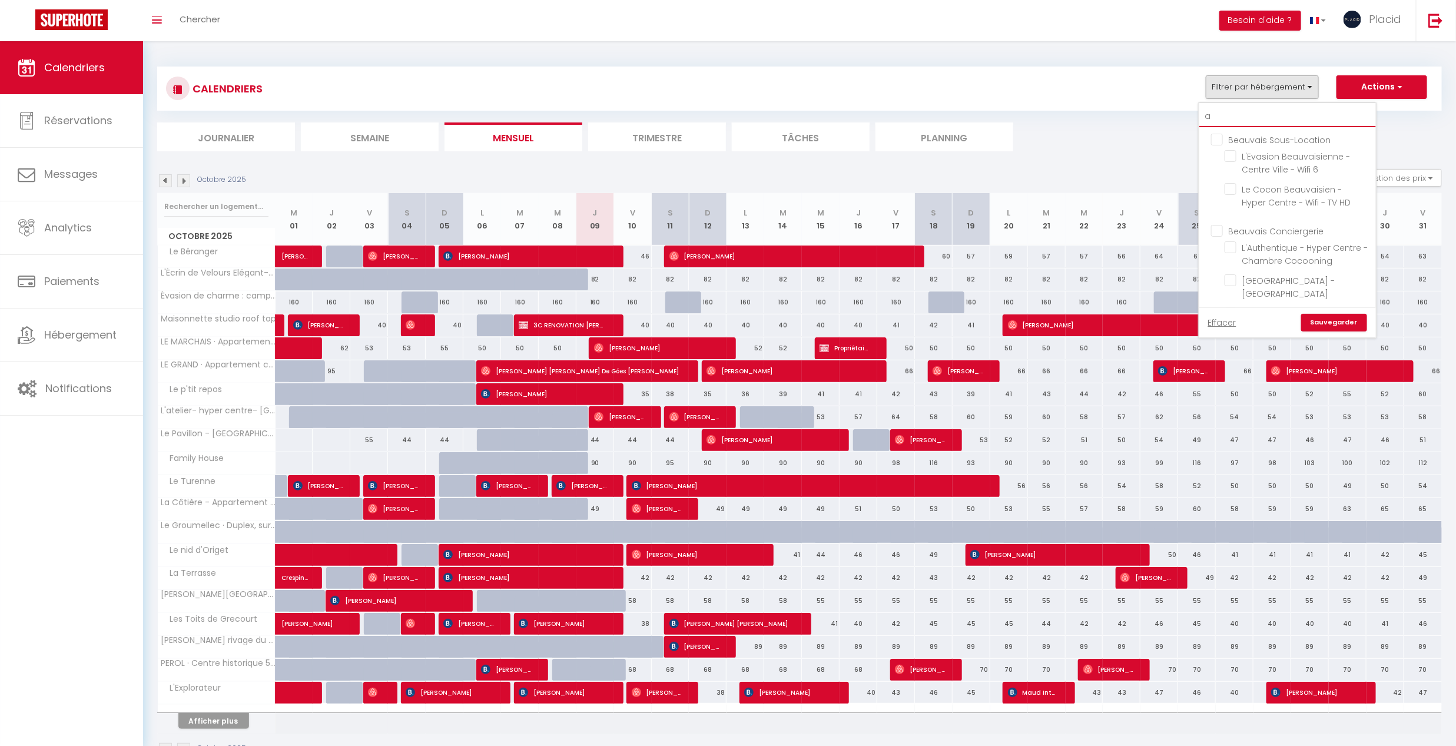
checkbox input "false"
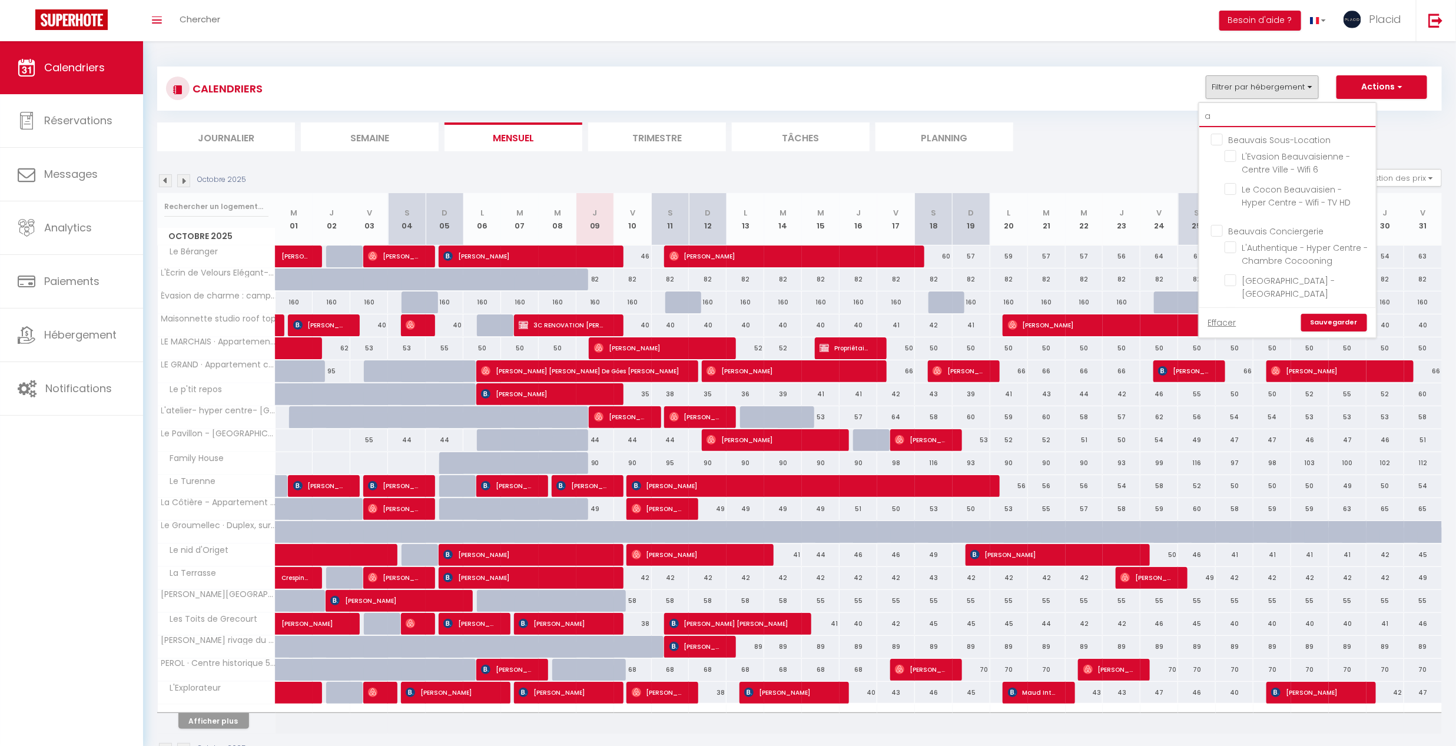
checkbox input "false"
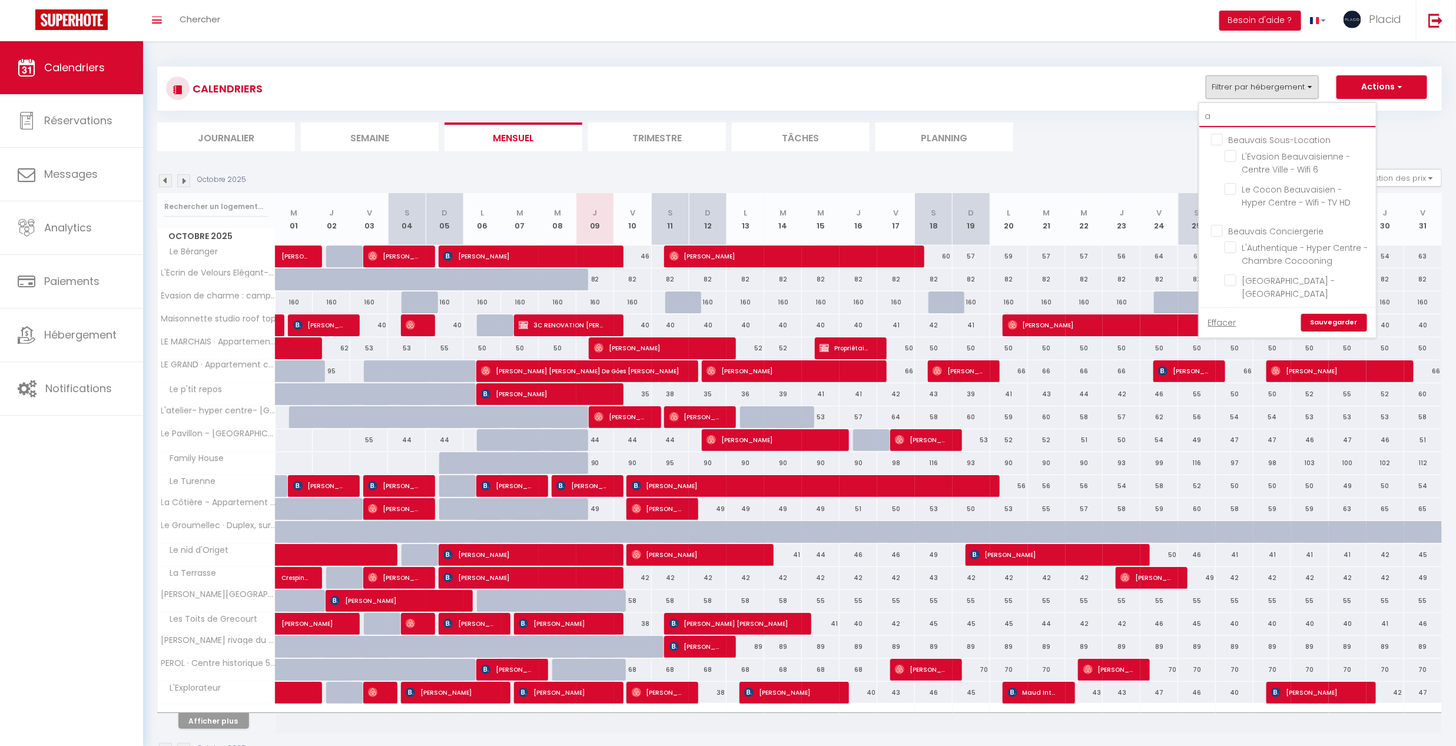
checkbox input "false"
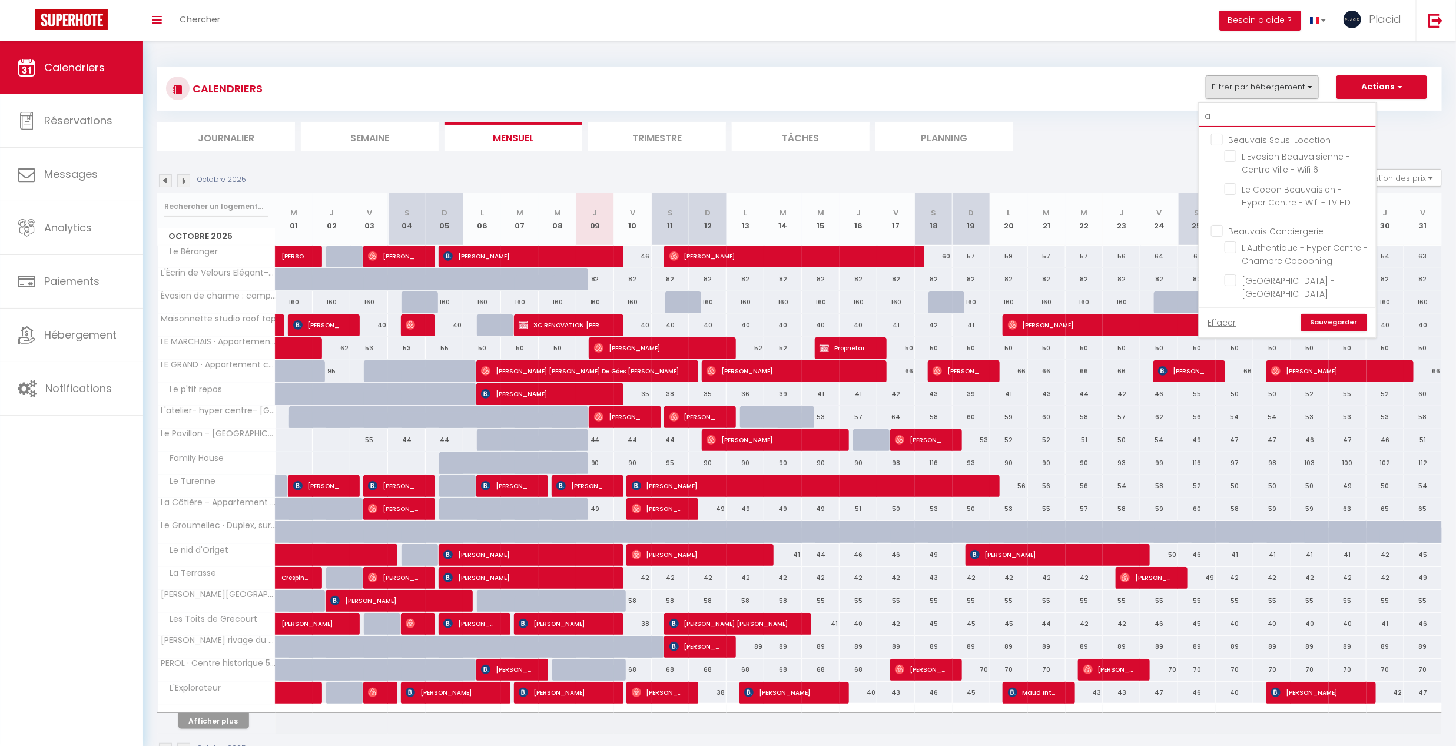
checkbox input "false"
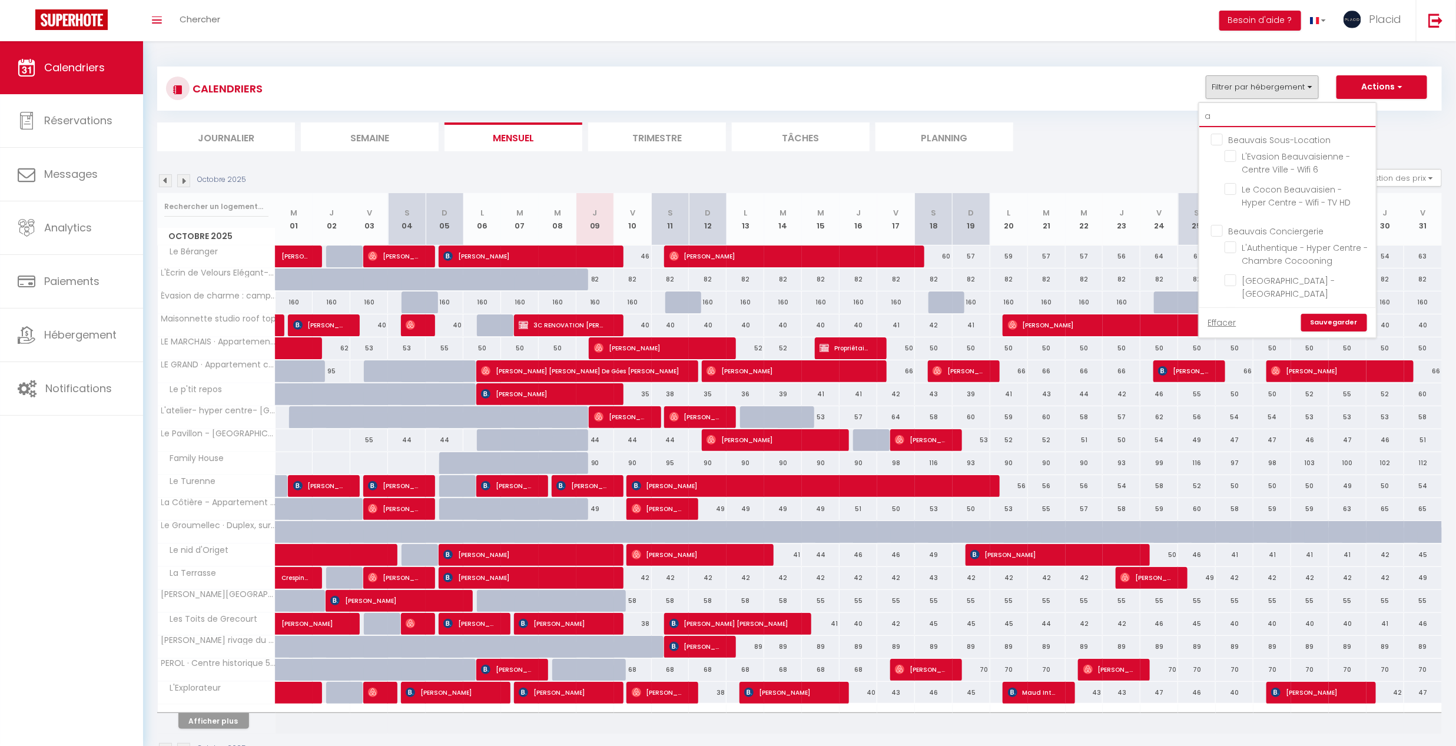
checkbox input "false"
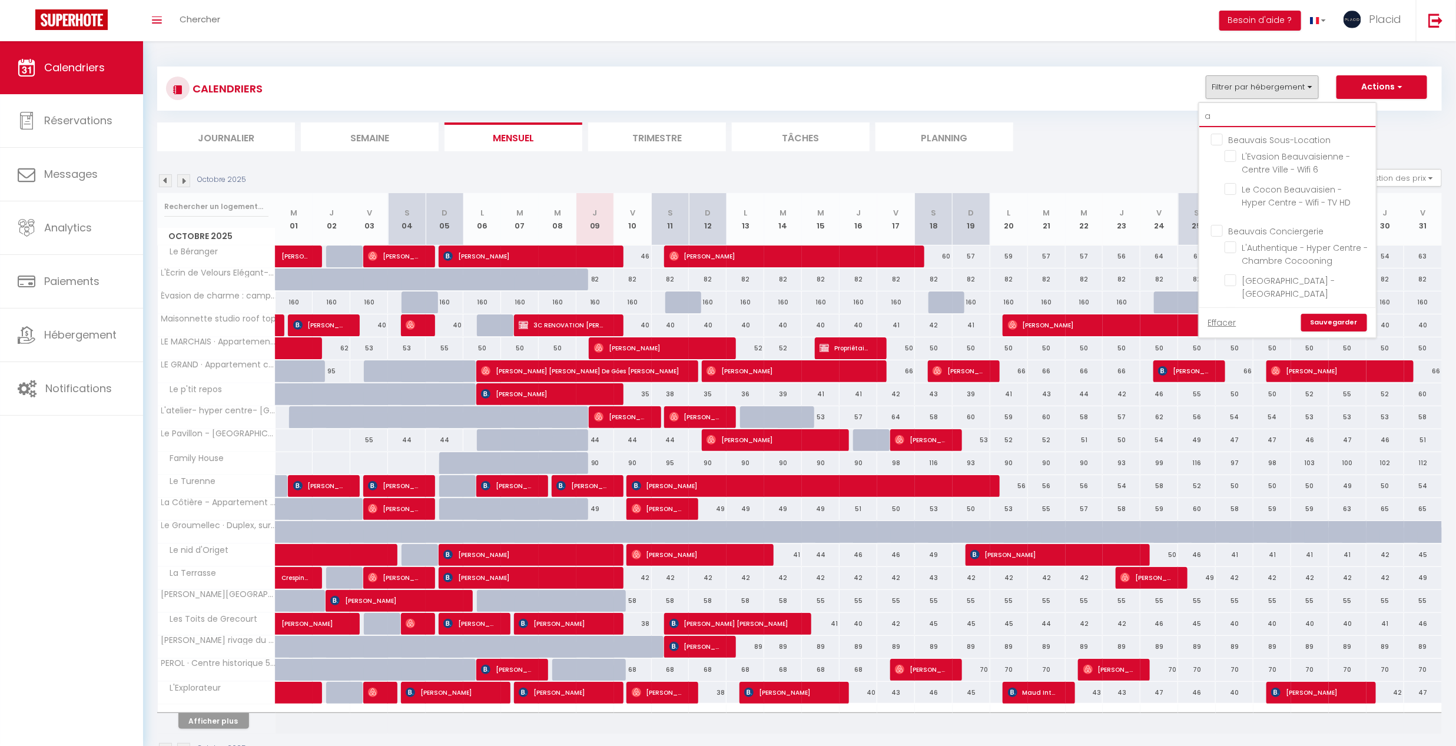
checkbox input "false"
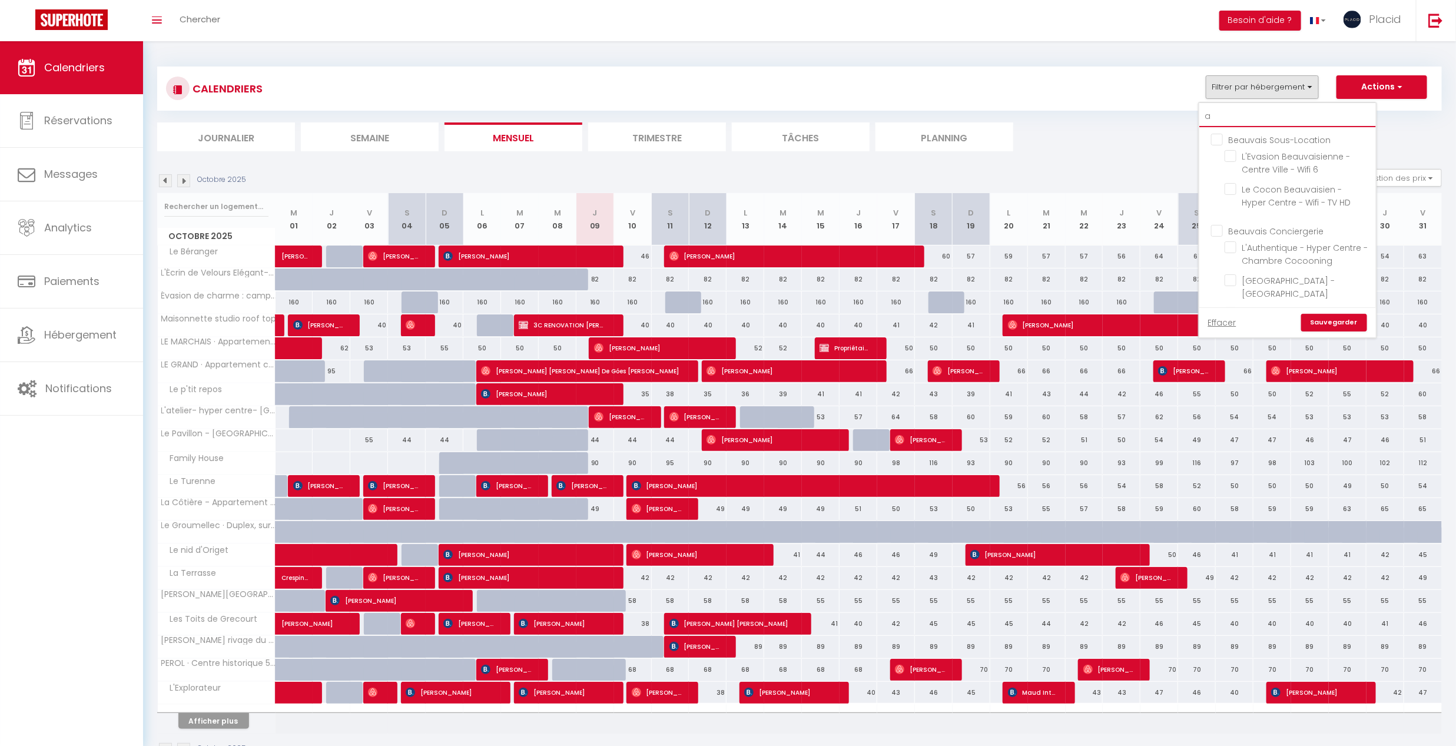
checkbox input "false"
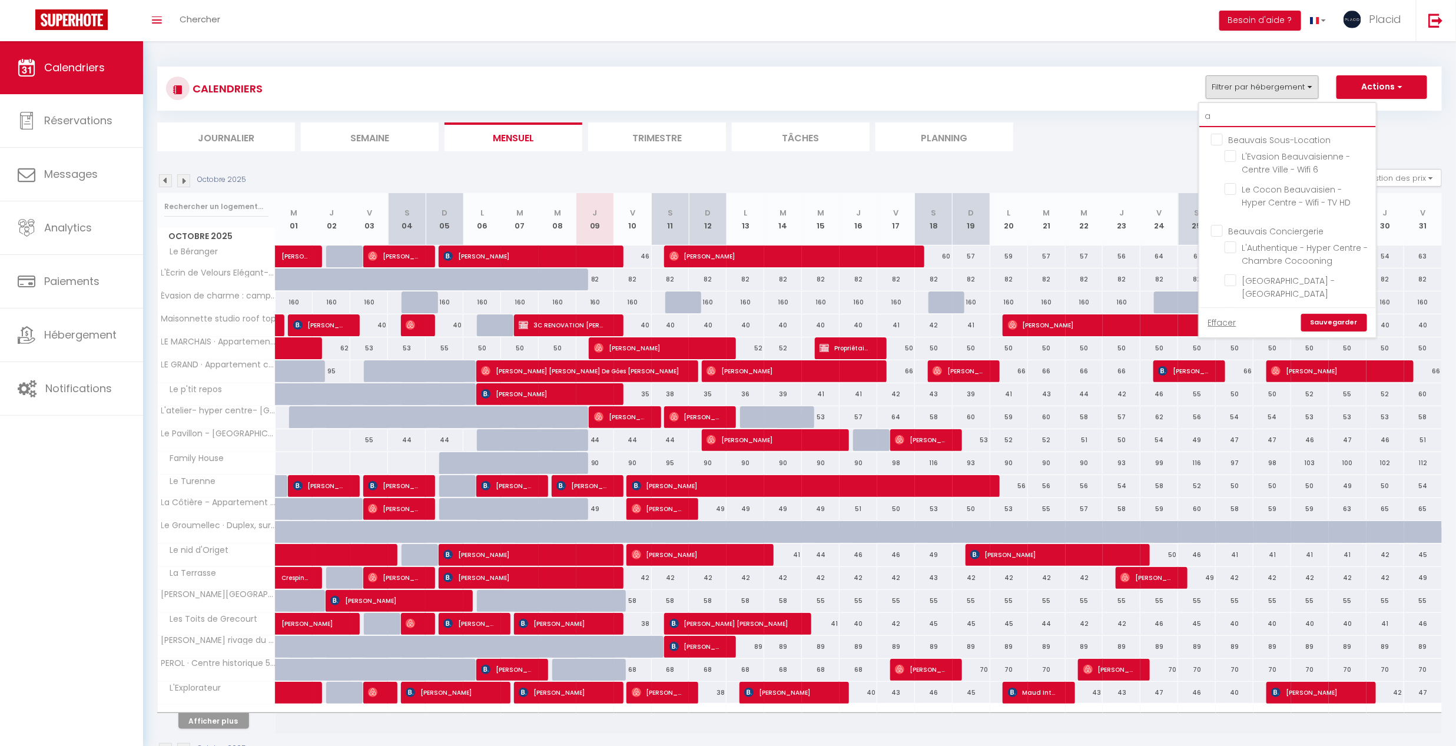
checkbox input "false"
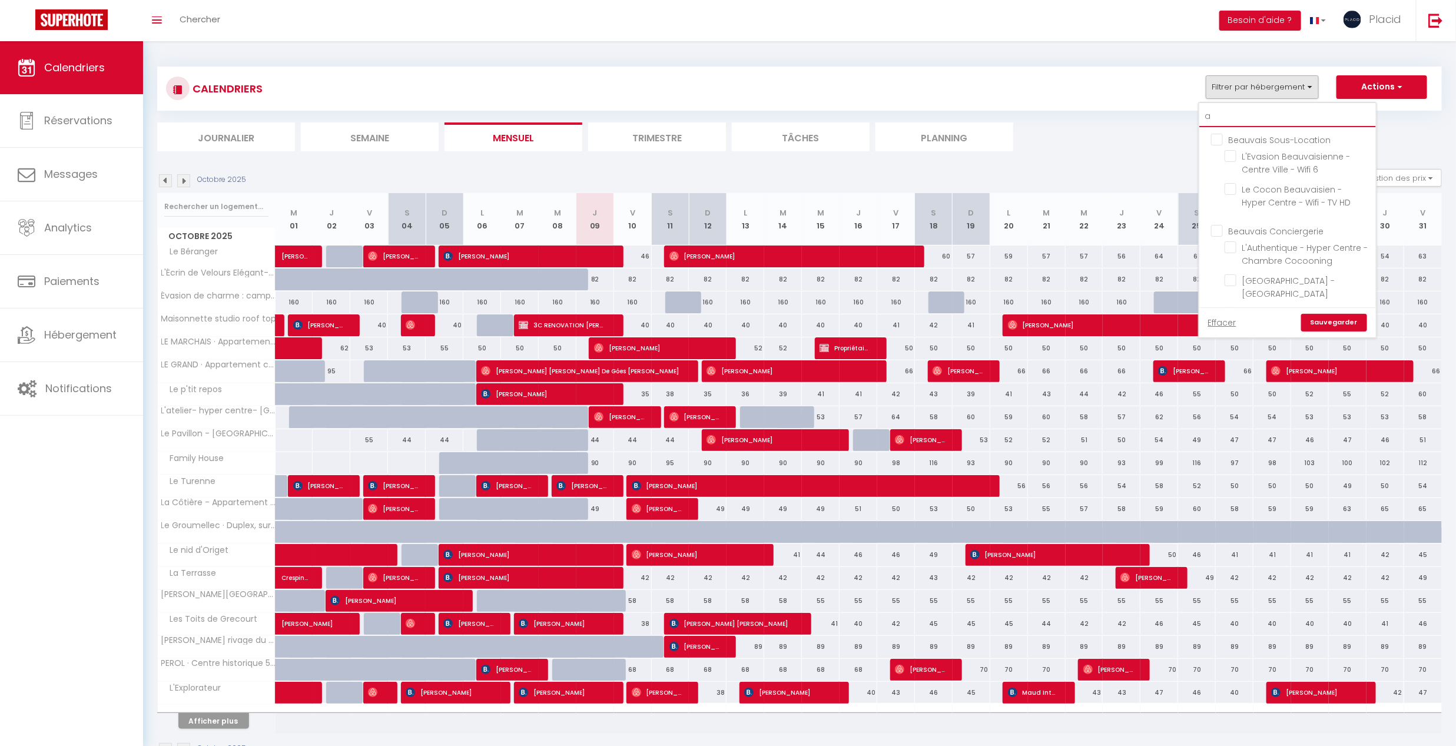
checkbox input "false"
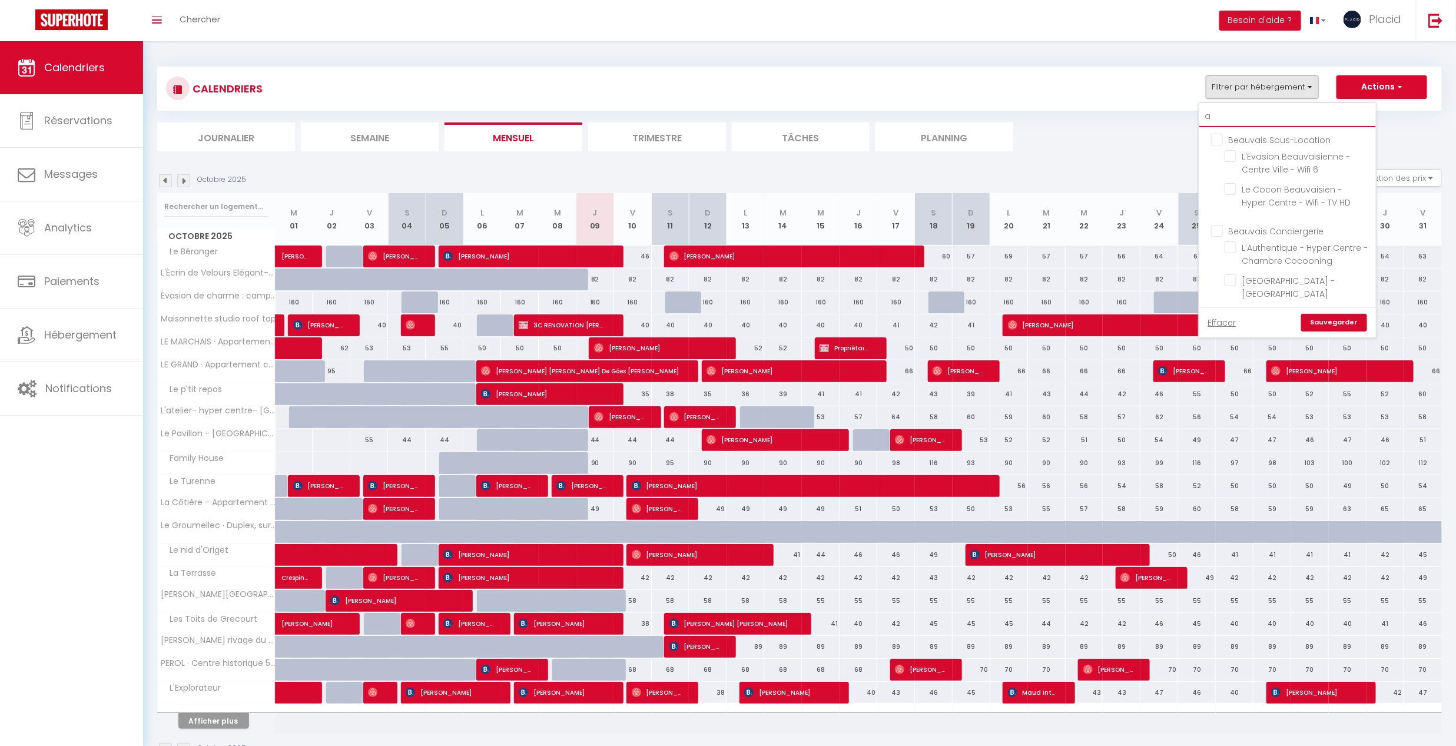
checkbox input "false"
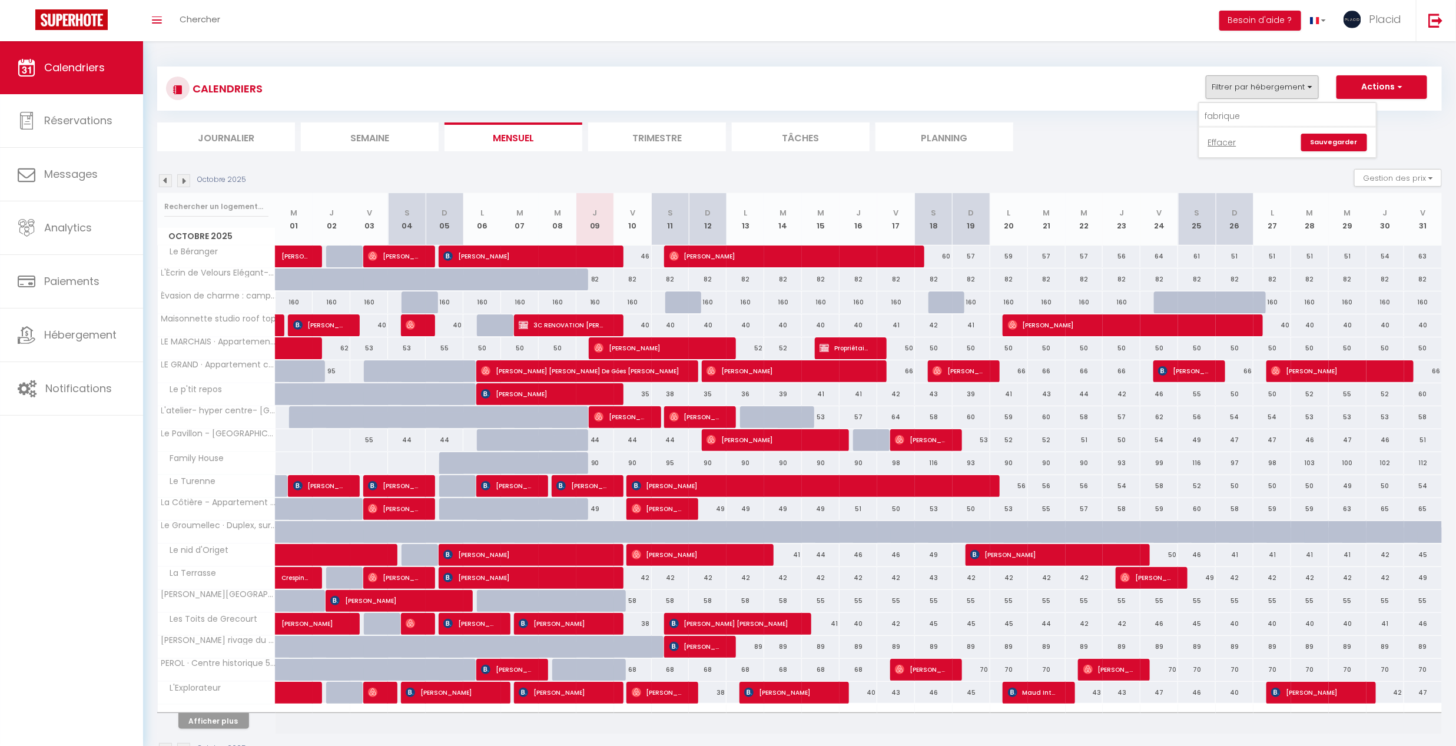
click at [1340, 140] on link "Sauvegarder" at bounding box center [1334, 143] width 66 height 18
click at [208, 720] on button "Afficher plus" at bounding box center [213, 721] width 71 height 16
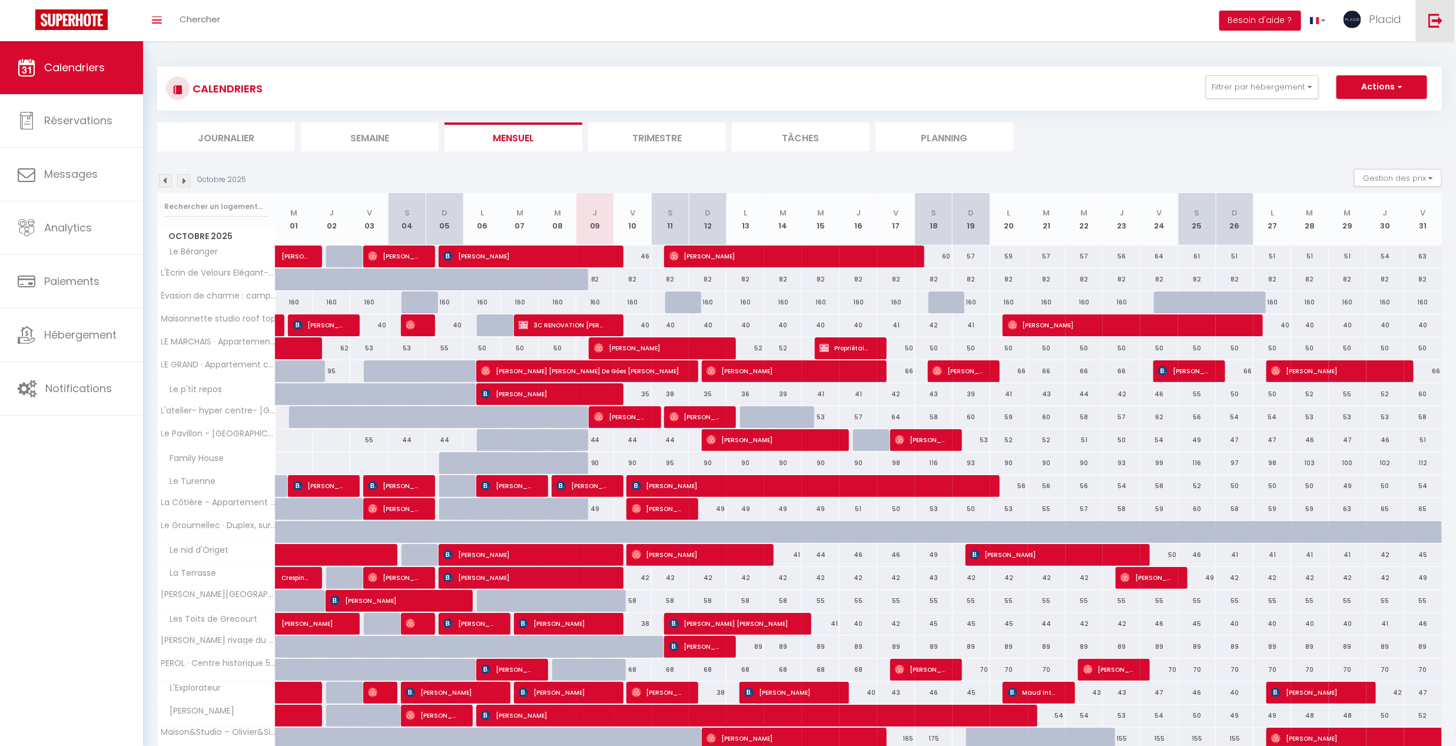
click at [1429, 26] on img at bounding box center [1436, 20] width 15 height 15
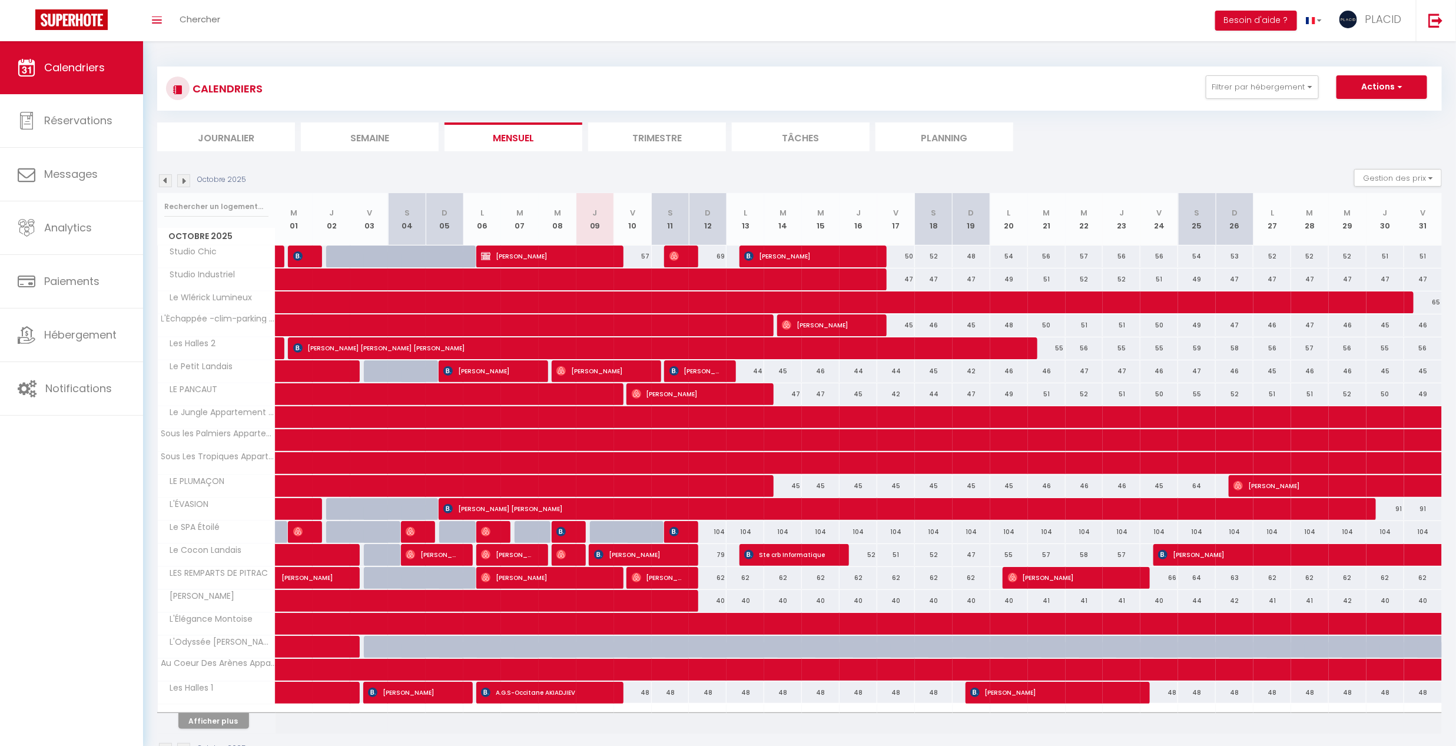
click at [166, 180] on img at bounding box center [165, 180] width 13 height 13
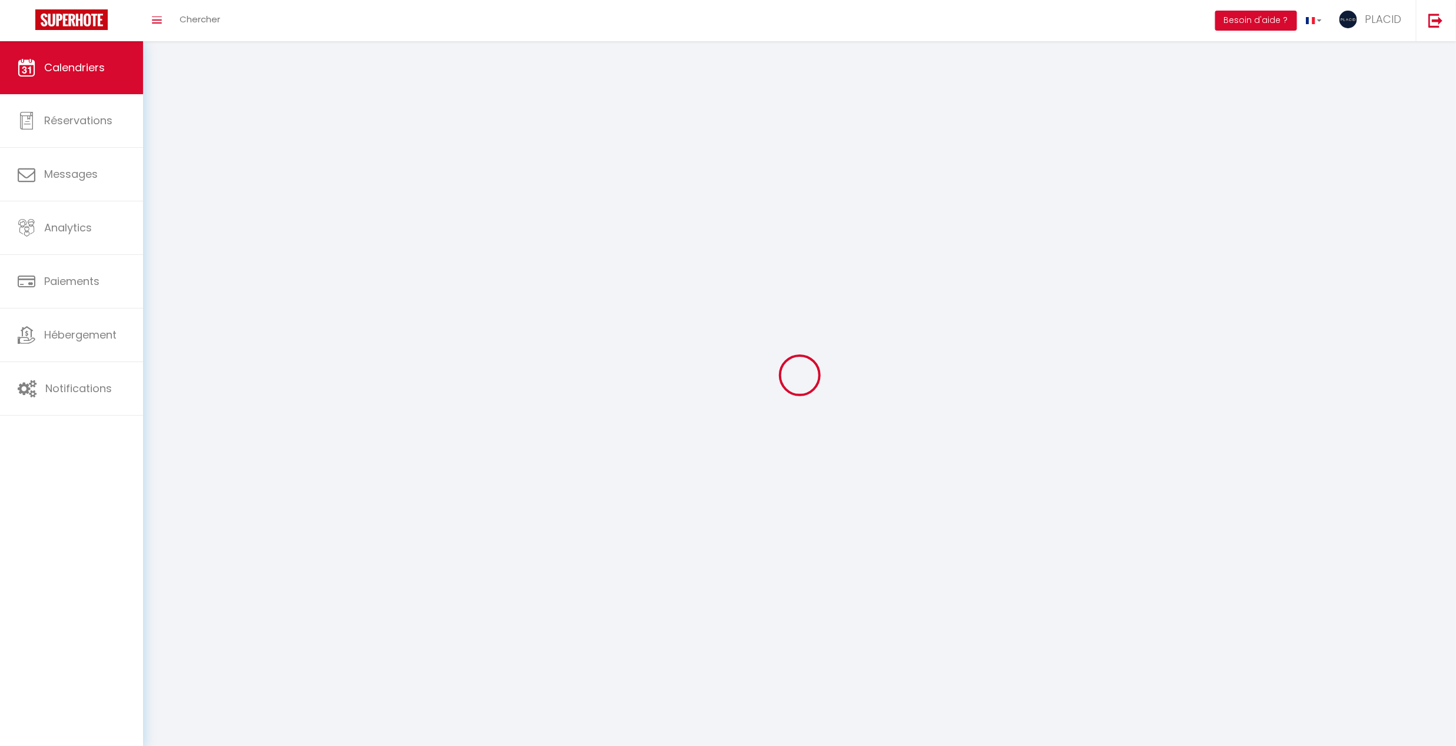
scroll to position [41, 0]
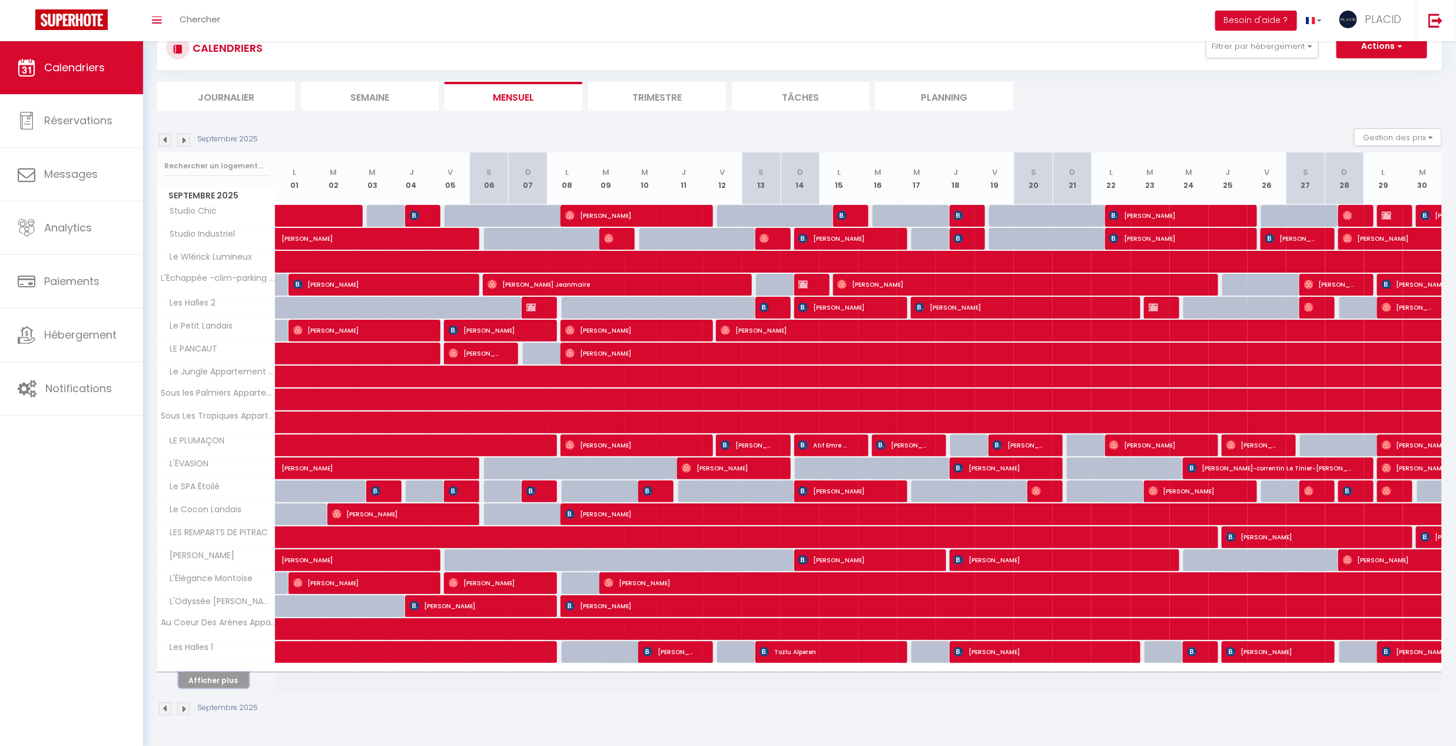
click at [212, 674] on button "Afficher plus" at bounding box center [213, 680] width 71 height 16
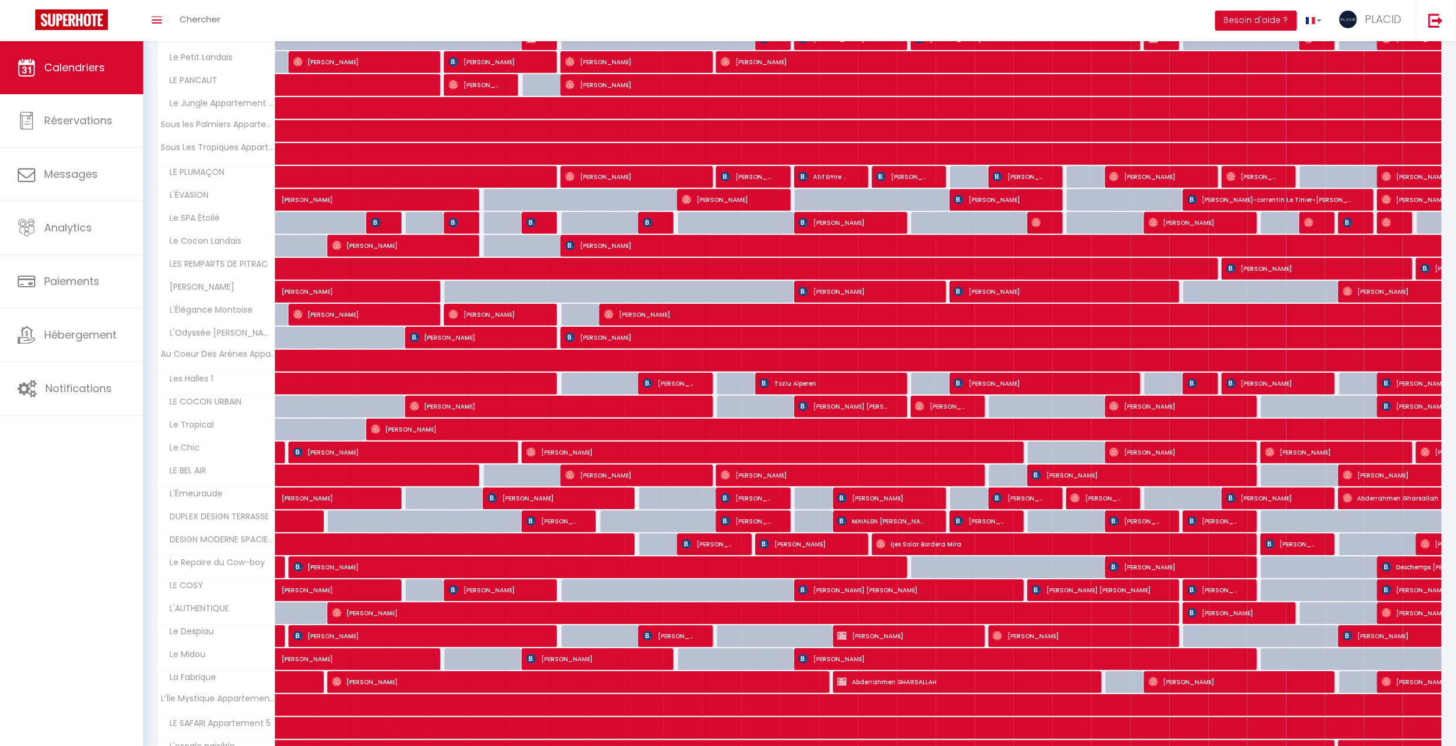
scroll to position [488, 0]
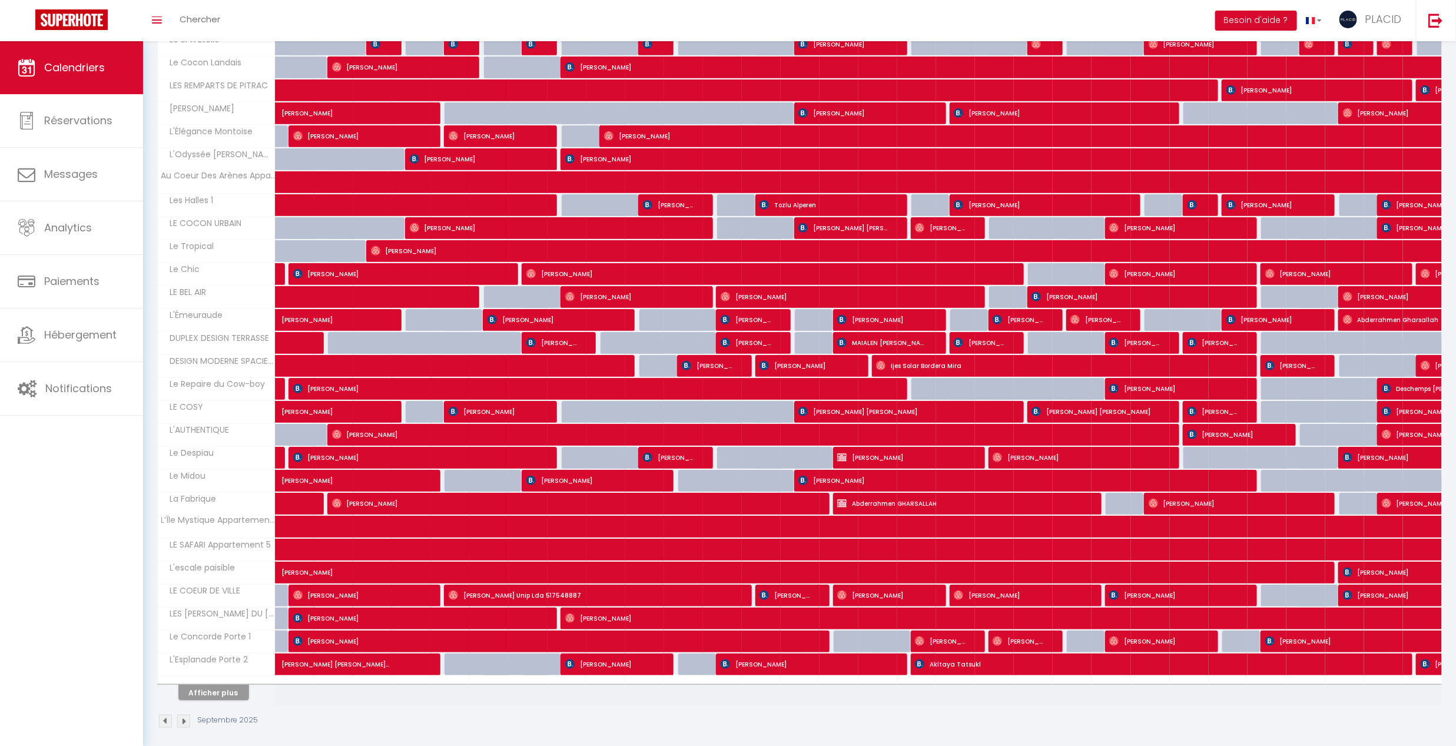
drag, startPoint x: 1406, startPoint y: 721, endPoint x: 710, endPoint y: 378, distance: 776.1
click at [710, 378] on div "Septembre 2025 Gestion des prix Nb Nuits minimum Règles Disponibilité Septembre…" at bounding box center [799, 210] width 1285 height 1059
